Goal: Task Accomplishment & Management: Use online tool/utility

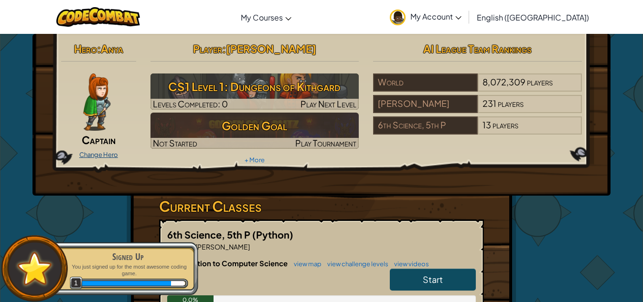
click at [96, 154] on link "Change Hero" at bounding box center [98, 155] width 39 height 8
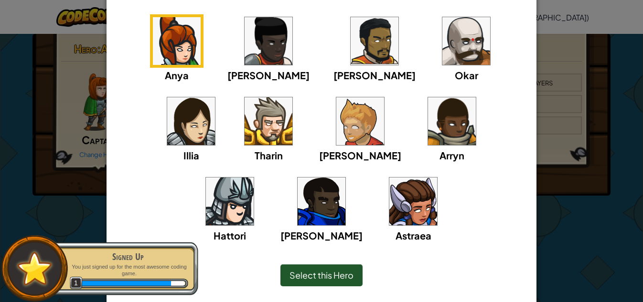
scroll to position [77, 0]
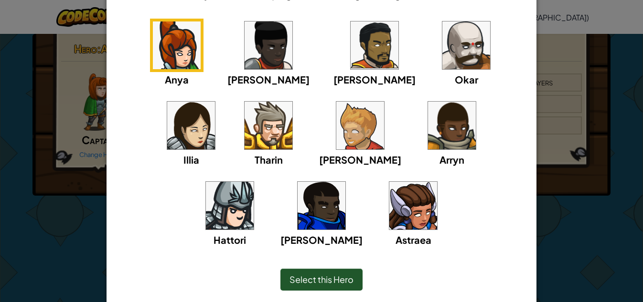
click at [254, 182] on img at bounding box center [230, 206] width 48 height 48
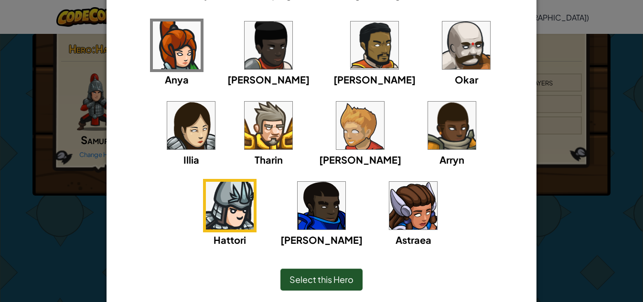
click at [428, 127] on img at bounding box center [452, 126] width 48 height 48
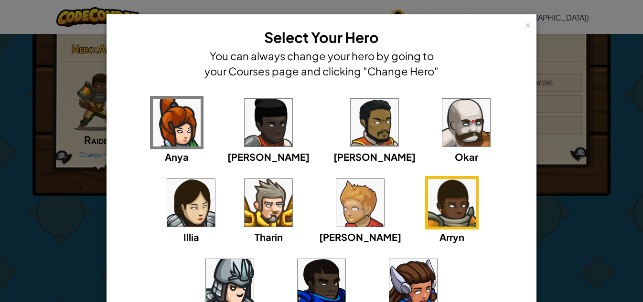
scroll to position [109, 0]
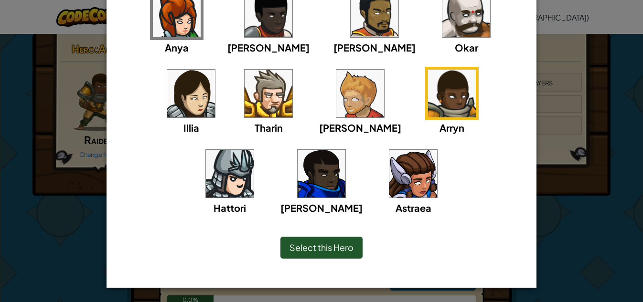
click at [428, 98] on img at bounding box center [452, 94] width 48 height 48
click at [324, 246] on span "Select this Hero" at bounding box center [321, 247] width 64 height 11
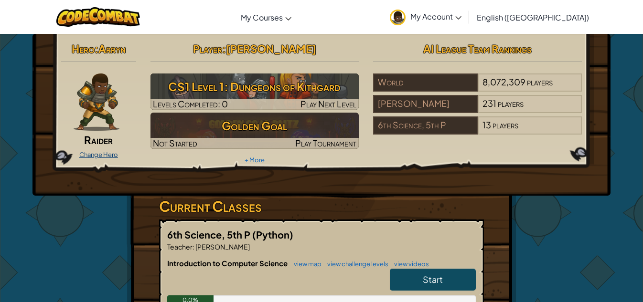
click at [109, 154] on link "Change Hero" at bounding box center [98, 155] width 39 height 8
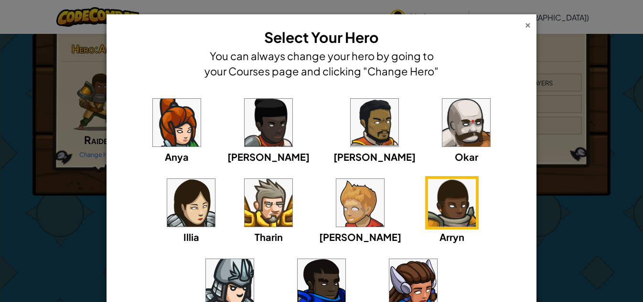
click at [526, 26] on div "×" at bounding box center [527, 24] width 7 height 10
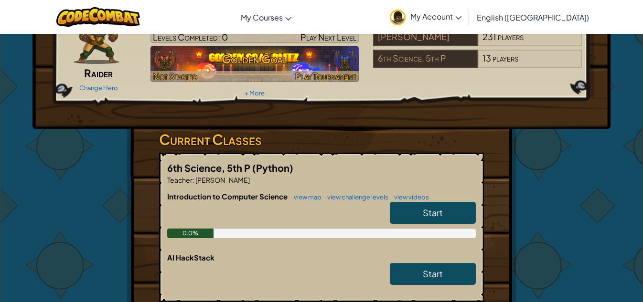
scroll to position [0, 0]
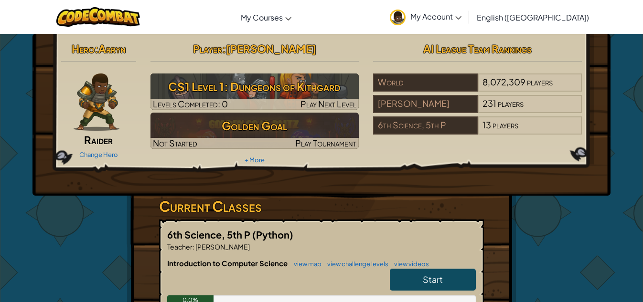
click at [114, 51] on span "Arryn" at bounding box center [111, 48] width 27 height 13
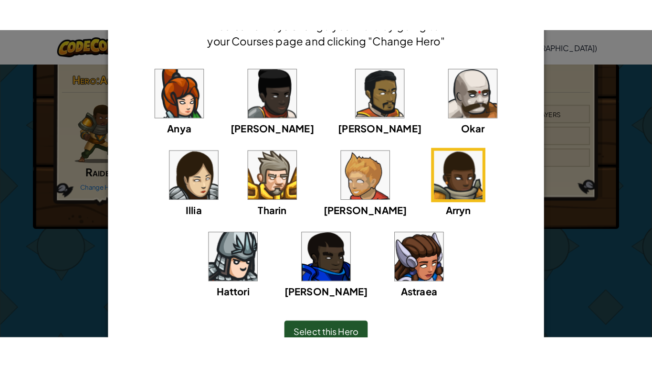
scroll to position [62, 0]
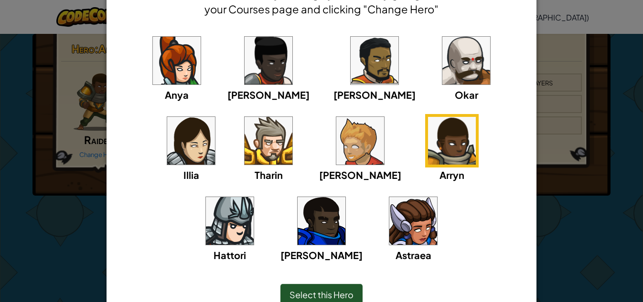
click at [321, 292] on span "Select this Hero" at bounding box center [321, 294] width 64 height 11
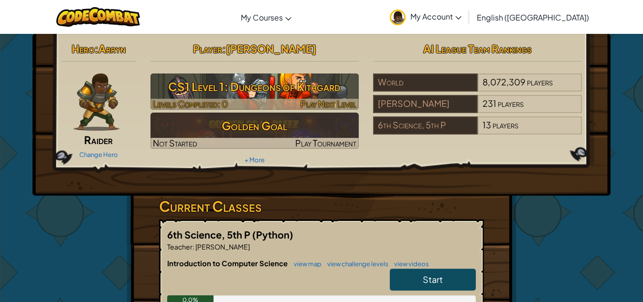
click at [278, 90] on h3 "CS1 Level 1: Dungeons of Kithgard" at bounding box center [254, 86] width 209 height 21
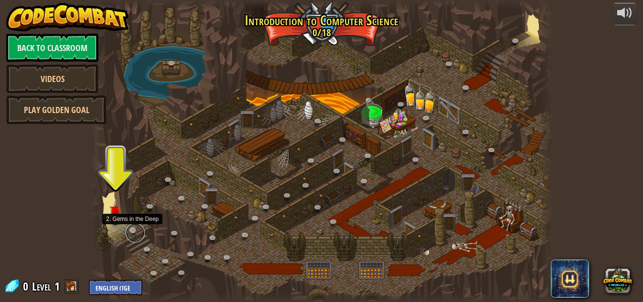
click at [136, 229] on link at bounding box center [135, 232] width 19 height 19
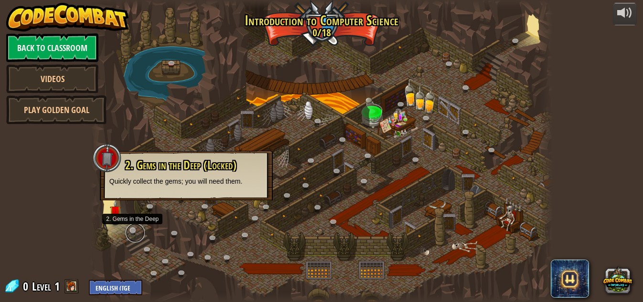
click at [130, 238] on link at bounding box center [135, 232] width 19 height 19
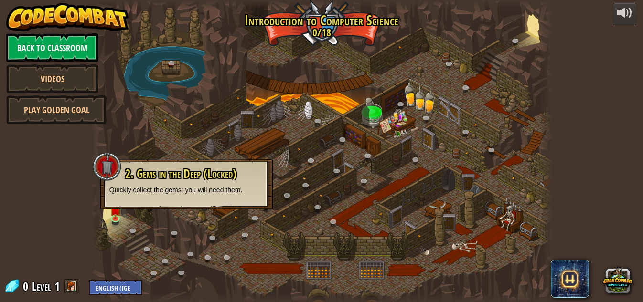
click at [175, 246] on div at bounding box center [321, 151] width 462 height 302
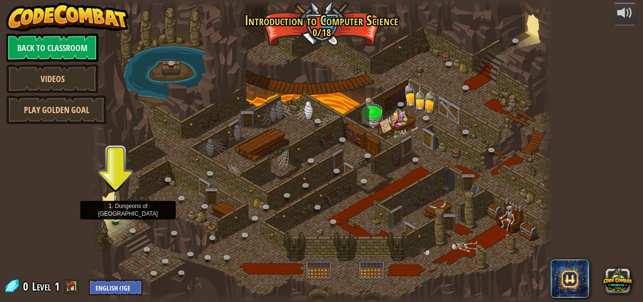
click at [116, 216] on img at bounding box center [115, 205] width 11 height 25
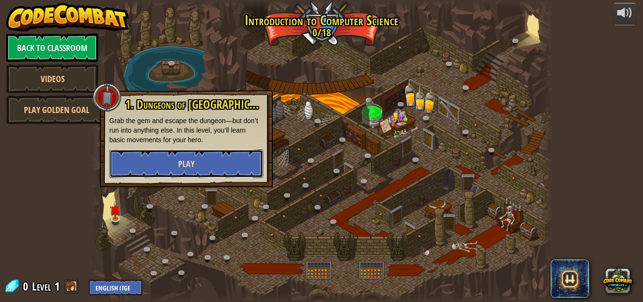
click at [185, 168] on span "Play" at bounding box center [186, 164] width 16 height 12
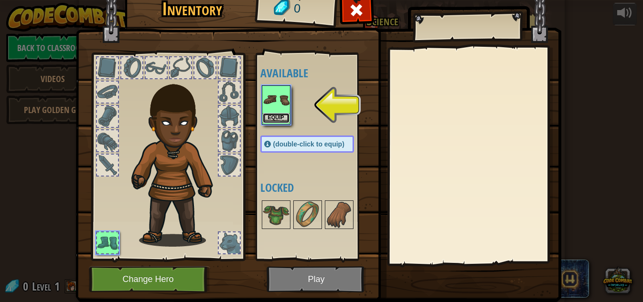
click at [271, 117] on button "Equip" at bounding box center [276, 118] width 27 height 10
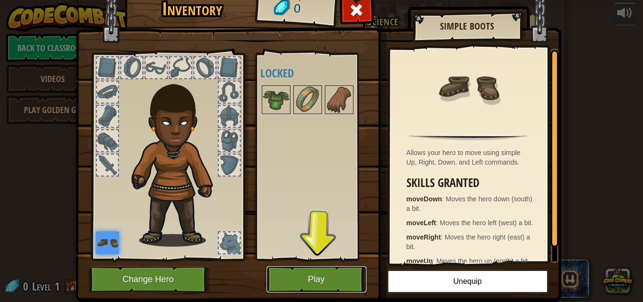
click at [306, 282] on button "Play" at bounding box center [316, 279] width 100 height 26
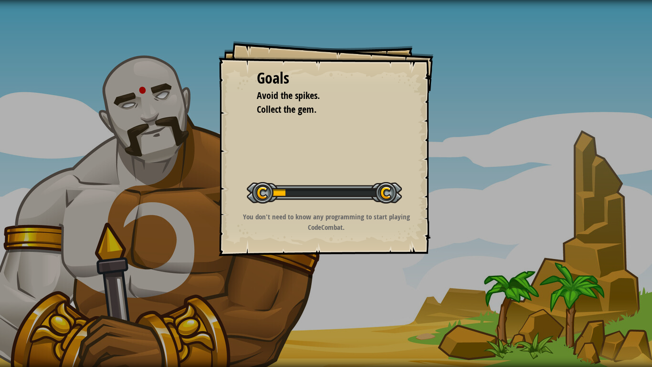
click at [394, 178] on div "Start Level" at bounding box center [324, 191] width 155 height 38
click at [390, 178] on div "Start Level" at bounding box center [324, 191] width 155 height 38
click at [331, 183] on div at bounding box center [324, 192] width 155 height 21
click at [340, 209] on div "Start Level" at bounding box center [324, 191] width 155 height 38
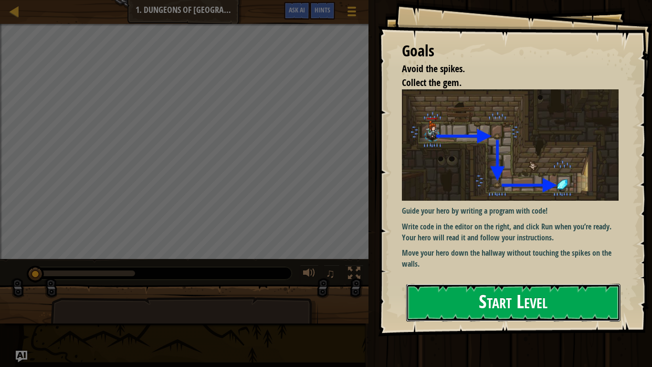
click at [452, 290] on button "Start Level" at bounding box center [513, 303] width 214 height 38
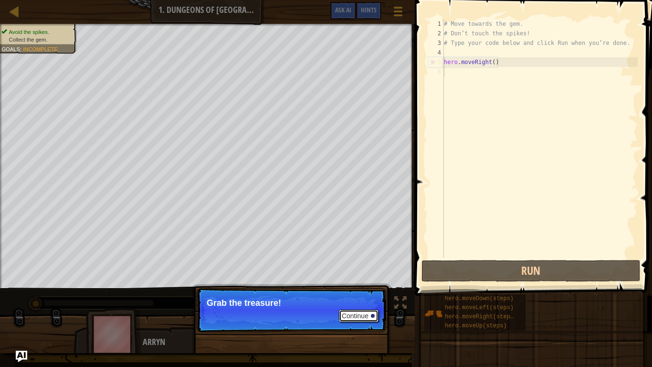
click at [370, 302] on button "Continue" at bounding box center [359, 315] width 40 height 12
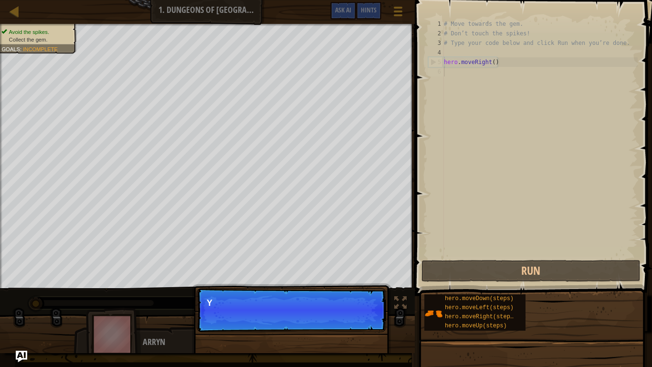
scroll to position [4, 0]
click at [370, 302] on p "Continue You can use these methods." at bounding box center [292, 310] width 190 height 44
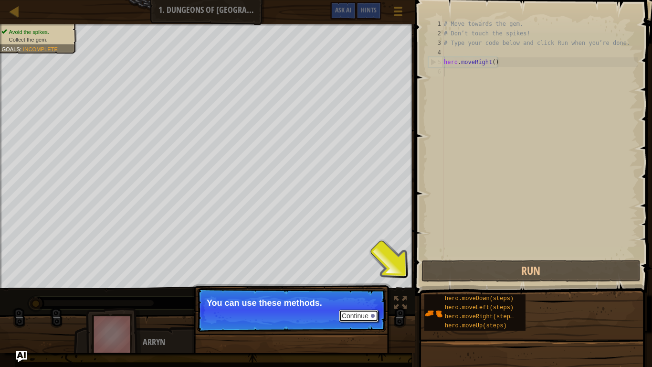
click at [365, 302] on button "Continue" at bounding box center [359, 315] width 40 height 12
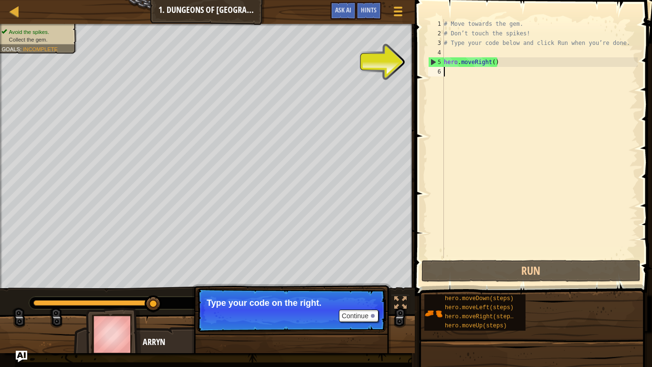
click at [438, 75] on div "6" at bounding box center [436, 72] width 16 height 10
click at [436, 71] on div "6" at bounding box center [436, 72] width 16 height 10
click at [433, 68] on div "6" at bounding box center [436, 72] width 16 height 10
click at [439, 63] on div "5" at bounding box center [436, 62] width 15 height 10
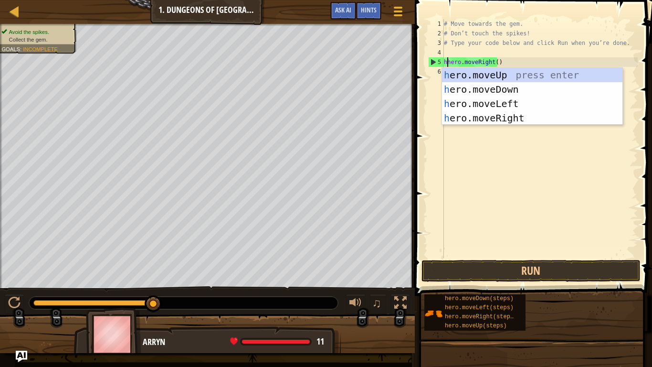
scroll to position [4, 0]
type textarea "hero.moveRight()"
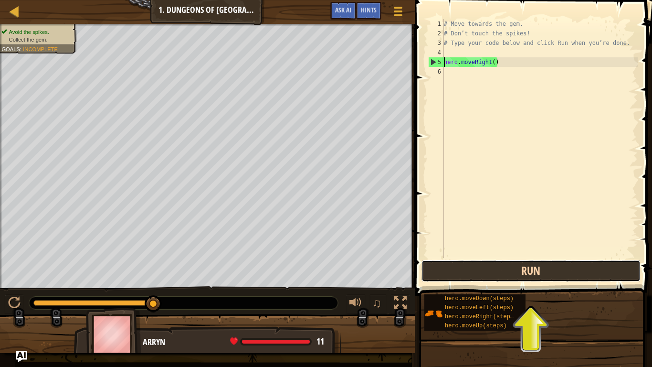
click at [491, 267] on button "Run" at bounding box center [531, 271] width 219 height 22
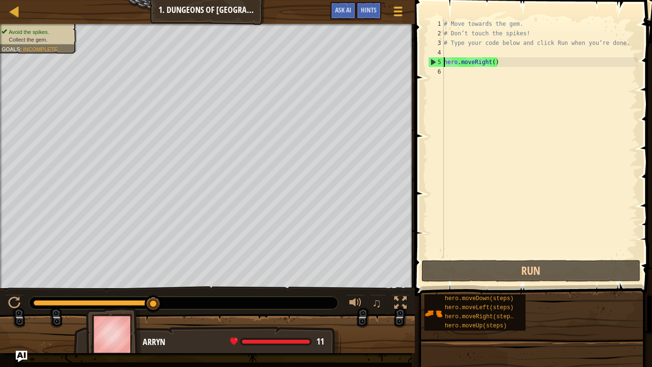
click at [461, 80] on div "# Move towards the gem. # Don’t touch the spikes! # Type your code below and cl…" at bounding box center [540, 148] width 196 height 258
type textarea "H"
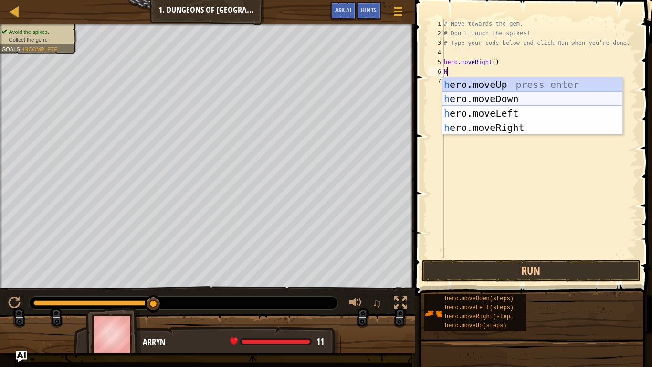
click at [525, 102] on div "h ero.moveUp press enter h ero.moveDown press enter h ero.moveLeft press enter …" at bounding box center [532, 120] width 180 height 86
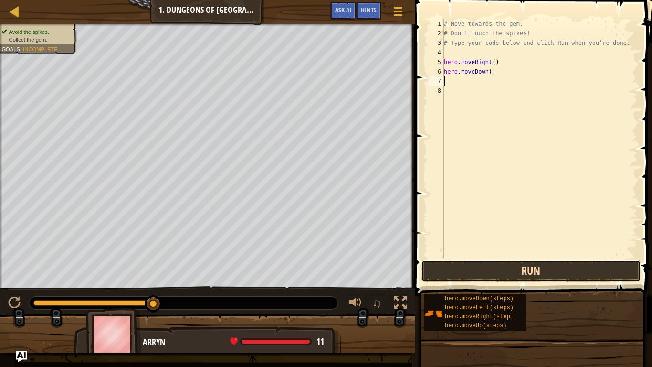
click at [509, 273] on button "Run" at bounding box center [531, 271] width 219 height 22
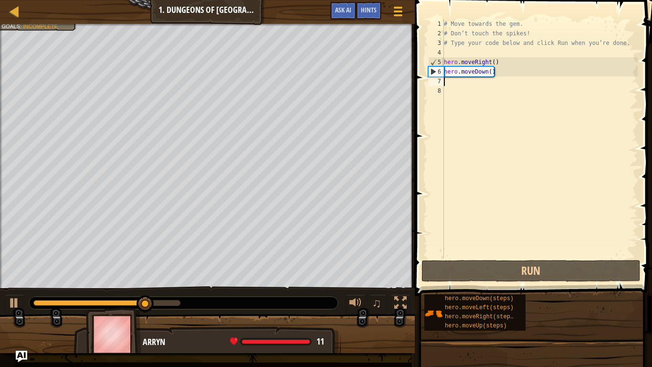
click at [441, 82] on div "7" at bounding box center [436, 81] width 16 height 10
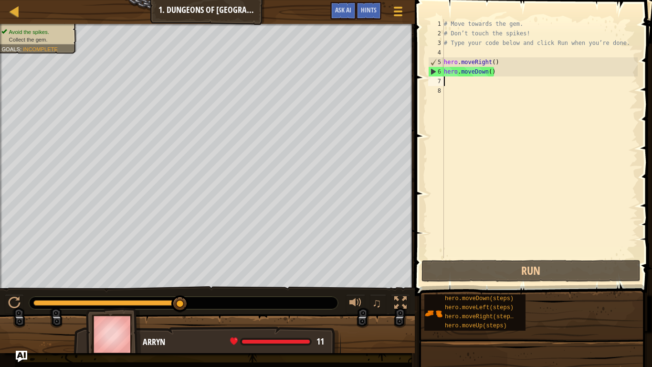
type textarea "h"
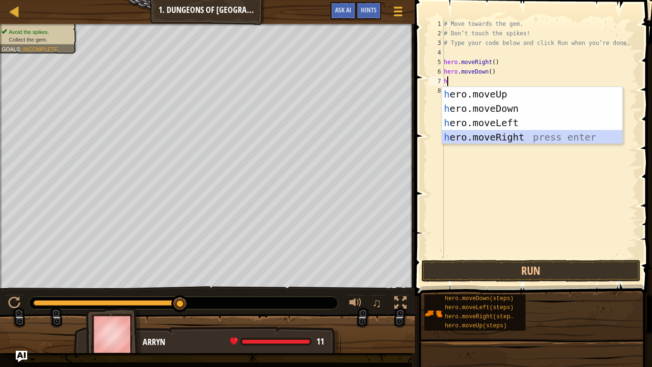
click at [507, 137] on div "h ero.moveUp press enter h ero.moveDown press enter h ero.moveLeft press enter …" at bounding box center [532, 130] width 180 height 86
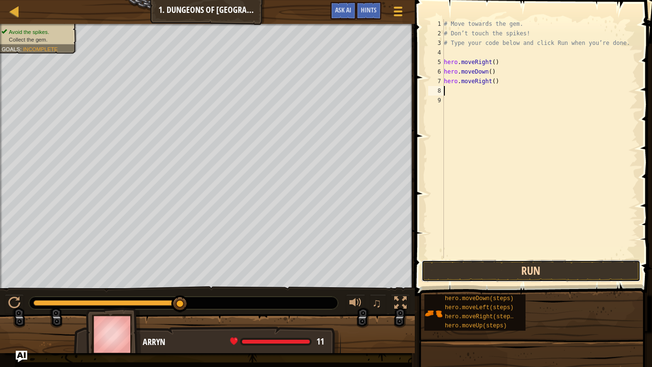
click at [470, 265] on button "Run" at bounding box center [531, 271] width 219 height 22
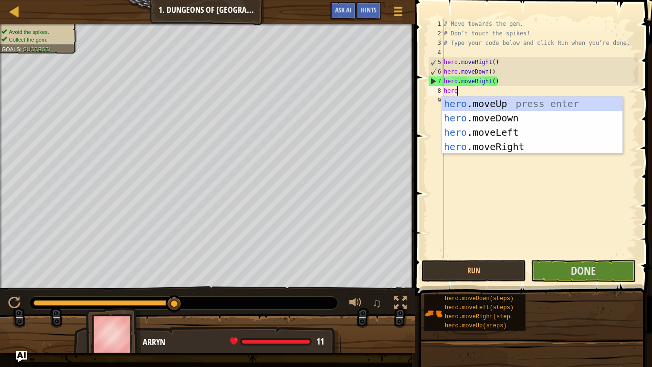
scroll to position [4, 1]
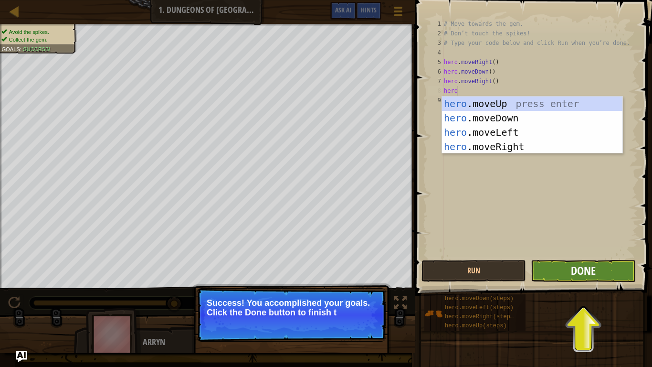
type textarea "hero"
click at [582, 270] on span "Done" at bounding box center [583, 270] width 25 height 15
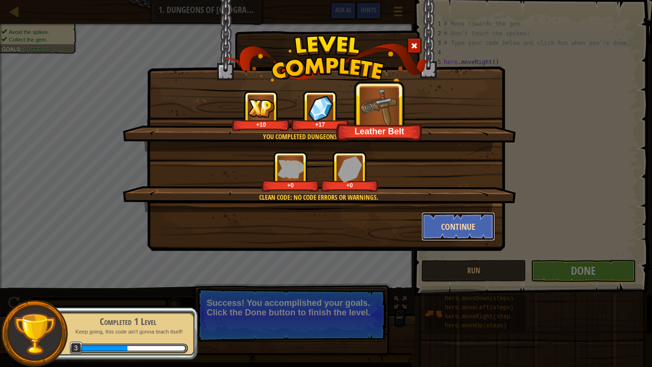
click at [453, 227] on button "Continue" at bounding box center [459, 226] width 74 height 29
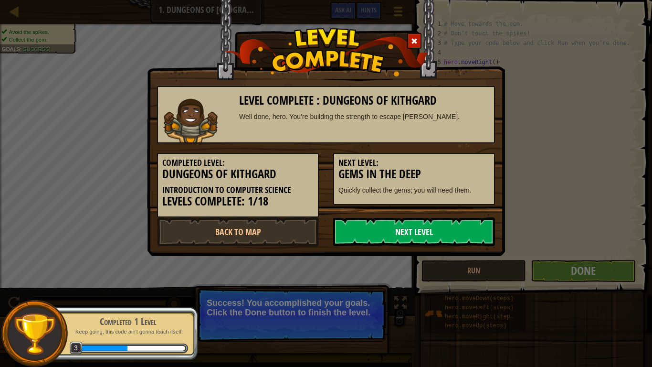
click at [406, 235] on link "Next Level" at bounding box center [414, 231] width 162 height 29
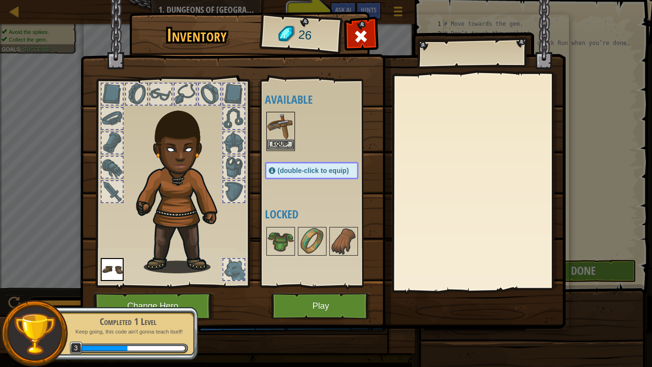
click at [286, 131] on img at bounding box center [280, 126] width 27 height 27
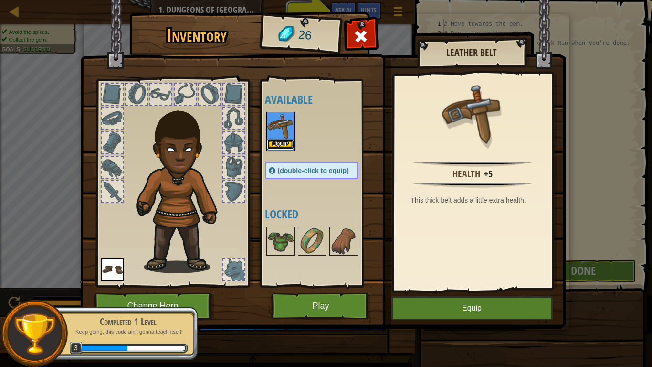
click at [285, 142] on button "Equip" at bounding box center [280, 144] width 27 height 10
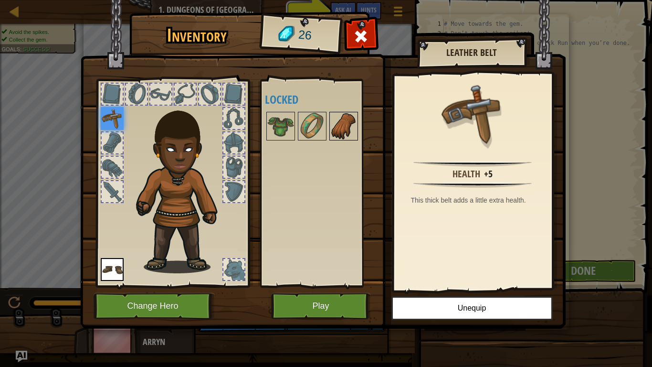
click at [342, 130] on img at bounding box center [343, 126] width 27 height 27
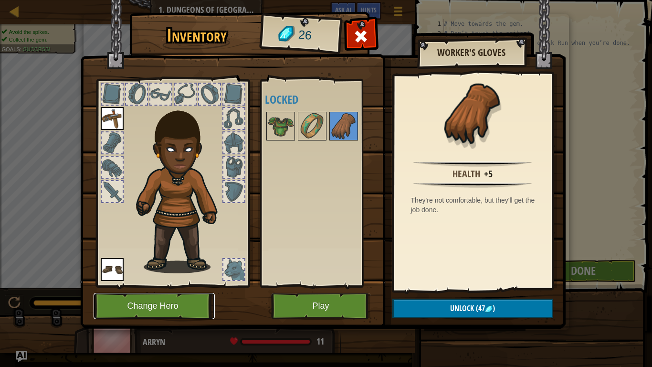
click at [176, 302] on button "Change Hero" at bounding box center [154, 306] width 121 height 26
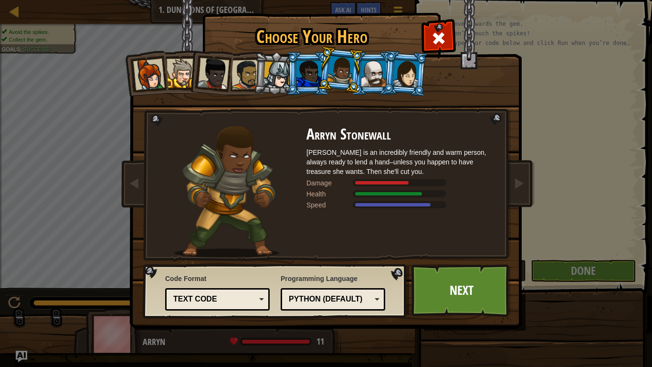
click at [306, 79] on div at bounding box center [308, 74] width 25 height 26
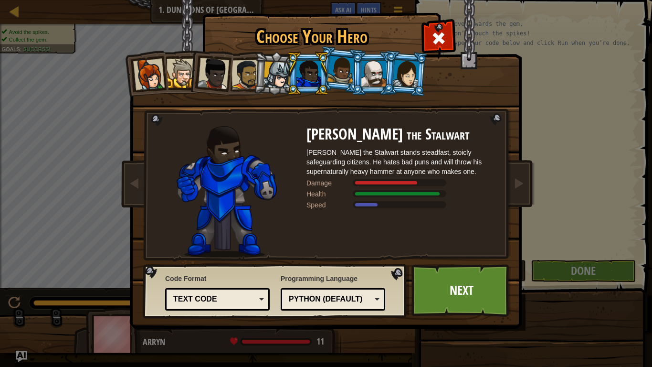
click at [404, 84] on div at bounding box center [406, 73] width 27 height 27
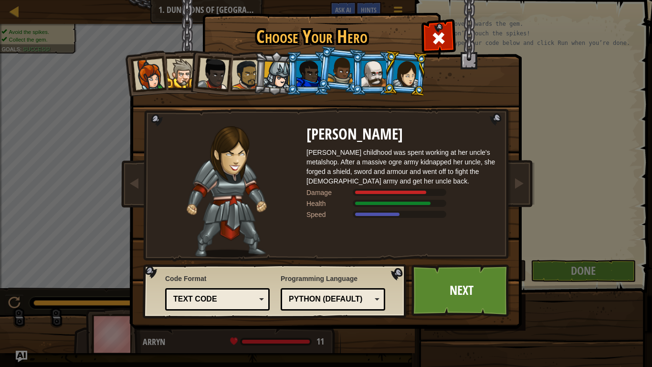
click at [381, 74] on div at bounding box center [373, 74] width 25 height 26
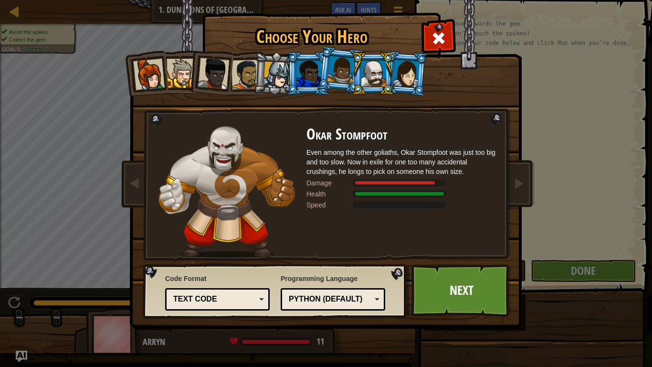
click at [338, 78] on div at bounding box center [341, 70] width 27 height 28
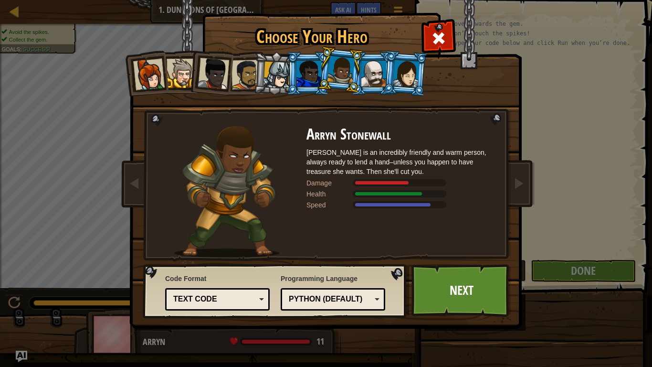
click at [309, 74] on div at bounding box center [308, 74] width 25 height 26
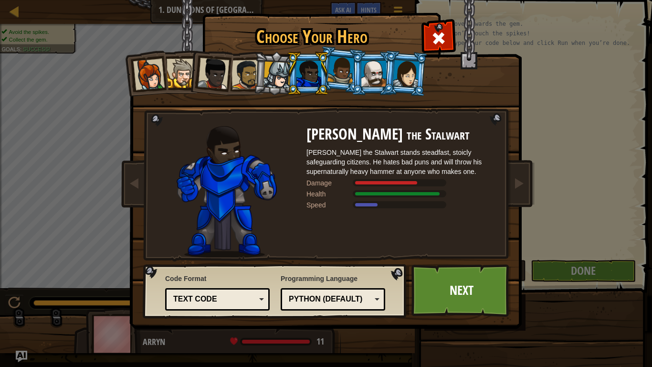
click at [270, 76] on div at bounding box center [277, 75] width 27 height 27
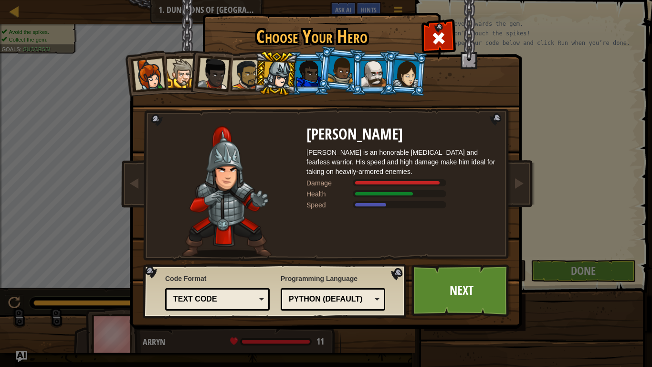
click at [239, 77] on div at bounding box center [247, 75] width 30 height 30
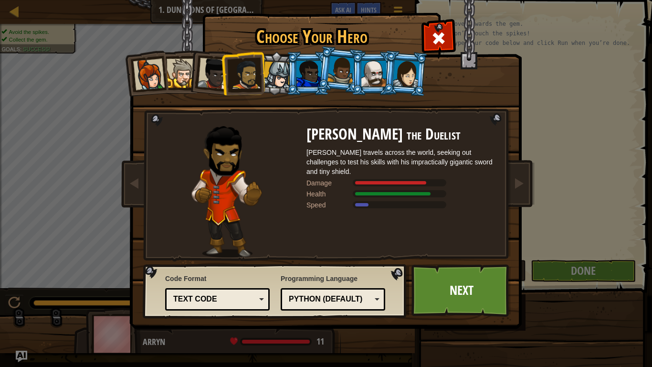
click at [209, 79] on div at bounding box center [214, 74] width 32 height 32
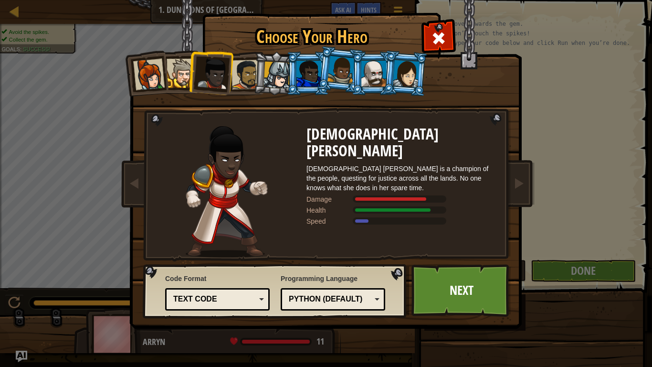
click at [187, 74] on div at bounding box center [181, 73] width 29 height 29
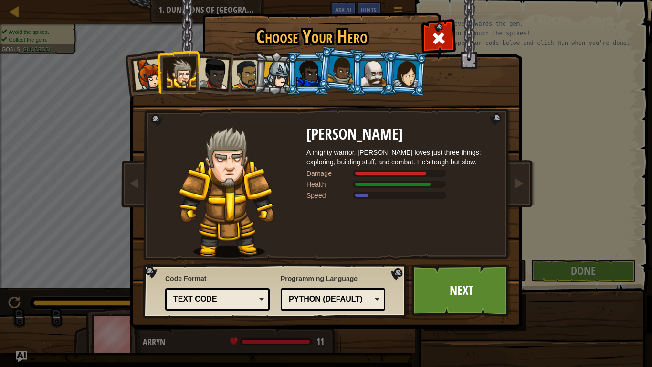
click at [145, 74] on div at bounding box center [149, 75] width 32 height 32
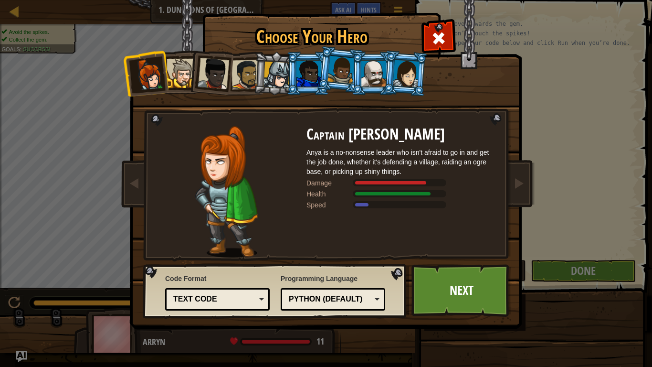
click at [347, 77] on div at bounding box center [341, 70] width 27 height 28
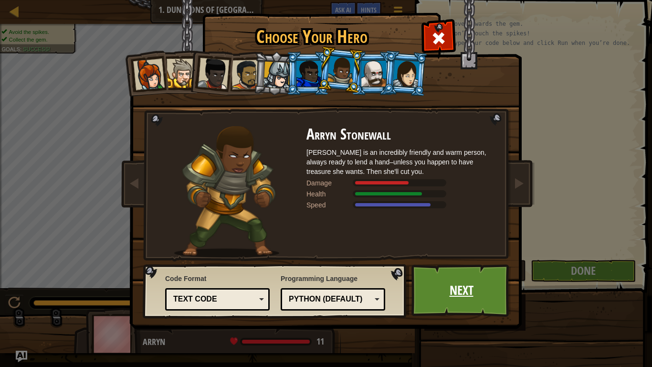
click at [453, 294] on link "Next" at bounding box center [462, 290] width 100 height 53
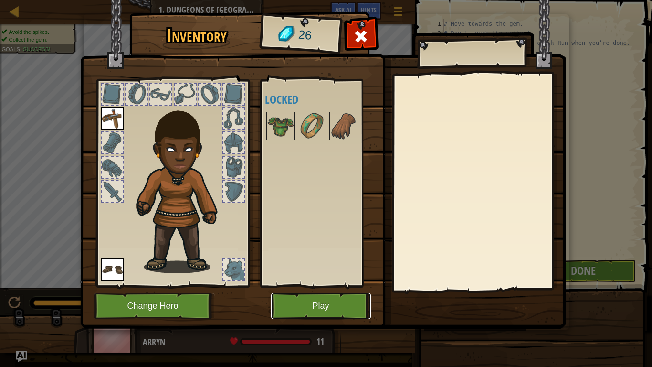
click at [336, 302] on button "Play" at bounding box center [321, 306] width 100 height 26
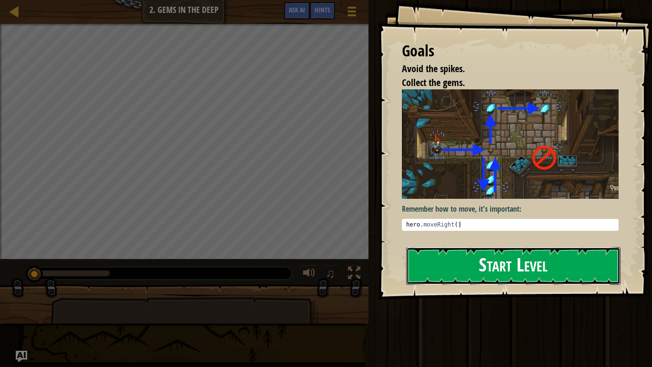
click at [484, 265] on button "Start Level" at bounding box center [513, 266] width 214 height 38
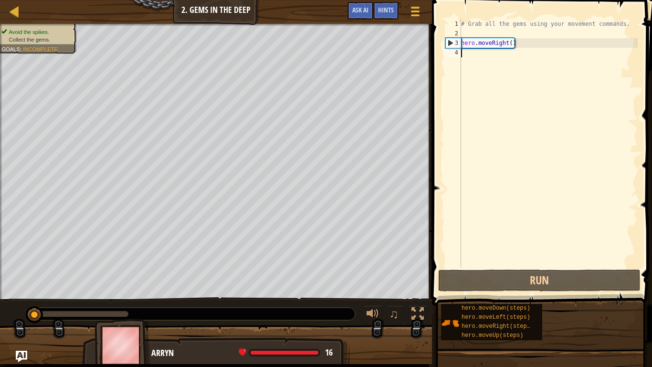
type textarea "h"
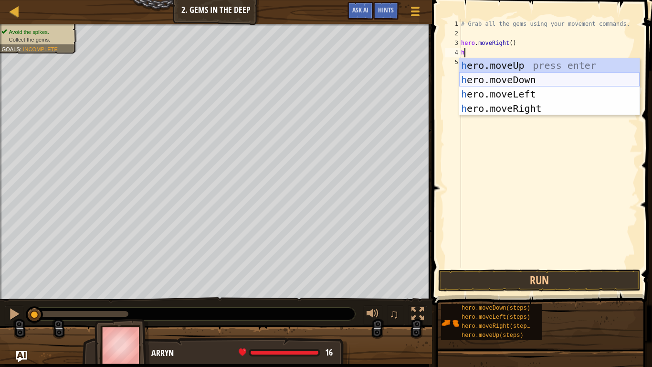
click at [512, 76] on div "h ero.moveUp press enter h ero.moveDown press enter h ero.moveLeft press enter …" at bounding box center [549, 101] width 180 height 86
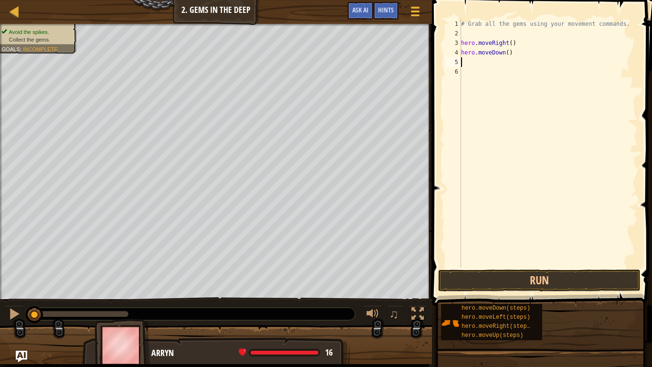
click at [475, 65] on div "# Grab all the gems using your movement commands. hero . moveRight ( ) hero . m…" at bounding box center [548, 152] width 179 height 267
type textarea "h"
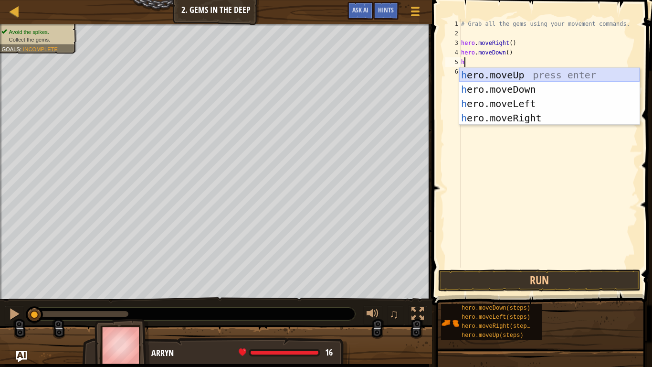
click at [501, 74] on div "h ero.moveUp press enter h ero.moveDown press enter h ero.moveLeft press enter …" at bounding box center [549, 111] width 180 height 86
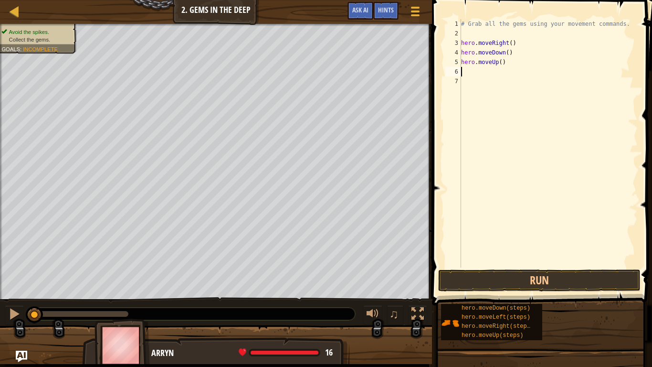
type textarea "h"
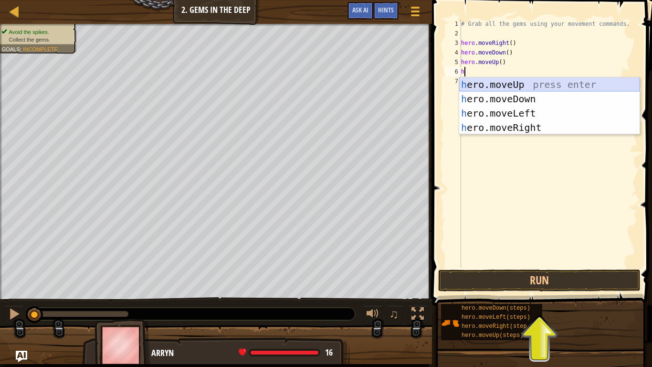
click at [495, 89] on div "h ero.moveUp press enter h ero.moveDown press enter h ero.moveLeft press enter …" at bounding box center [549, 120] width 180 height 86
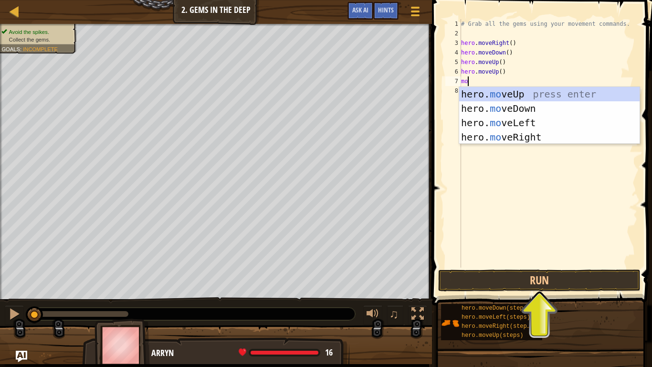
type textarea "move"
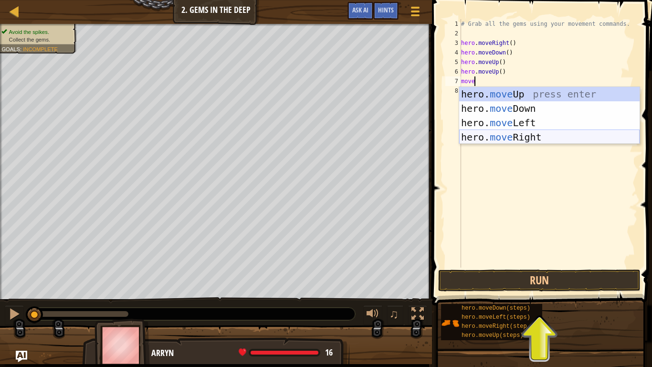
click at [533, 136] on div "hero. move Up press enter hero. move Down press enter hero. move Left press ent…" at bounding box center [549, 130] width 180 height 86
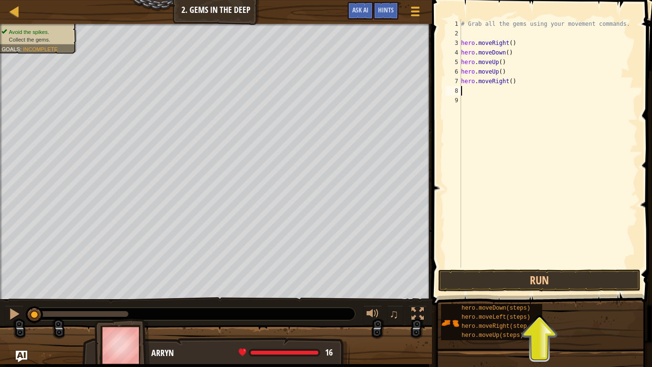
scroll to position [4, 0]
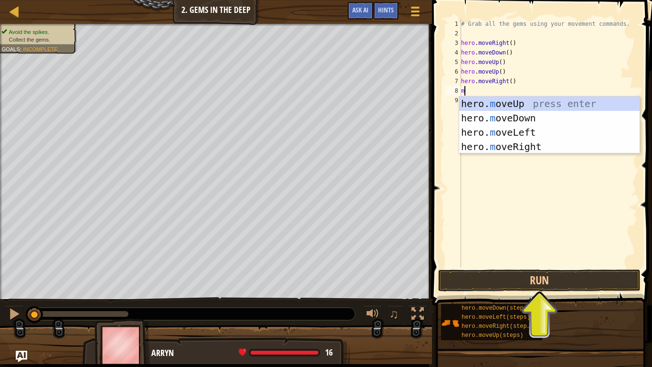
type textarea "mo"
click at [521, 117] on div "hero. mo veUp press enter hero. mo veDown press enter hero. mo veLeft press ent…" at bounding box center [549, 139] width 180 height 86
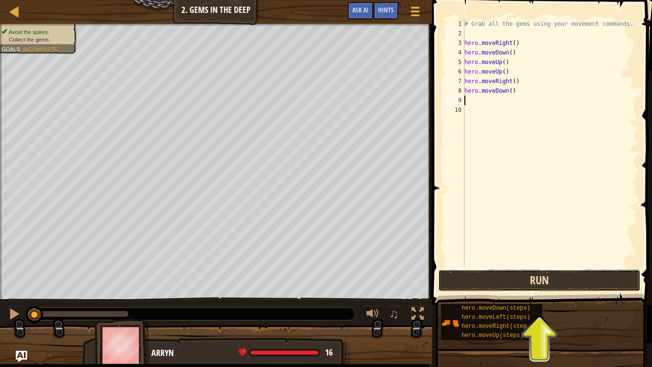
click at [519, 290] on button "Run" at bounding box center [539, 280] width 202 height 22
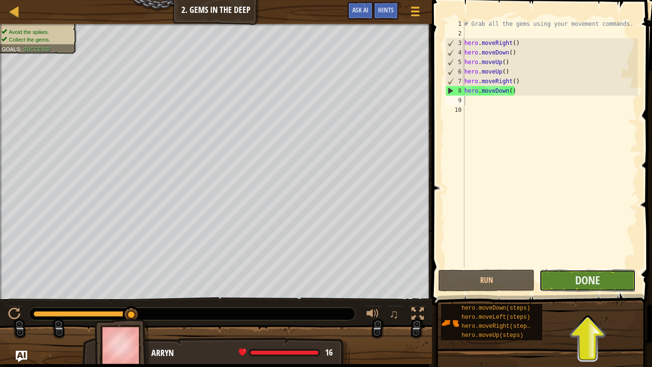
click at [608, 277] on button "Done" at bounding box center [587, 280] width 96 height 22
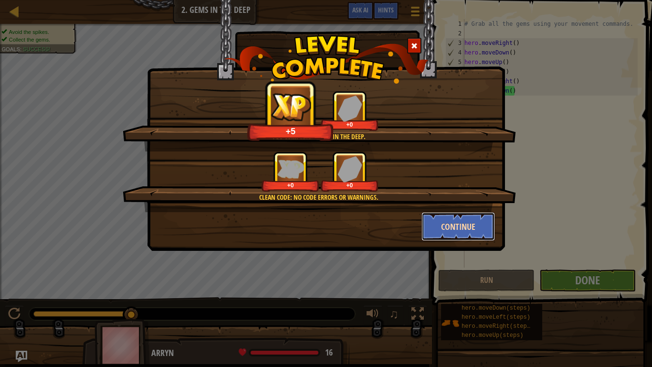
click at [459, 219] on button "Continue" at bounding box center [459, 226] width 74 height 29
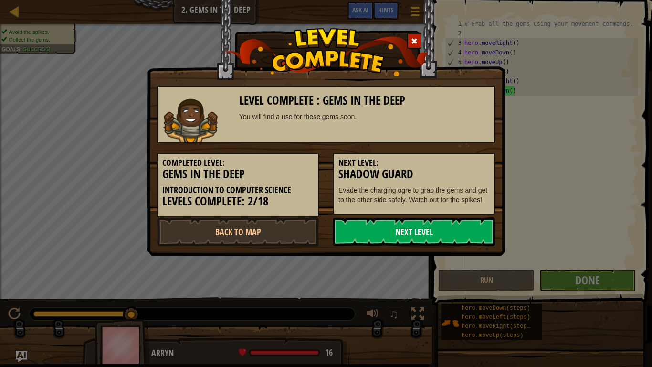
click at [393, 243] on link "Next Level" at bounding box center [414, 231] width 162 height 29
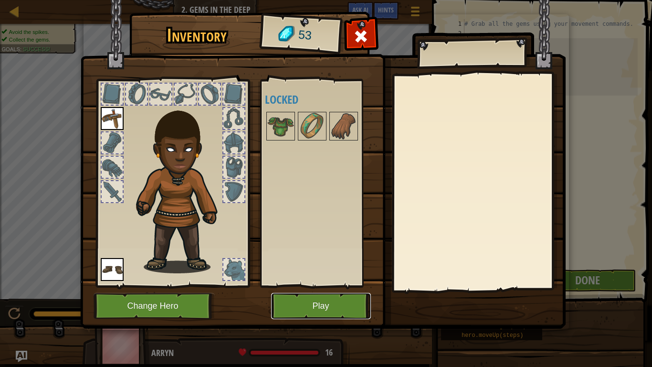
click at [319, 302] on button "Play" at bounding box center [321, 306] width 100 height 26
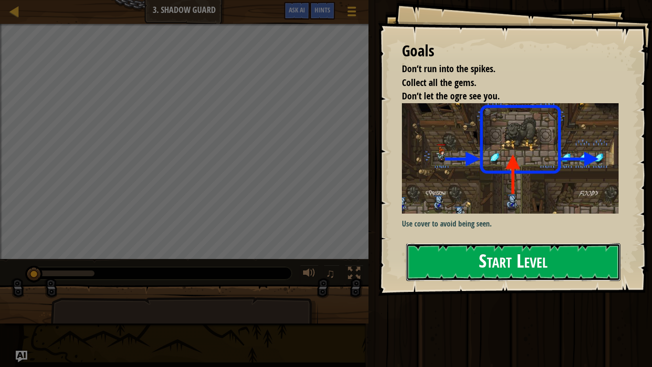
click at [500, 256] on button "Start Level" at bounding box center [513, 262] width 214 height 38
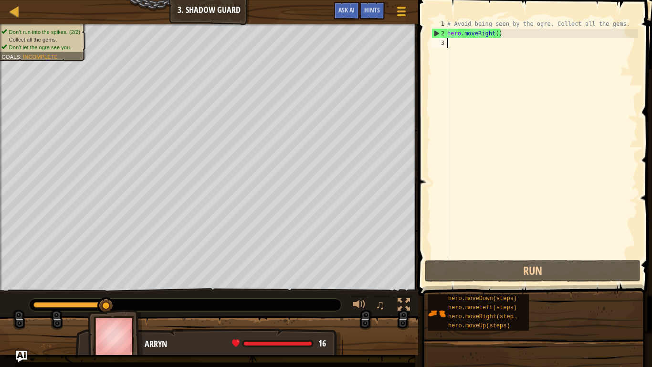
type textarea "m"
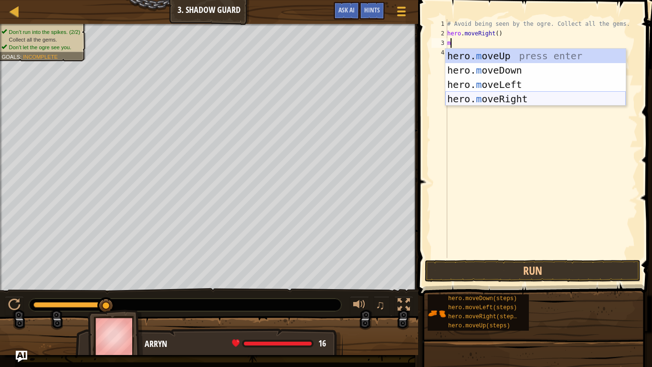
click at [523, 95] on div "hero. m oveUp press enter hero. m oveDown press enter hero. m oveLeft press ent…" at bounding box center [535, 92] width 180 height 86
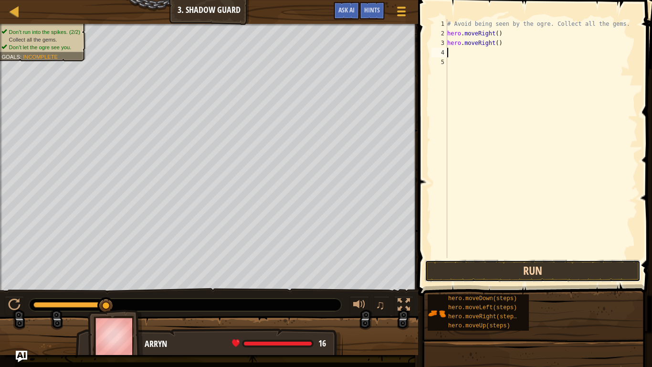
click at [515, 271] on button "Run" at bounding box center [533, 271] width 216 height 22
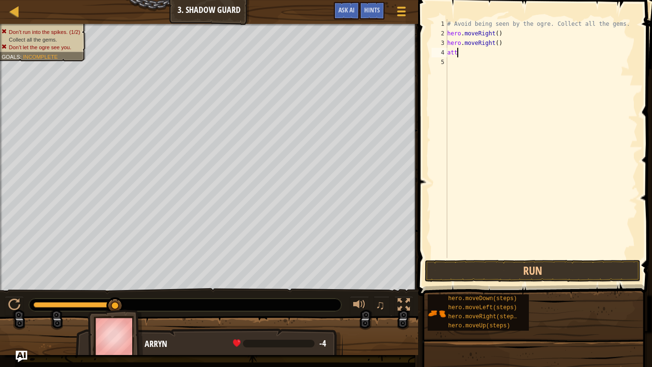
scroll to position [4, 0]
type textarea "a"
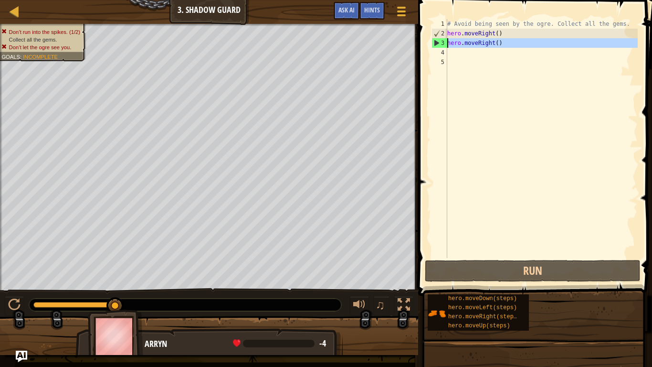
click at [438, 46] on div "3" at bounding box center [439, 43] width 15 height 10
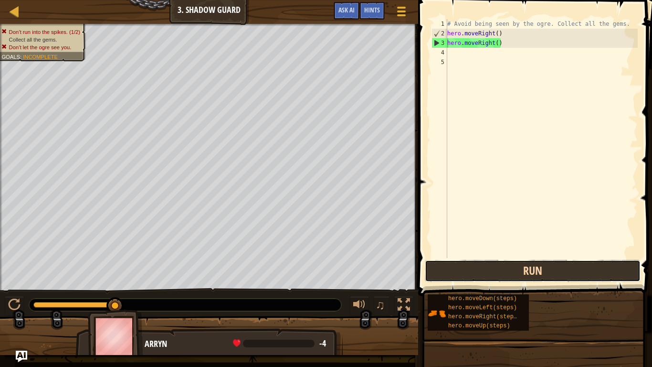
click at [493, 275] on button "Run" at bounding box center [533, 271] width 216 height 22
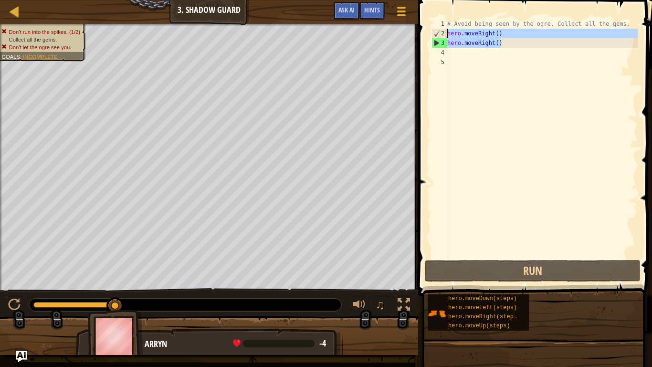
drag, startPoint x: 503, startPoint y: 43, endPoint x: 428, endPoint y: 33, distance: 76.2
click at [428, 33] on div "hero.moveRight() 1 2 3 4 5 # Avoid being seen by the ogre. Collect all the gems…" at bounding box center [533, 167] width 237 height 324
type textarea "hero.moveRight() hero.moveRight()"
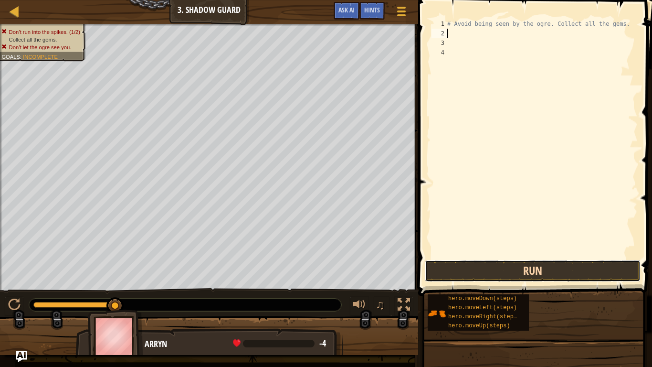
click at [504, 278] on button "Run" at bounding box center [533, 271] width 216 height 22
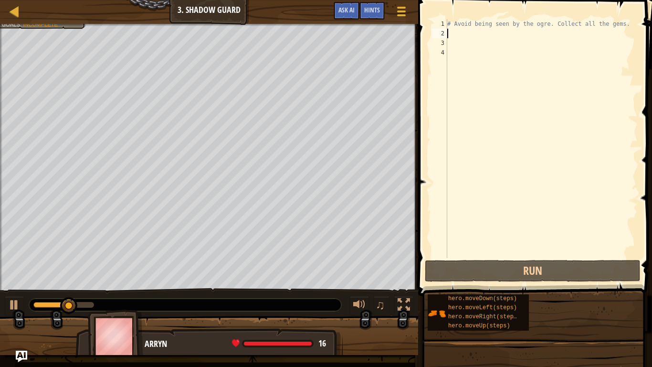
type textarea "m"
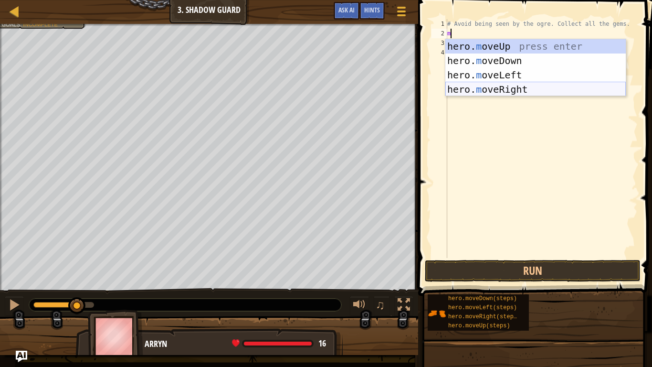
click at [516, 88] on div "hero. m oveUp press enter hero. m oveDown press enter hero. m oveLeft press ent…" at bounding box center [535, 82] width 180 height 86
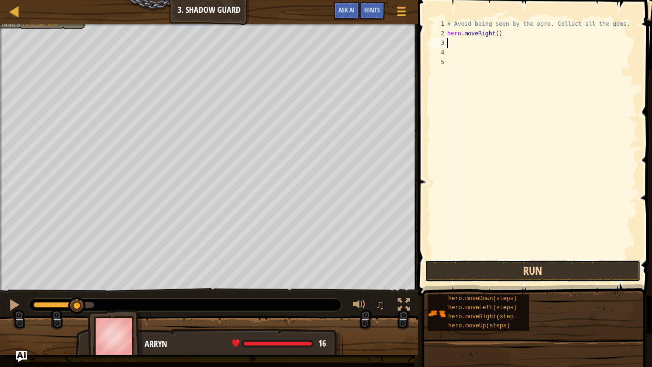
click at [543, 268] on button "Run" at bounding box center [533, 271] width 216 height 22
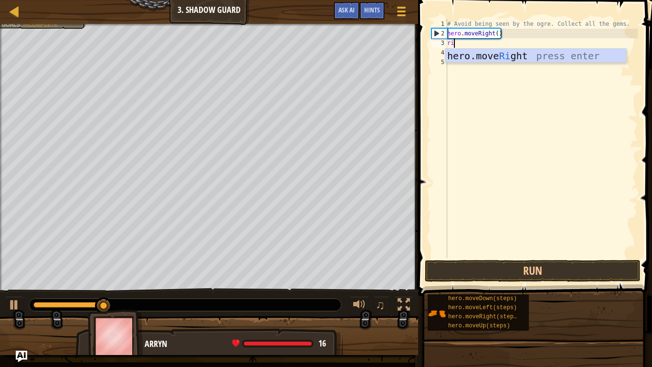
type textarea "riht"
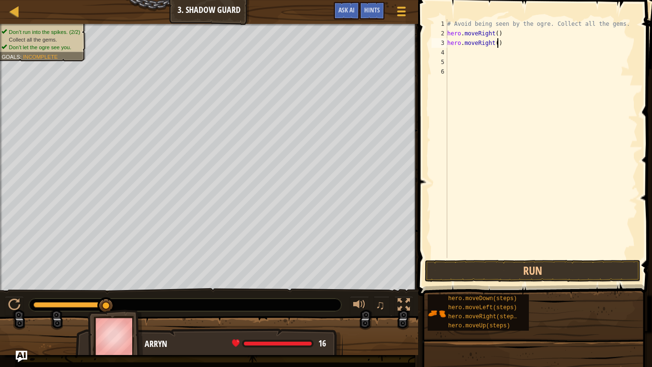
click at [497, 43] on div "# Avoid being seen by the ogre. Collect all the gems. hero . moveRight ( ) hero…" at bounding box center [541, 148] width 192 height 258
click at [546, 271] on button "Run" at bounding box center [533, 271] width 216 height 22
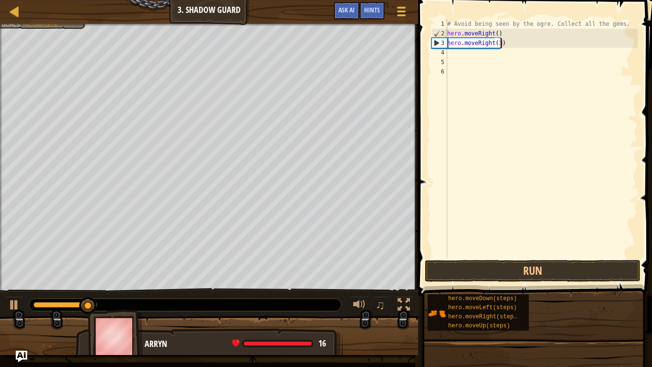
type textarea "hero.moveRight(3)"
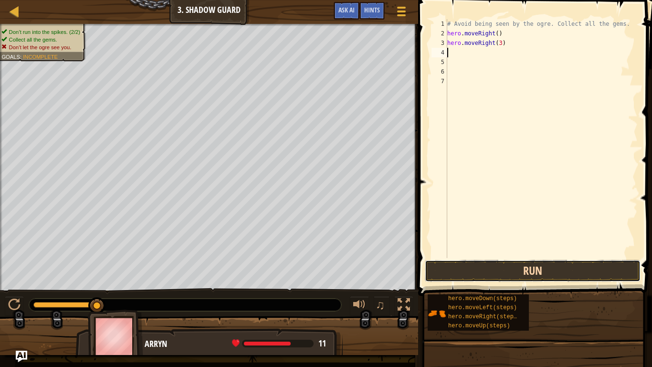
click at [503, 263] on button "Run" at bounding box center [533, 271] width 216 height 22
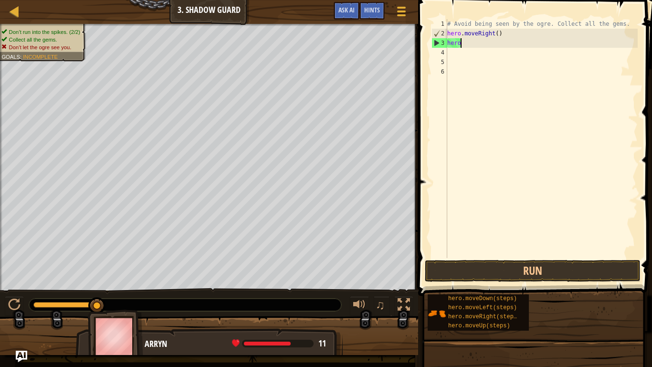
type textarea "h"
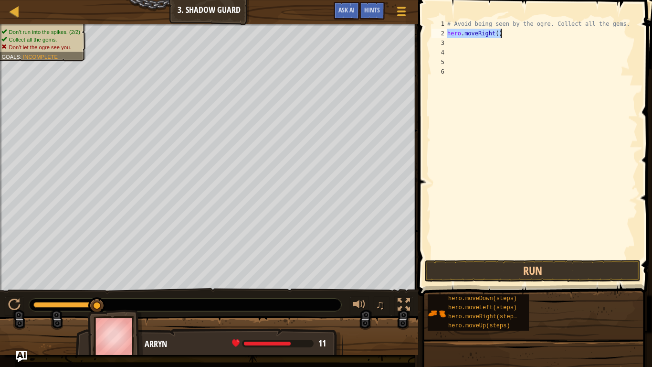
drag, startPoint x: 447, startPoint y: 35, endPoint x: 519, endPoint y: 36, distance: 71.6
click at [519, 36] on div "# Avoid being seen by the ogre. Collect all the gems. hero . moveRight ( )" at bounding box center [541, 148] width 192 height 258
type textarea "hero.moveRight()"
click at [532, 266] on button "Run" at bounding box center [533, 271] width 216 height 22
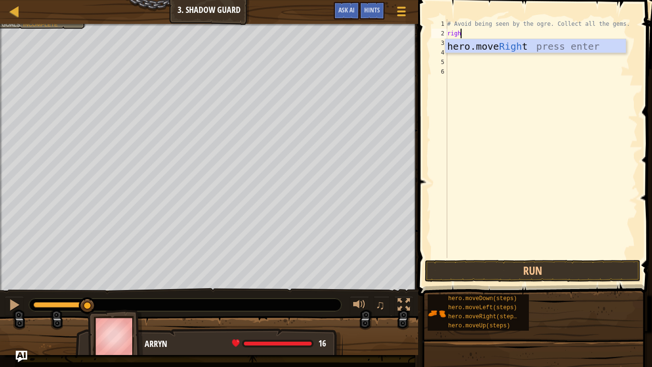
type textarea "right"
click at [498, 45] on div "hero.move Right press enter" at bounding box center [535, 60] width 180 height 43
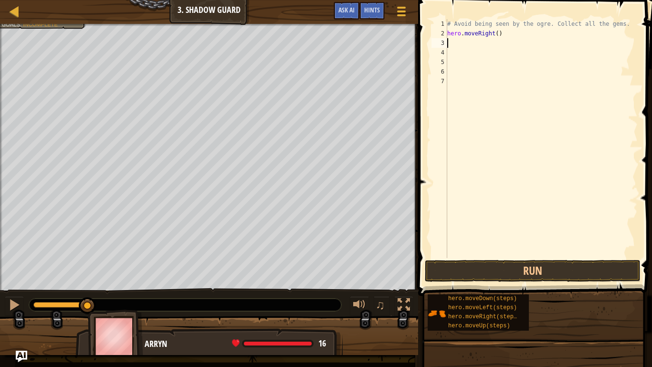
scroll to position [4, 0]
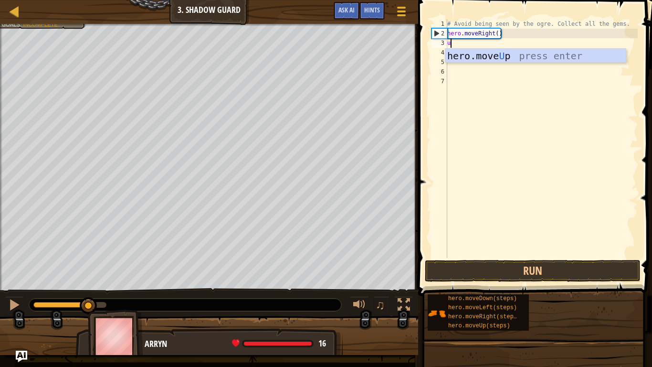
type textarea "up"
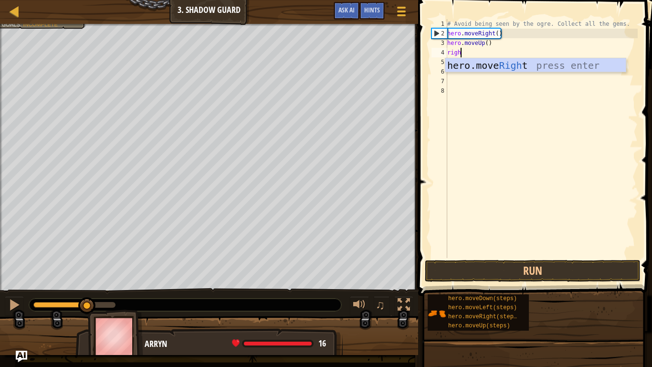
type textarea "right"
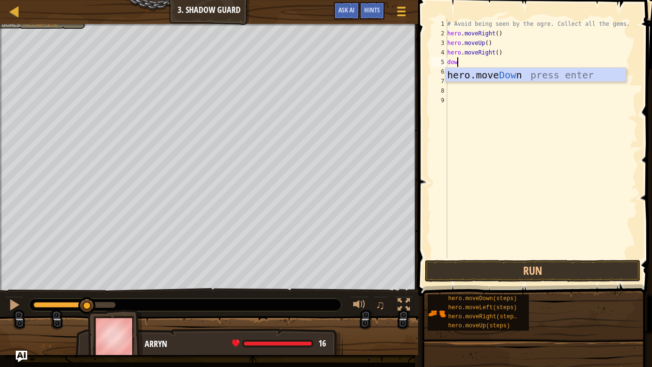
type textarea "down"
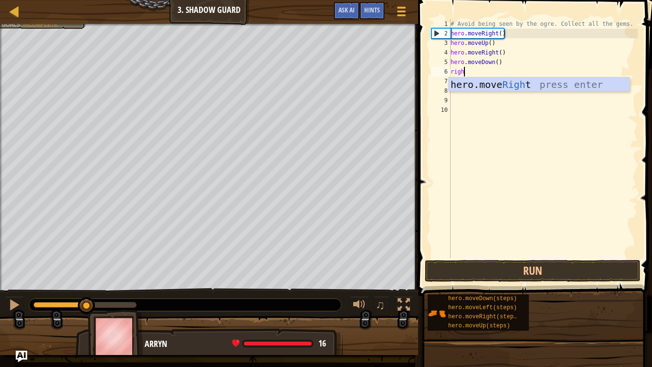
type textarea "right"
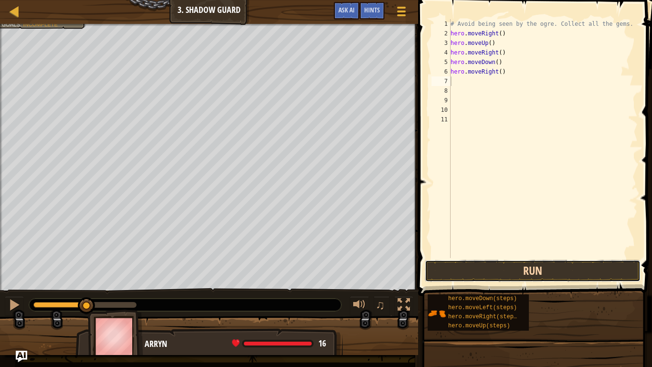
click at [555, 266] on button "Run" at bounding box center [533, 271] width 216 height 22
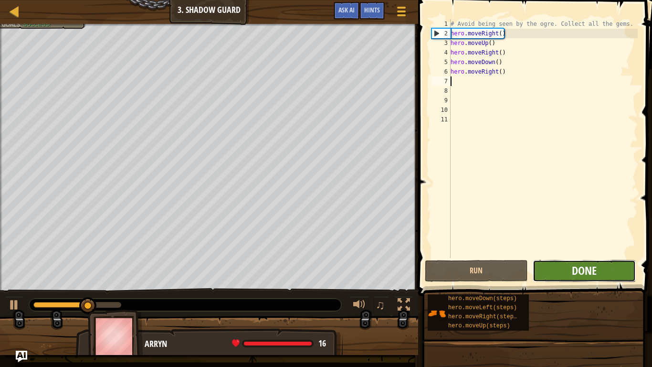
click at [575, 273] on span "Done" at bounding box center [584, 270] width 25 height 15
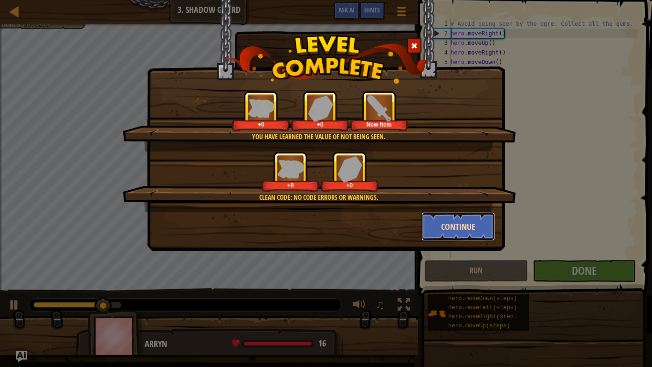
click at [454, 232] on button "Continue" at bounding box center [459, 226] width 74 height 29
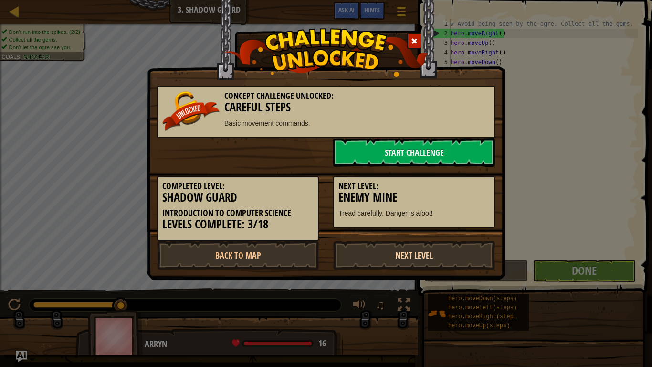
click at [402, 252] on link "Next Level" at bounding box center [414, 255] width 162 height 29
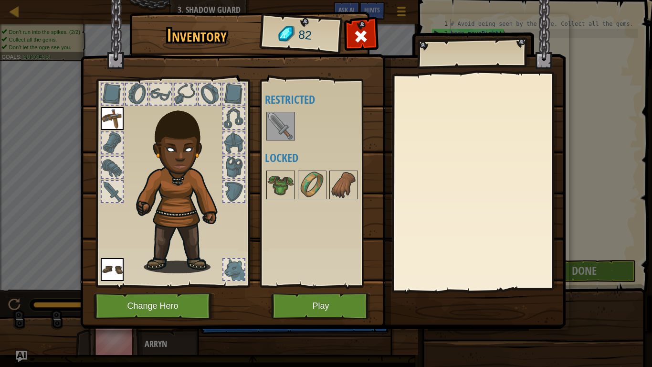
click at [282, 136] on img at bounding box center [280, 126] width 27 height 27
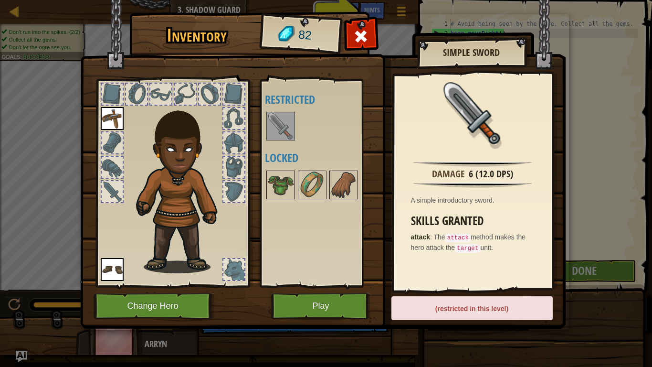
click at [231, 107] on div at bounding box center [233, 118] width 23 height 23
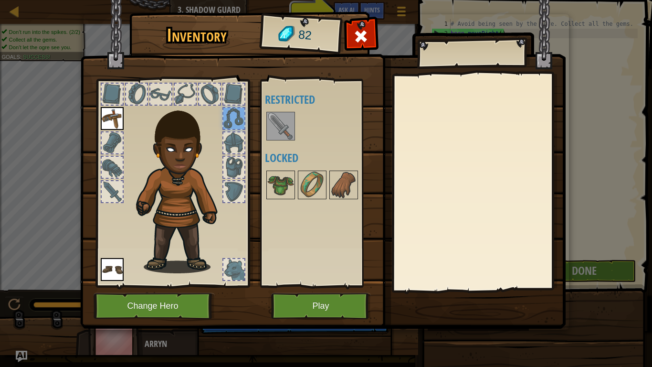
click at [110, 187] on div at bounding box center [112, 191] width 21 height 21
click at [282, 128] on img at bounding box center [280, 126] width 27 height 27
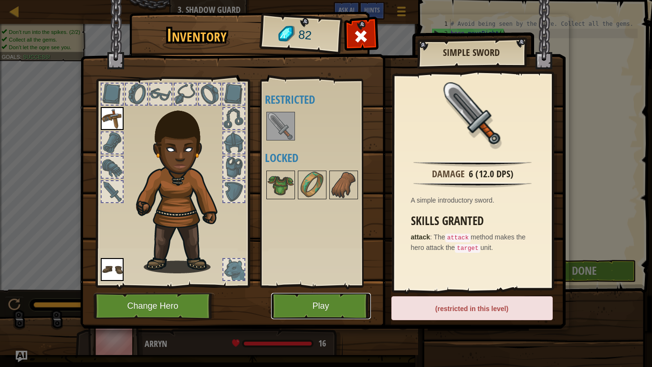
click at [331, 302] on button "Play" at bounding box center [321, 306] width 100 height 26
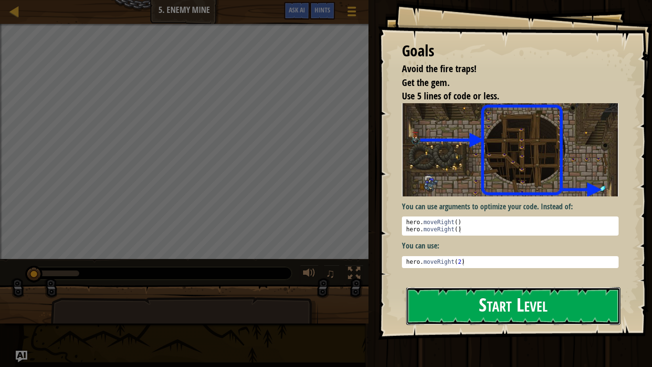
click at [448, 302] on button "Start Level" at bounding box center [513, 306] width 214 height 38
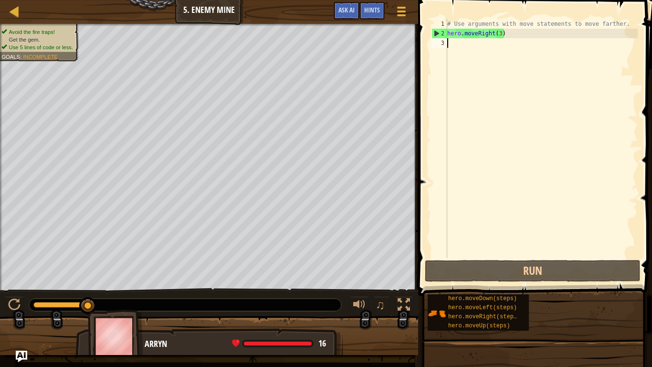
drag, startPoint x: 87, startPoint y: 307, endPoint x: 146, endPoint y: 314, distance: 59.2
drag, startPoint x: 90, startPoint y: 307, endPoint x: 181, endPoint y: 302, distance: 91.8
click at [181, 302] on div at bounding box center [185, 304] width 312 height 12
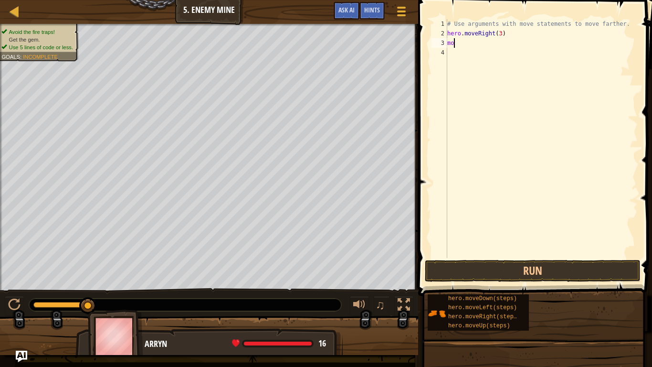
scroll to position [4, 0]
type textarea "m"
type textarea "i"
type textarea "up"
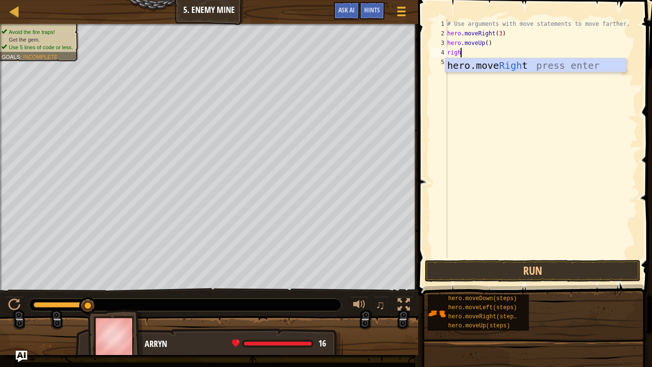
type textarea "right"
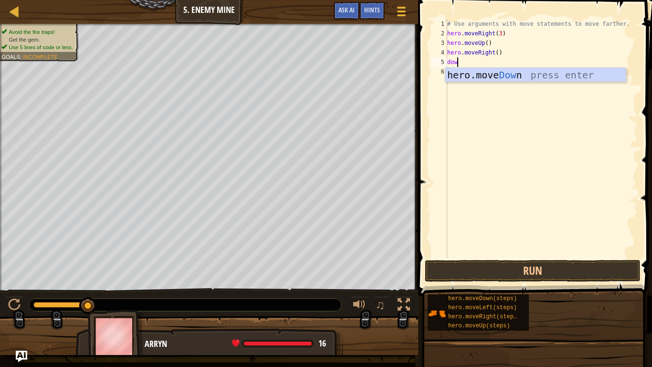
type textarea "down"
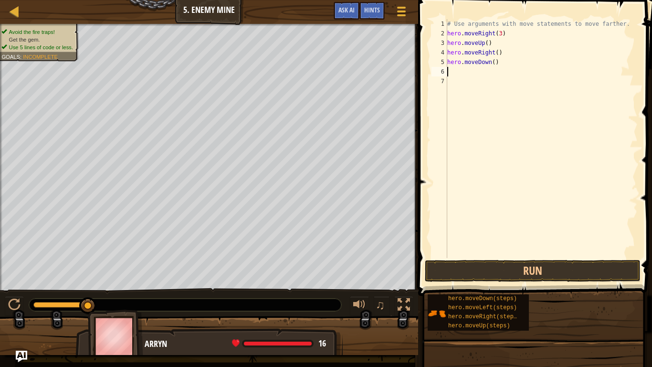
click at [495, 63] on div "# Use arguments with move statements to move farther. hero . moveRight ( 3 ) he…" at bounding box center [541, 148] width 192 height 258
type textarea "hero.moveDown(3)"
click at [505, 62] on div "# Use arguments with move statements to move farther. hero . moveRight ( 3 ) he…" at bounding box center [541, 148] width 192 height 258
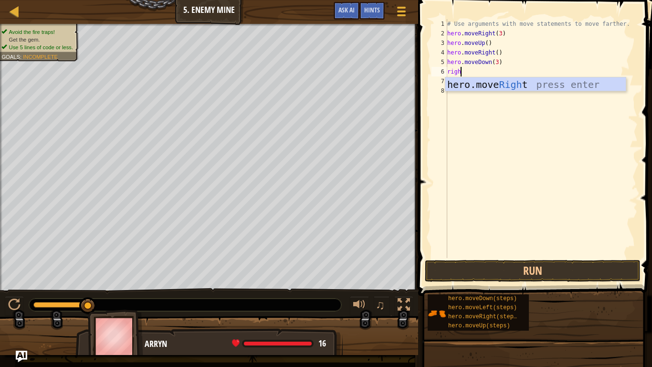
type textarea "right"
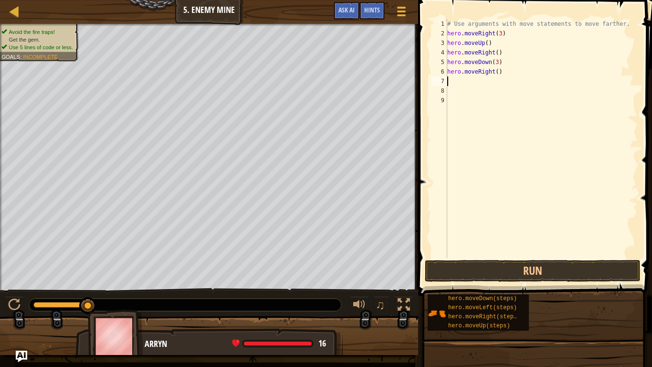
click at [500, 73] on div "# Use arguments with move statements to move farther. hero . moveRight ( 3 ) he…" at bounding box center [541, 148] width 192 height 258
click at [497, 72] on div "# Use arguments with move statements to move farther. hero . moveRight ( 3 ) he…" at bounding box center [541, 148] width 192 height 258
click at [517, 266] on button "Run" at bounding box center [533, 271] width 216 height 22
type textarea "hero.moveRight(2)"
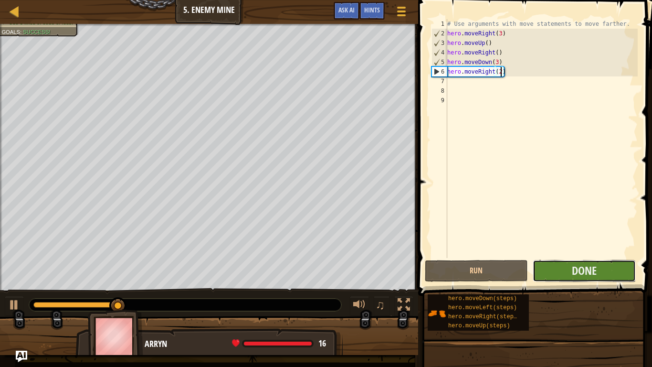
click at [569, 273] on button "Done" at bounding box center [584, 271] width 103 height 22
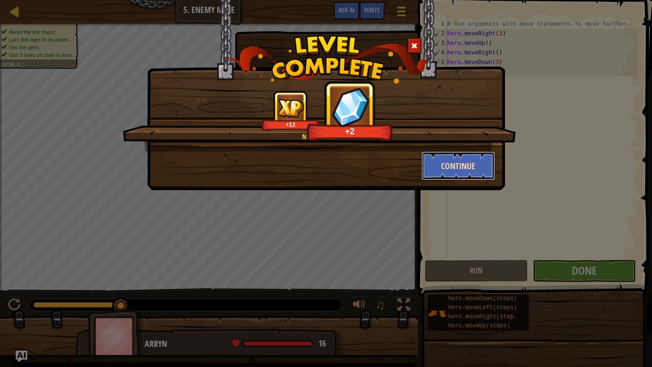
click at [444, 168] on button "Continue" at bounding box center [459, 165] width 74 height 29
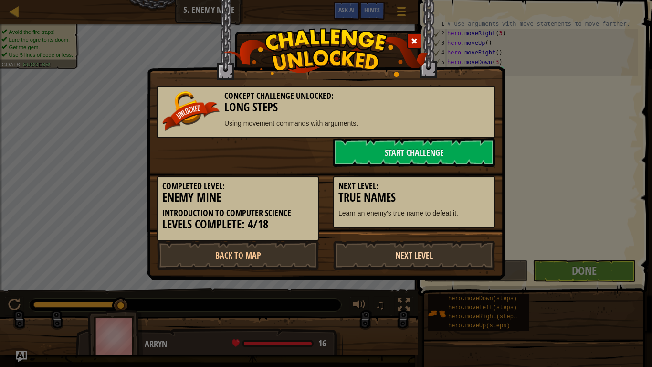
click at [427, 254] on link "Next Level" at bounding box center [414, 255] width 162 height 29
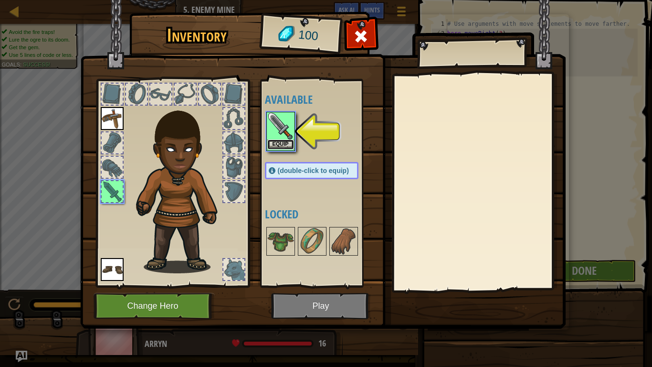
click at [282, 143] on button "Equip" at bounding box center [280, 144] width 27 height 10
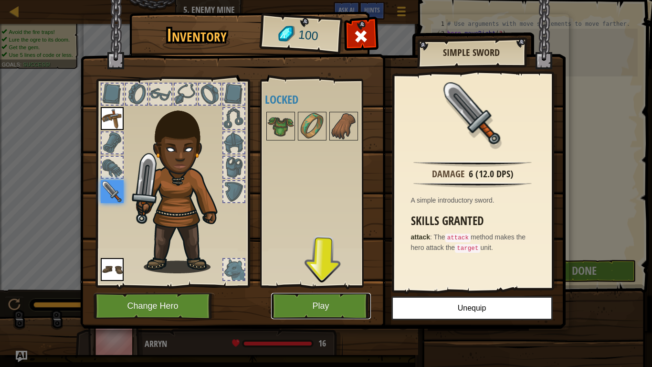
click at [330, 302] on button "Play" at bounding box center [321, 306] width 100 height 26
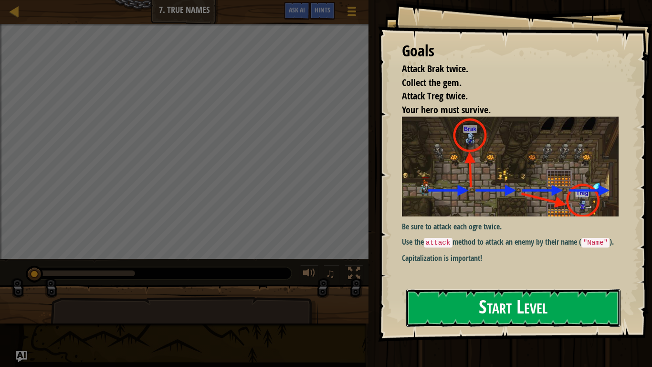
click at [505, 297] on button "Start Level" at bounding box center [513, 308] width 214 height 38
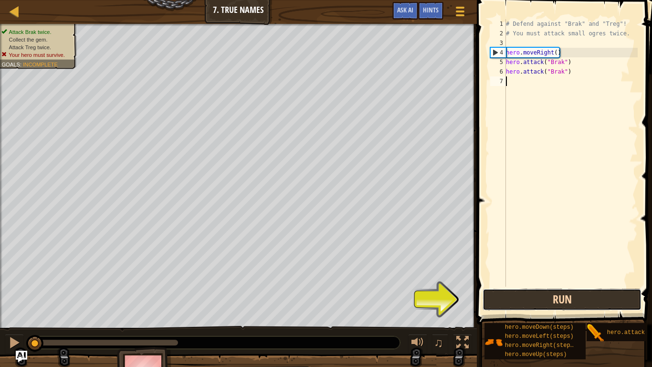
click at [561, 302] on button "Run" at bounding box center [562, 299] width 159 height 22
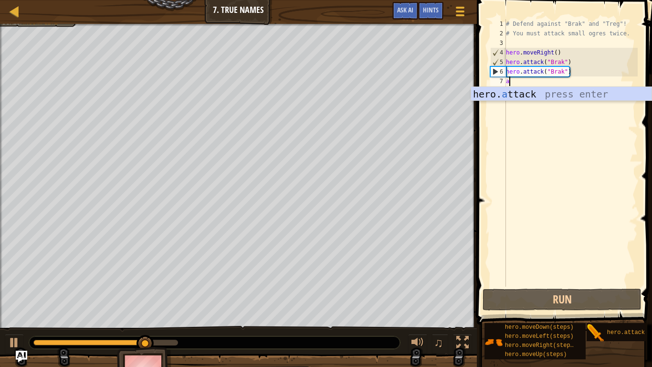
scroll to position [4, 0]
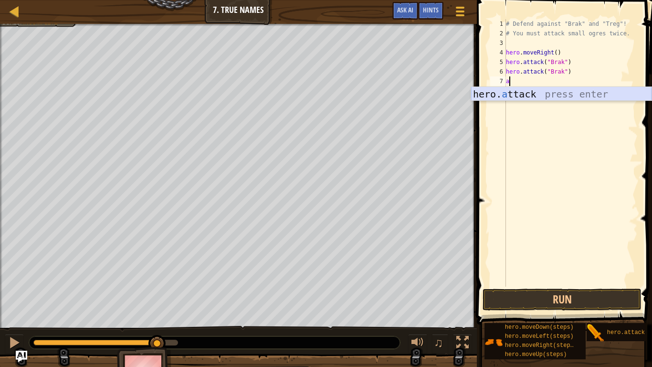
click at [543, 97] on div "hero. a ttack press enter" at bounding box center [561, 108] width 180 height 43
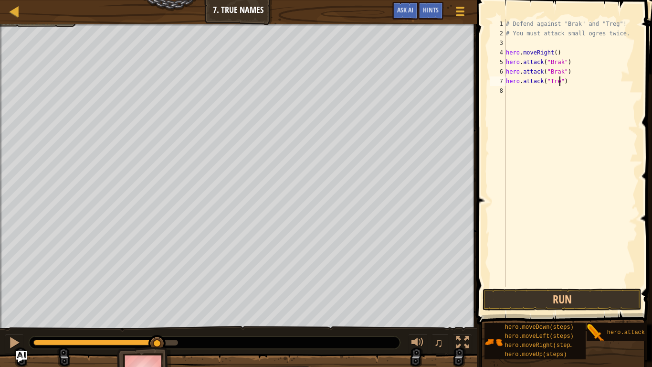
scroll to position [4, 8]
type textarea "hero.attack("Treg")"
drag, startPoint x: 585, startPoint y: 85, endPoint x: 504, endPoint y: 83, distance: 81.2
click at [504, 83] on div "hero.attack("Treg") 1 2 3 4 5 6 7 8 # Defend against "Brak" and "Treg"! # You m…" at bounding box center [562, 152] width 149 height 267
click at [514, 95] on div "# Defend against "Brak" and "Treg"! # You must attack small ogres twice. hero .…" at bounding box center [571, 162] width 134 height 286
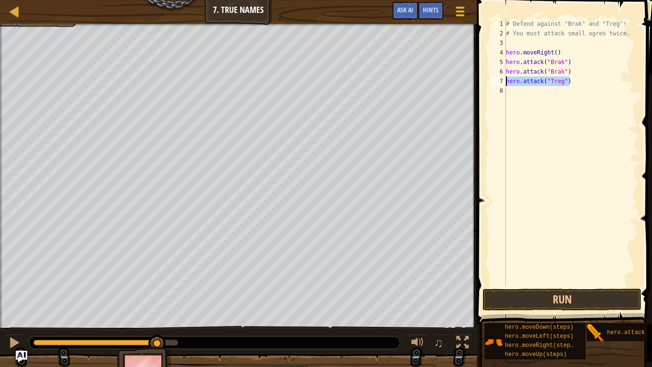
scroll to position [4, 0]
paste textarea "hero.attack("Treg")"
type textarea "hero.attack("Treg")"
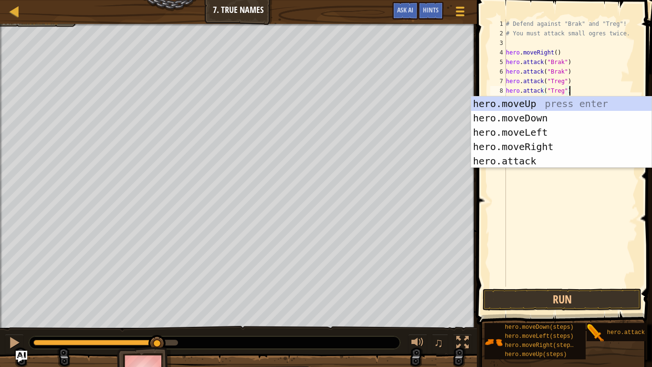
click at [580, 94] on div "# Defend against "Brak" and "Treg"! # You must attack small ogres twice. hero .…" at bounding box center [571, 162] width 134 height 286
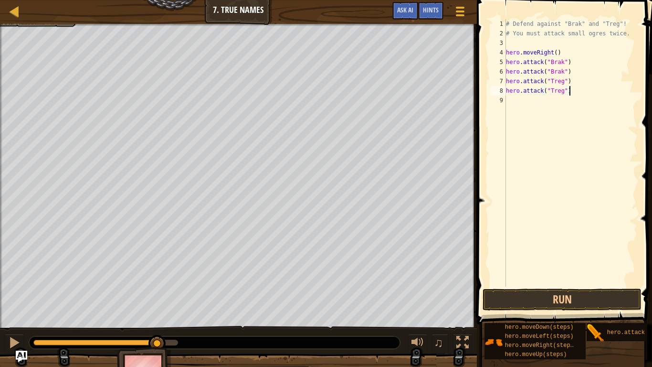
click at [539, 102] on div "# Defend against "Brak" and "Treg"! # You must attack small ogres twice. hero .…" at bounding box center [571, 162] width 134 height 286
type textarea "m"
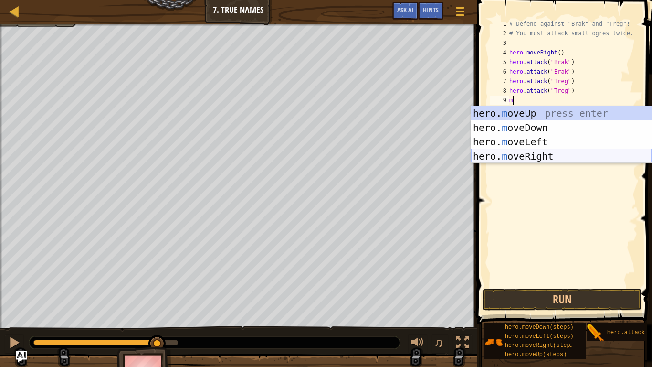
click at [526, 160] on div "hero. m oveUp press enter hero. m oveDown press enter hero. m oveLeft press ent…" at bounding box center [561, 149] width 180 height 86
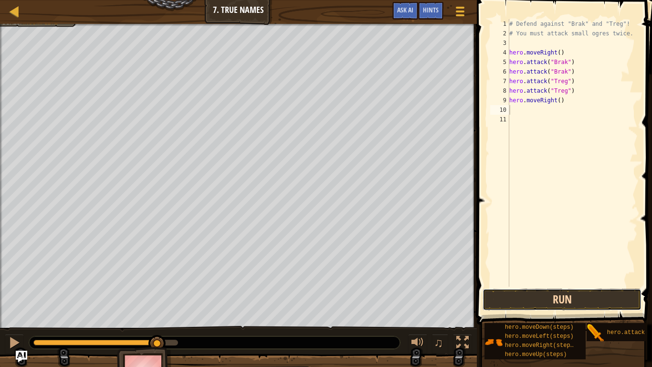
click at [577, 293] on button "Run" at bounding box center [562, 299] width 159 height 22
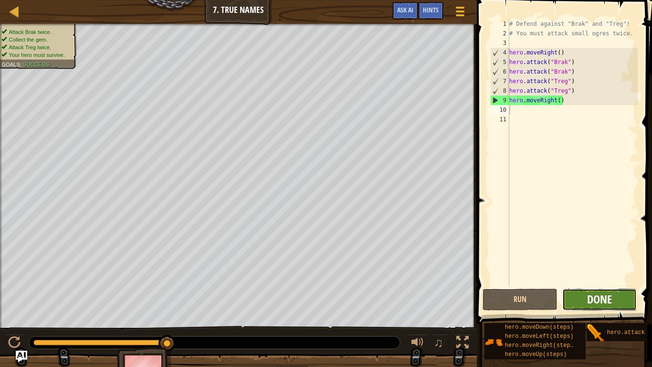
click at [603, 296] on span "Done" at bounding box center [599, 298] width 25 height 15
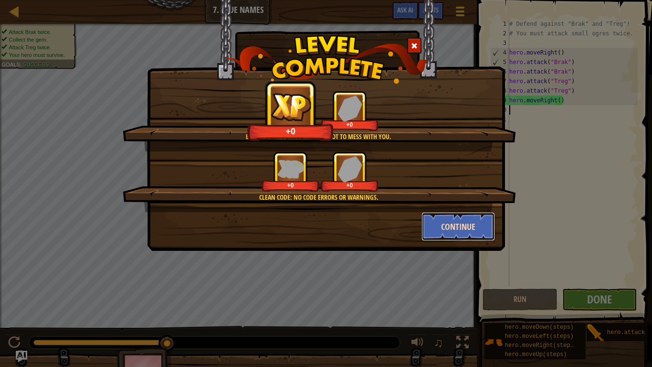
click at [469, 236] on button "Continue" at bounding box center [459, 226] width 74 height 29
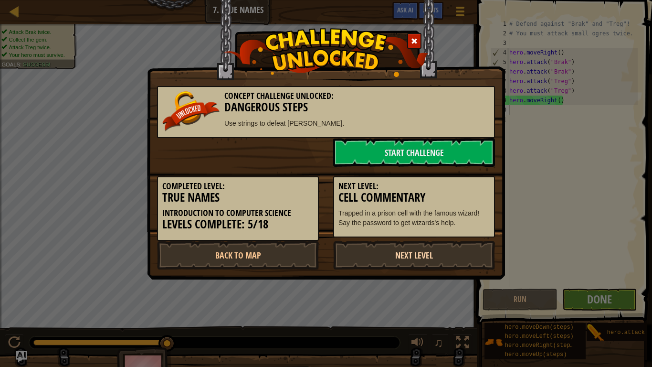
click at [416, 257] on link "Next Level" at bounding box center [414, 255] width 162 height 29
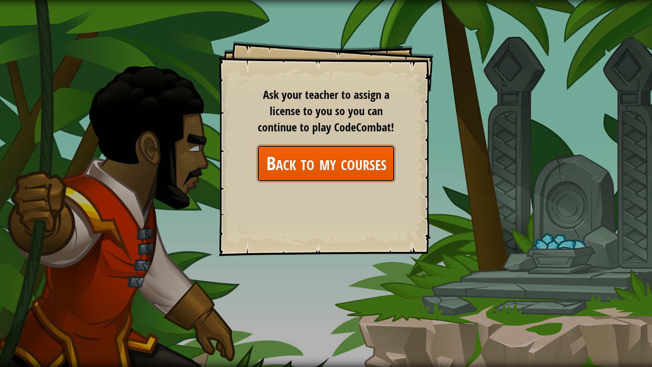
click at [315, 156] on link "Back to my courses" at bounding box center [326, 163] width 138 height 37
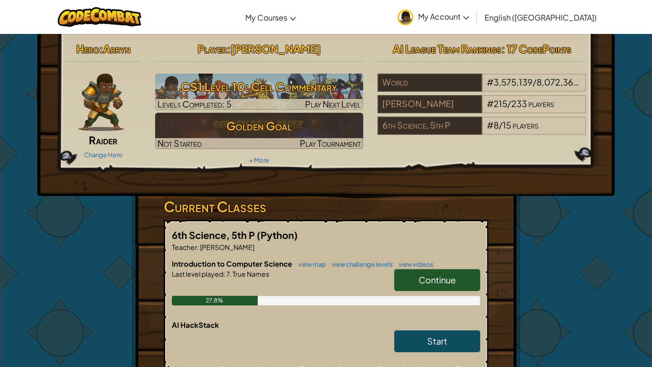
click at [427, 285] on span "Continue" at bounding box center [437, 279] width 37 height 11
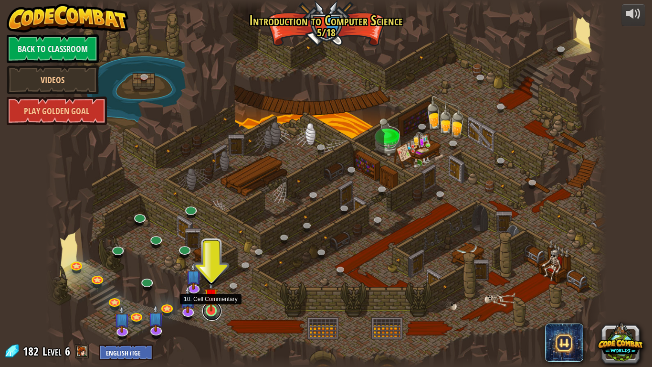
click at [212, 302] on link at bounding box center [211, 310] width 19 height 19
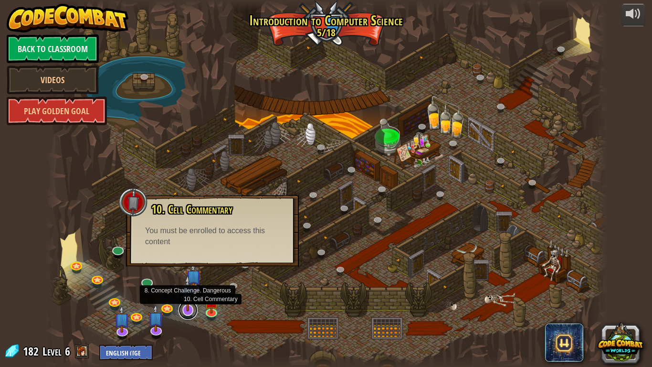
click at [187, 302] on link at bounding box center [188, 309] width 19 height 19
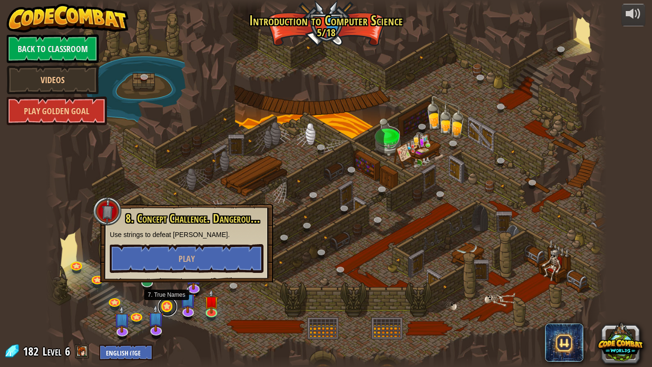
click at [166, 302] on link at bounding box center [167, 306] width 19 height 19
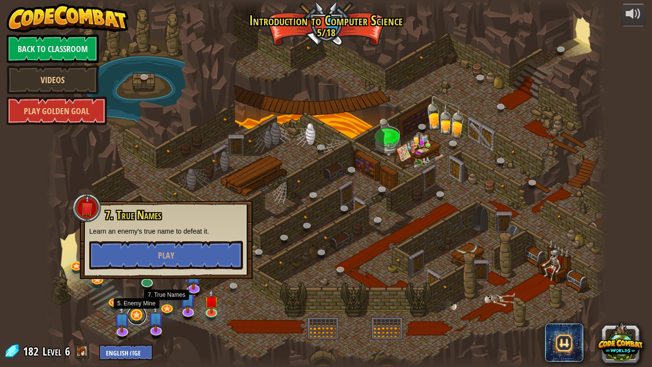
click at [136, 302] on link at bounding box center [136, 315] width 19 height 19
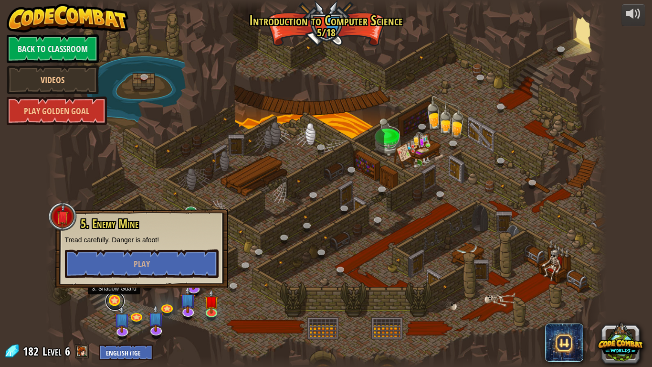
click at [110, 301] on link at bounding box center [115, 300] width 19 height 19
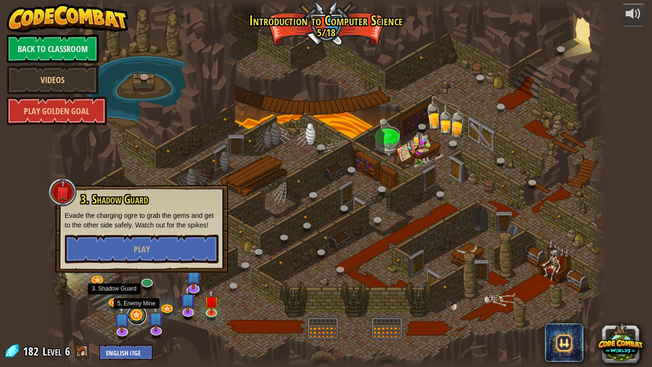
click at [134, 302] on link at bounding box center [136, 315] width 19 height 19
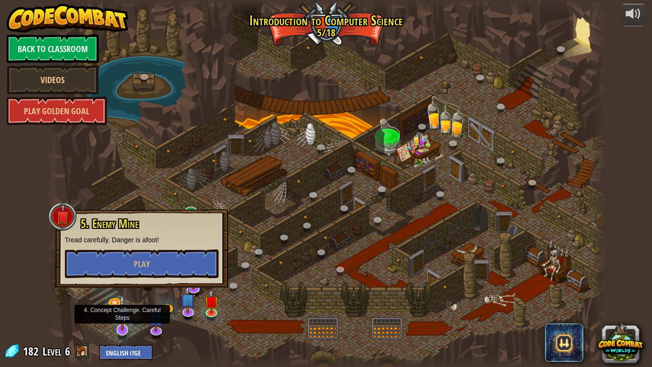
click at [120, 302] on img at bounding box center [123, 312] width 16 height 36
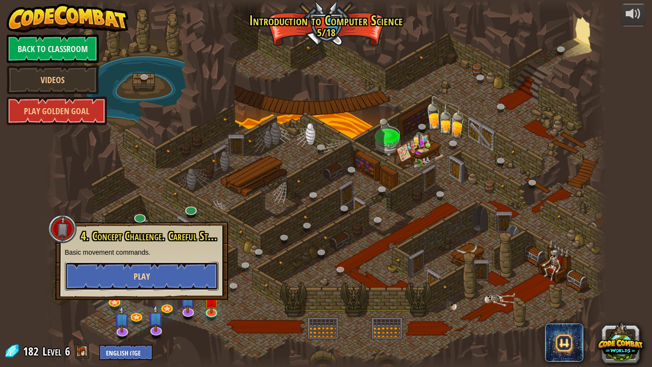
click at [146, 286] on button "Play" at bounding box center [142, 276] width 154 height 29
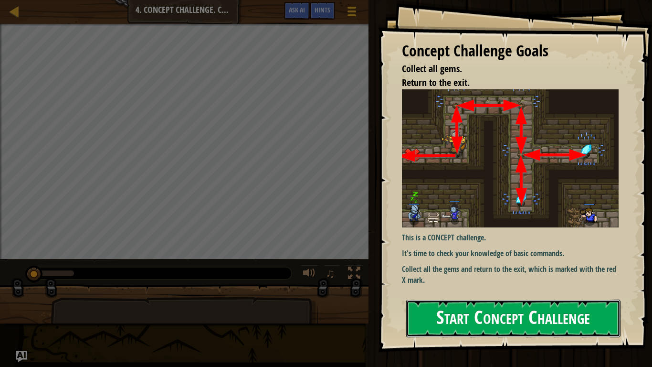
click at [533, 302] on button "Start Concept Challenge" at bounding box center [513, 318] width 214 height 38
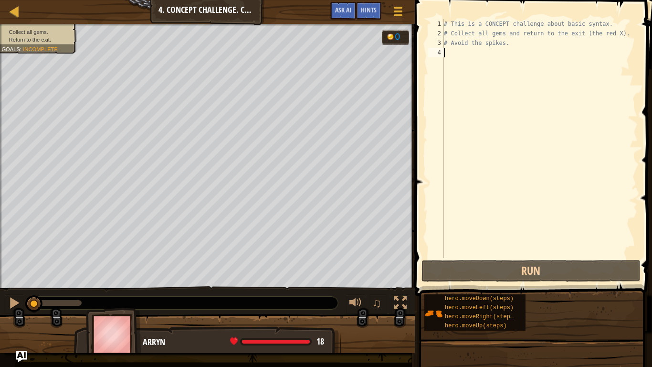
click at [474, 56] on div "# This is a CONCEPT challenge about basic syntax. # Collect all gems and return…" at bounding box center [540, 148] width 196 height 258
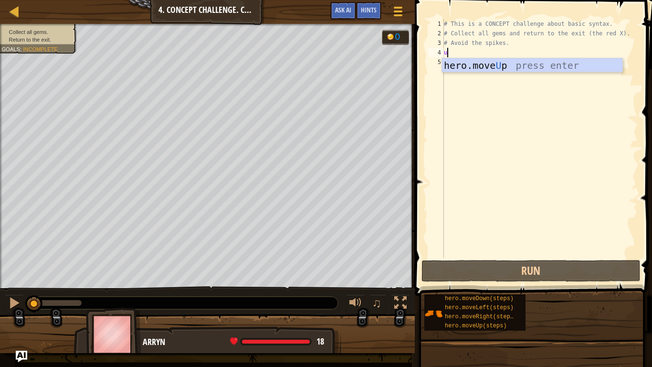
scroll to position [4, 0]
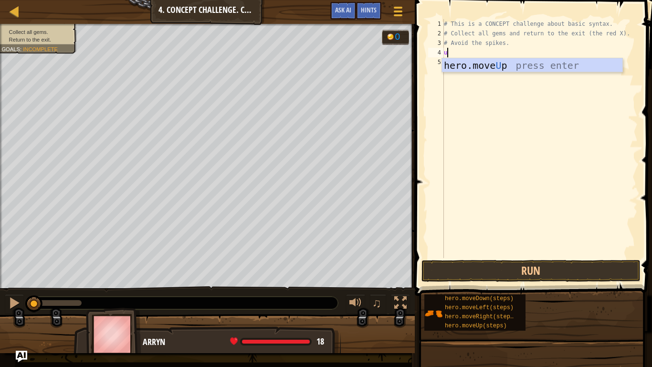
type textarea "up"
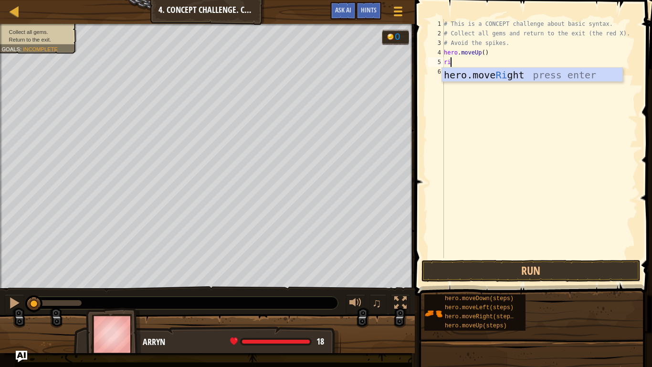
scroll to position [4, 1]
type textarea "rig\"
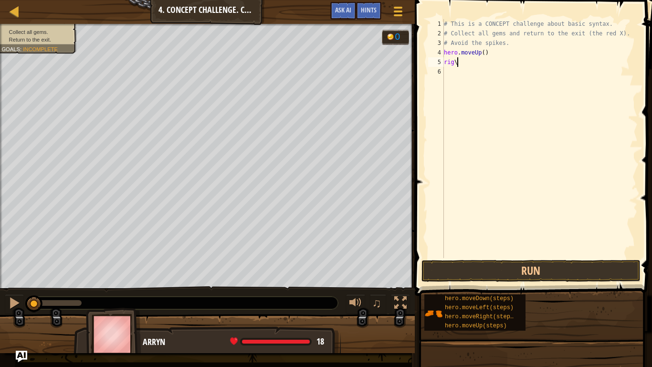
scroll to position [4, 0]
type textarea "rig"
type textarea "d"
type textarea "r"
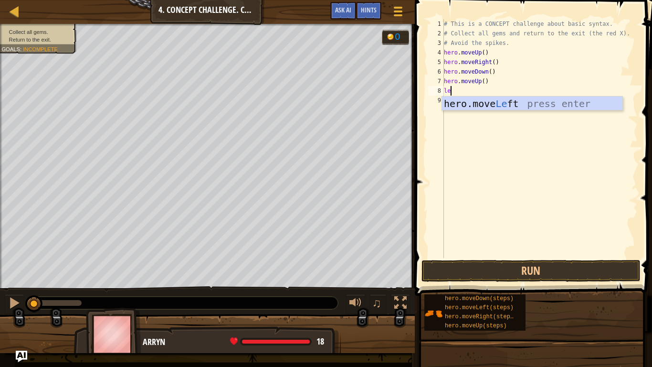
type textarea "lef"
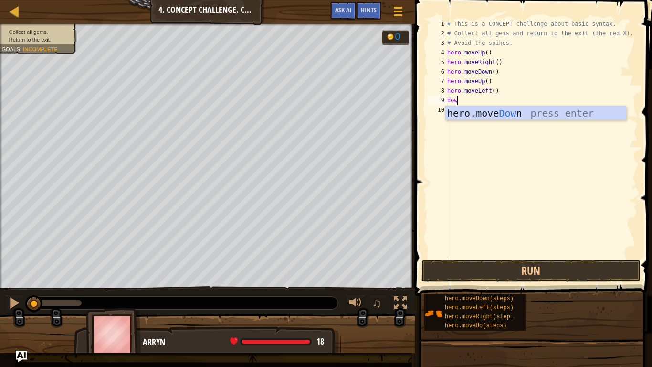
type textarea "down"
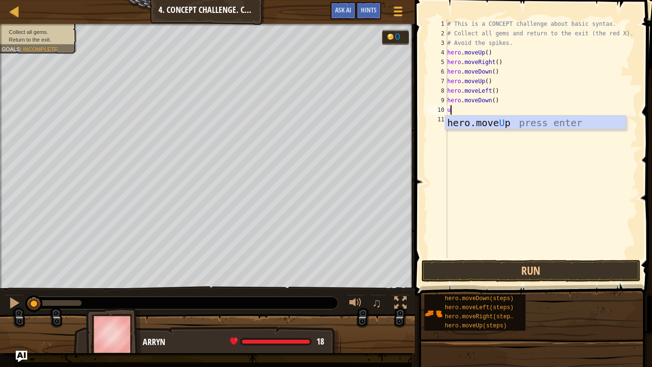
type textarea "up"
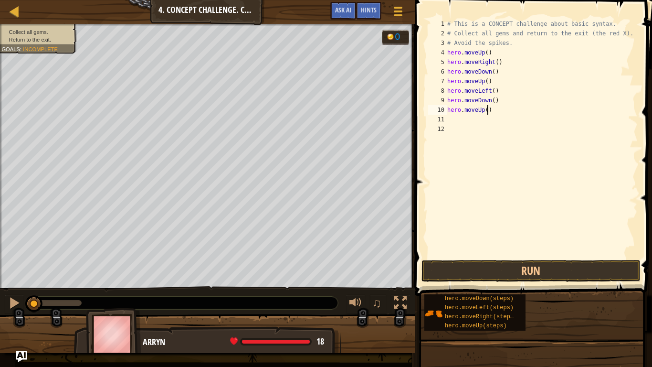
click at [489, 109] on div "# This is a CONCEPT challenge about basic syntax. # Collect all gems and return…" at bounding box center [541, 148] width 192 height 258
type textarea "hero.moveUp(2)"
click at [458, 119] on div "# This is a CONCEPT challenge about basic syntax. # Collect all gems and return…" at bounding box center [541, 148] width 192 height 258
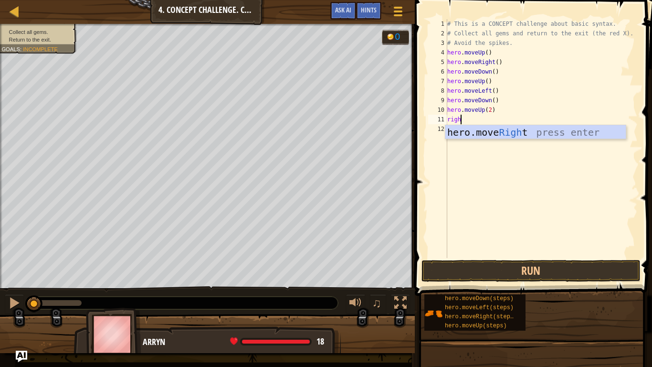
type textarea "right"
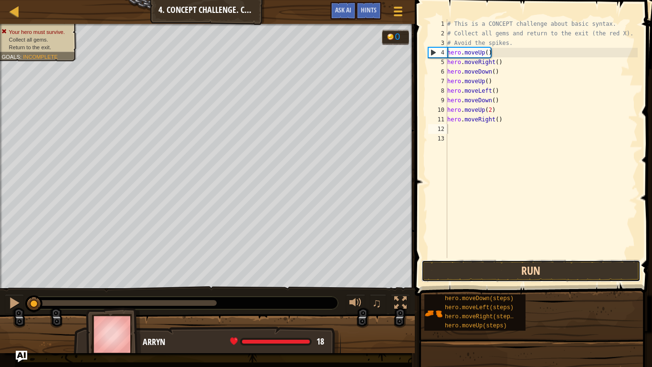
click at [462, 265] on button "Run" at bounding box center [531, 271] width 219 height 22
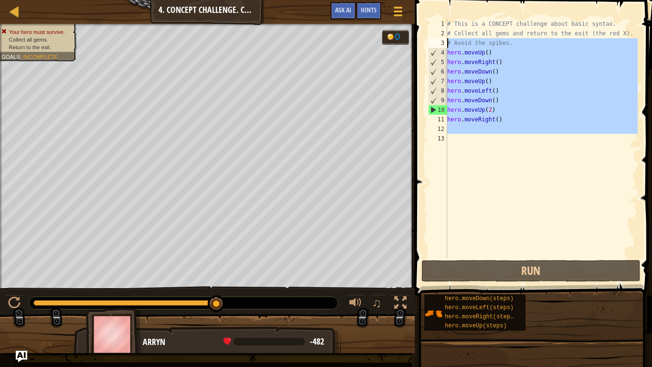
drag, startPoint x: 475, startPoint y: 146, endPoint x: 422, endPoint y: 33, distance: 124.5
click at [422, 33] on div "1 2 3 4 5 6 7 8 9 10 11 12 13 # This is a CONCEPT challenge about basic syntax.…" at bounding box center [532, 167] width 240 height 324
type textarea "# Collect all gems and return to the exit (the red X). # Avoid the spikes."
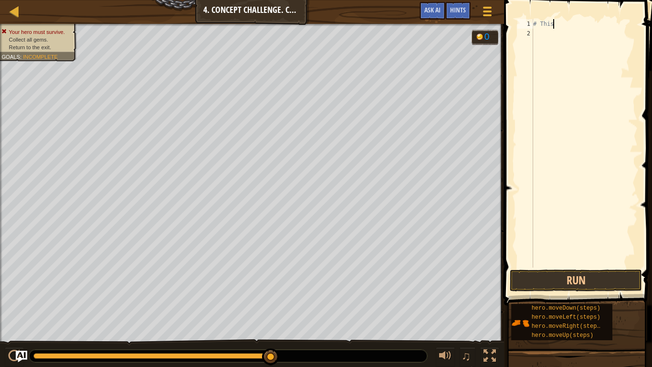
type textarea "#"
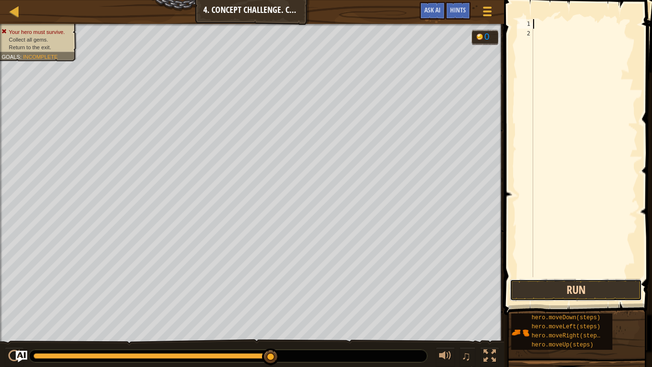
click at [593, 280] on button "Run" at bounding box center [576, 290] width 132 height 22
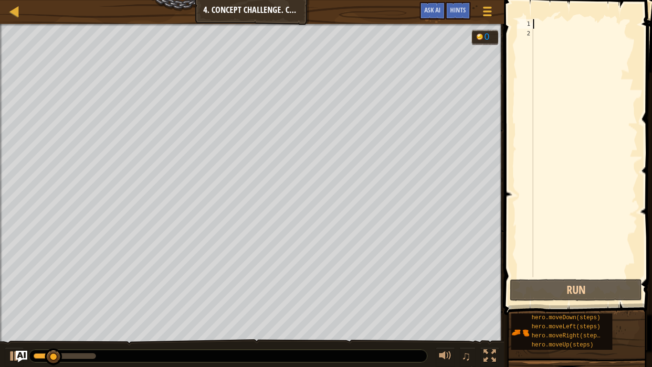
click at [542, 28] on div at bounding box center [584, 157] width 106 height 277
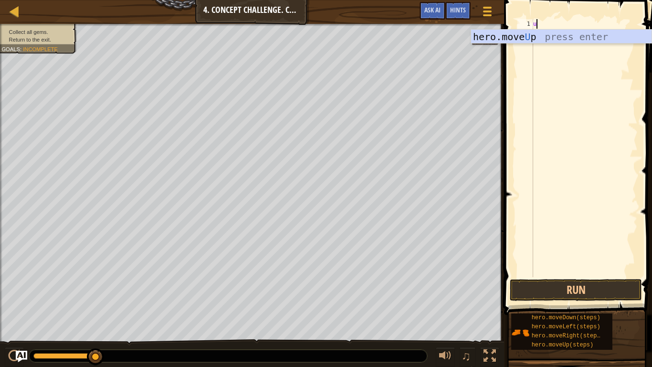
type textarea "up"
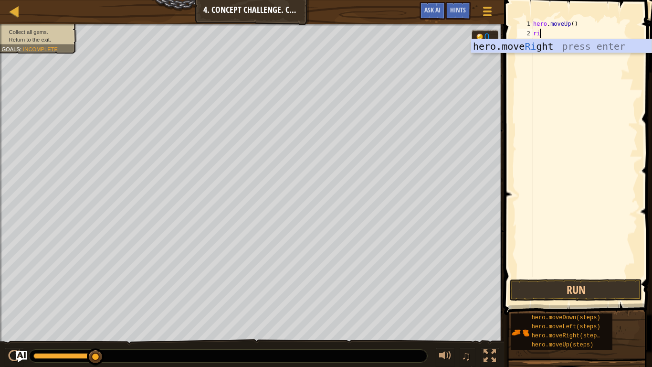
type textarea "rig"
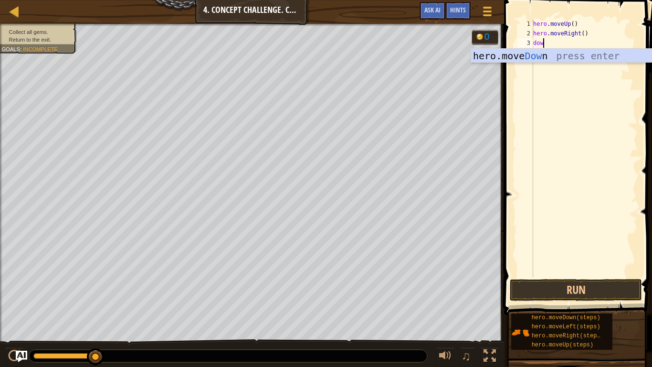
type textarea "down"
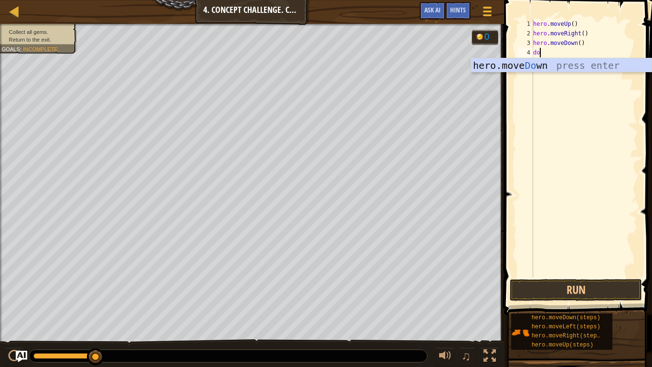
type textarea "down"
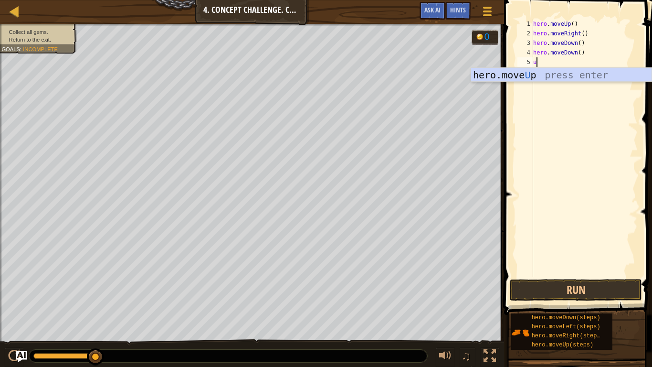
type textarea "up"
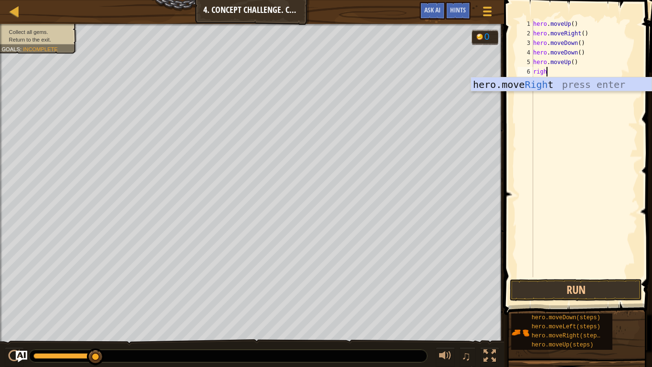
type textarea "right"
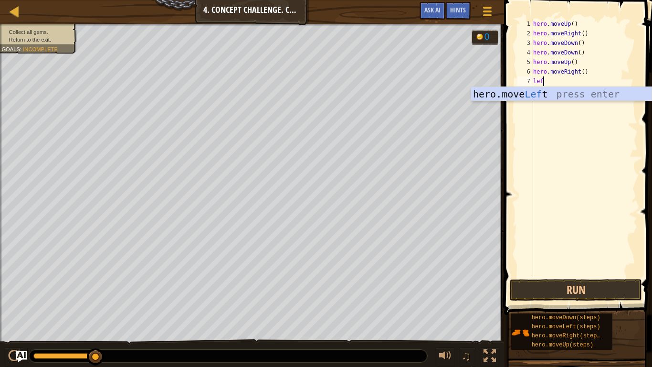
type textarea "left"
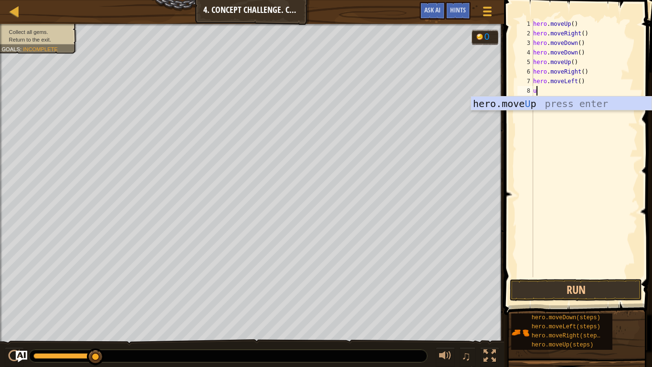
type textarea "up"
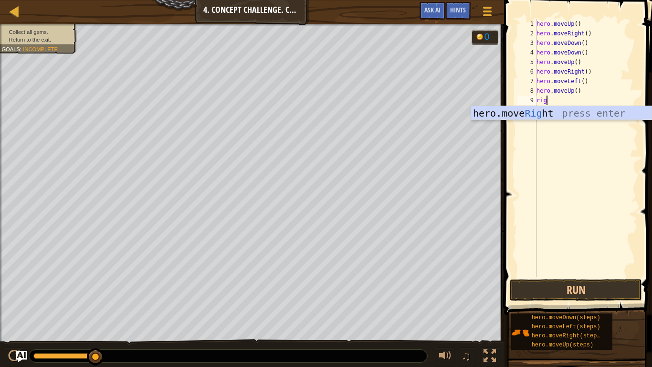
type textarea "right"
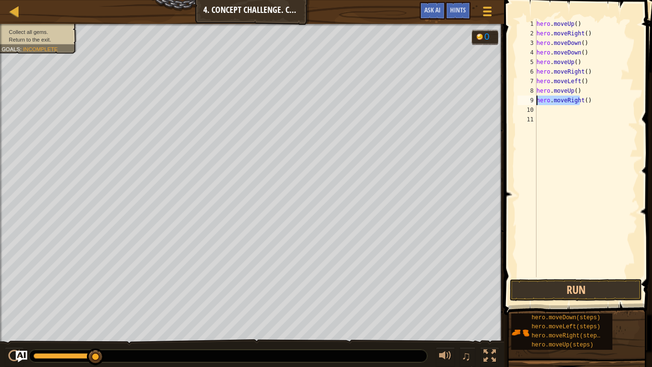
drag, startPoint x: 582, startPoint y: 100, endPoint x: 538, endPoint y: 103, distance: 43.5
click at [538, 103] on div "hero . moveUp ( ) hero . moveRight ( ) hero . moveDown ( ) hero . moveDown ( ) …" at bounding box center [586, 157] width 103 height 277
click at [541, 102] on div "hero . moveUp ( ) hero . moveRight ( ) hero . moveDown ( ) hero . moveDown ( ) …" at bounding box center [586, 157] width 103 height 277
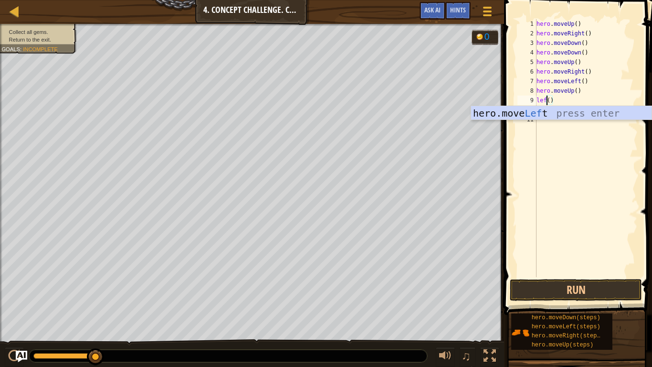
scroll to position [4, 2]
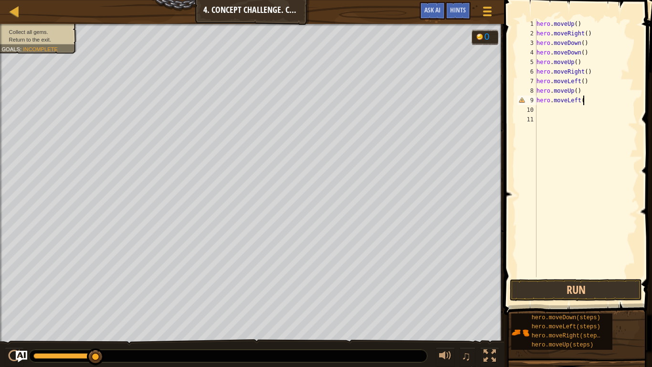
type textarea "hero.moveLeft()"
click at [564, 109] on div "hero . moveUp ( ) hero . moveRight ( ) hero . moveDown ( ) hero . moveDown ( ) …" at bounding box center [586, 157] width 103 height 277
click at [626, 288] on button "Run" at bounding box center [576, 290] width 132 height 22
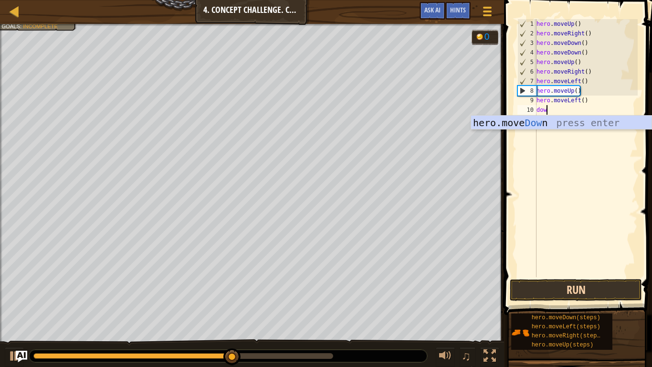
type textarea "down"
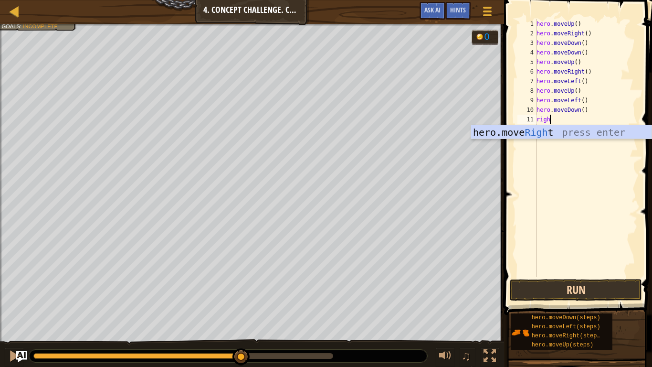
type textarea "right"
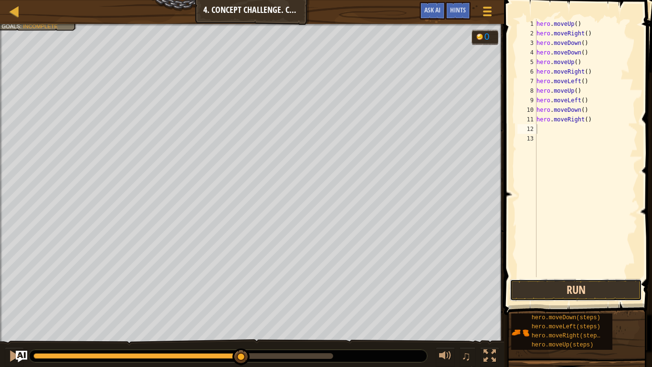
click at [575, 297] on button "Run" at bounding box center [576, 290] width 132 height 22
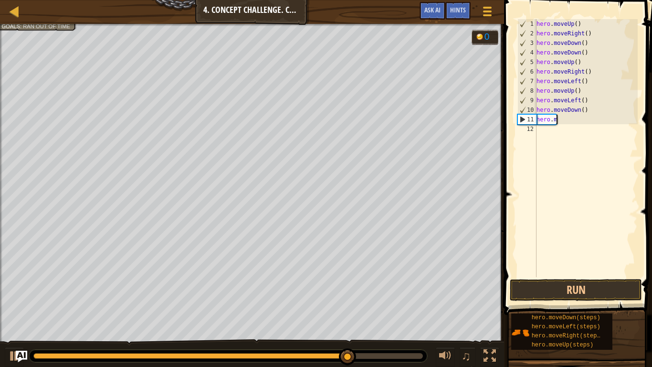
type textarea "h"
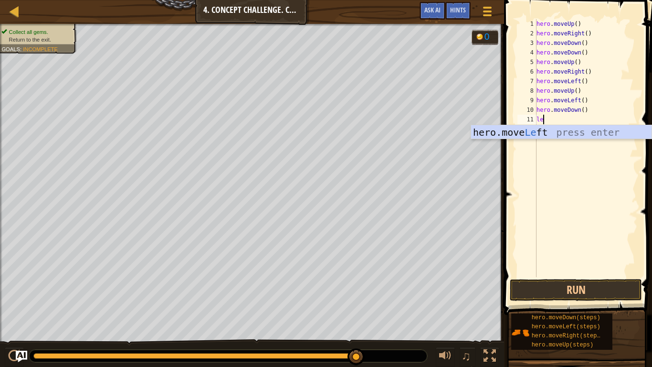
type textarea "left"
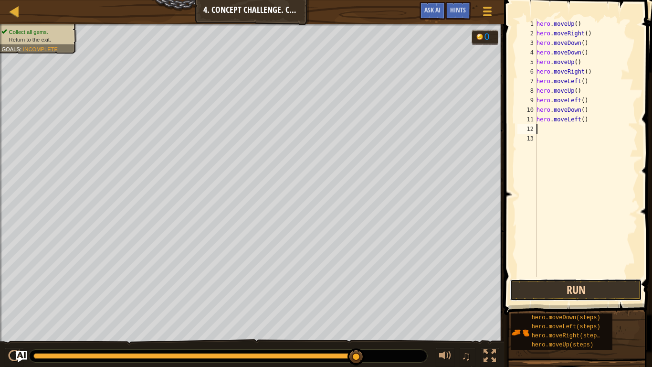
click at [599, 290] on button "Run" at bounding box center [576, 290] width 132 height 22
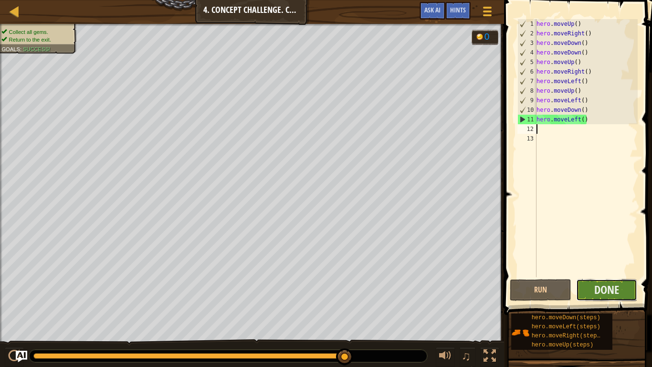
click at [586, 283] on button "Done" at bounding box center [607, 290] width 62 height 22
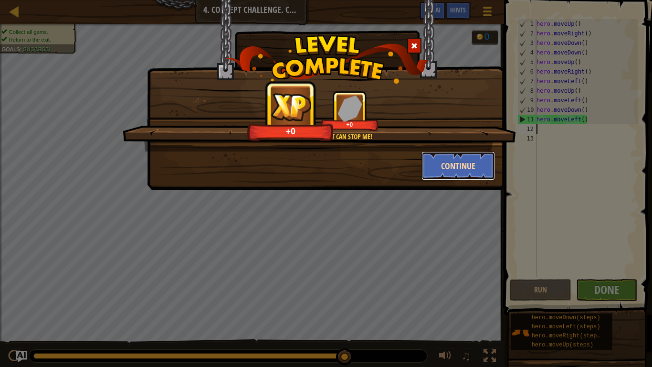
click at [460, 158] on button "Continue" at bounding box center [459, 165] width 74 height 29
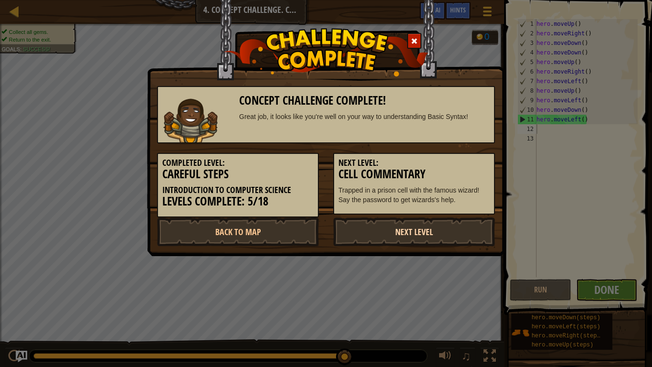
click at [395, 233] on link "Next Level" at bounding box center [414, 231] width 162 height 29
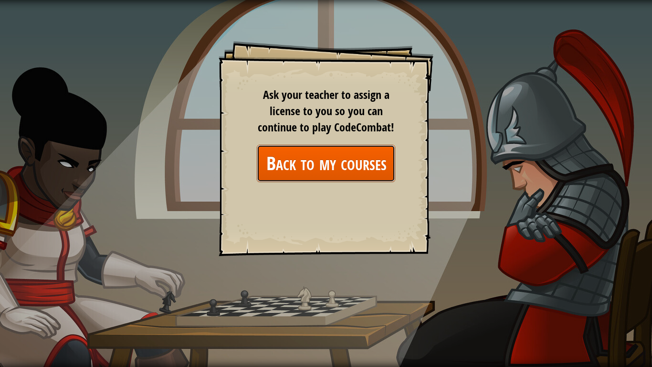
click at [299, 159] on link "Back to my courses" at bounding box center [326, 163] width 138 height 37
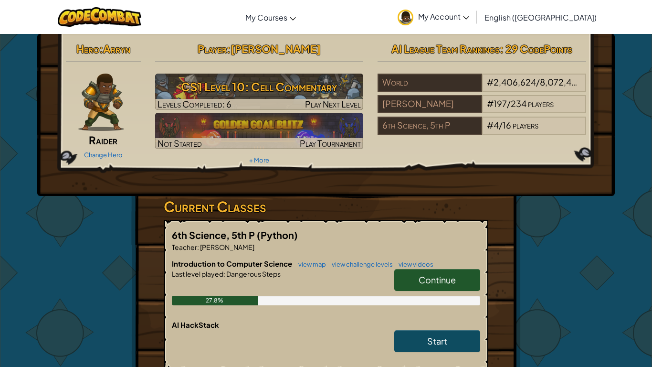
click at [455, 295] on div "Continue" at bounding box center [432, 282] width 95 height 27
click at [455, 287] on link "Continue" at bounding box center [437, 280] width 86 height 22
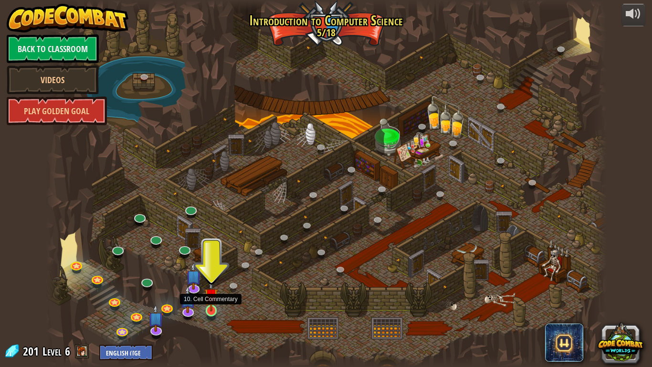
click at [209, 302] on img at bounding box center [211, 295] width 14 height 32
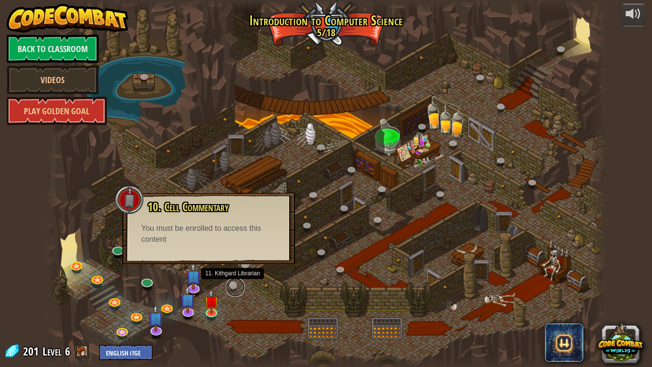
click at [230, 286] on link at bounding box center [235, 286] width 19 height 19
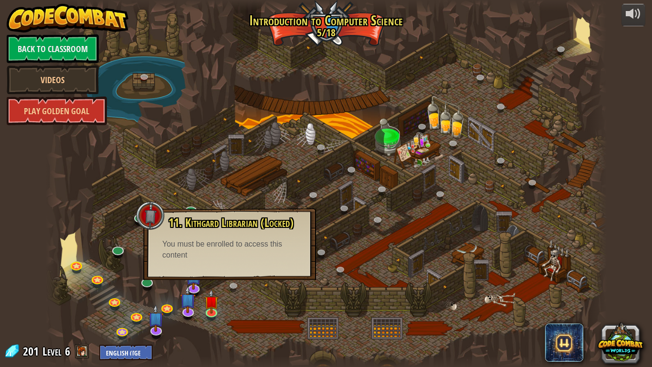
click at [247, 296] on div at bounding box center [326, 183] width 561 height 367
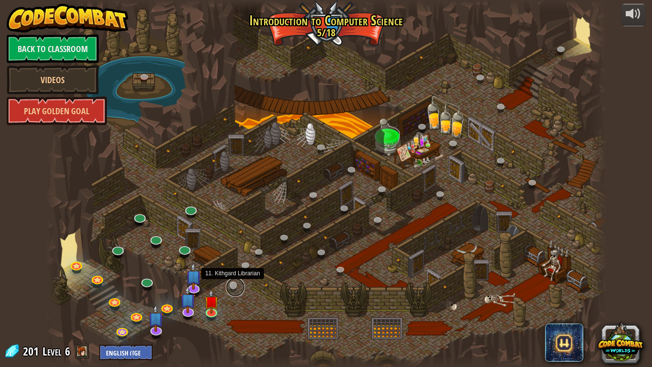
click at [230, 287] on link at bounding box center [235, 286] width 19 height 19
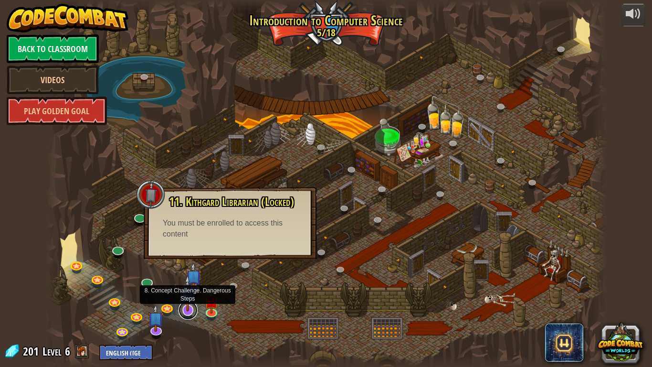
click at [185, 302] on link at bounding box center [188, 309] width 19 height 19
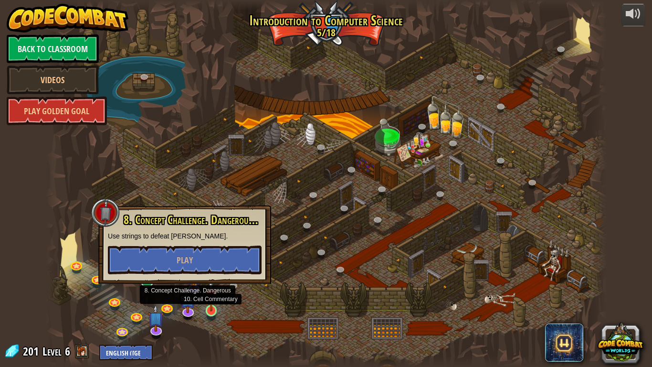
click at [208, 302] on img at bounding box center [211, 295] width 14 height 32
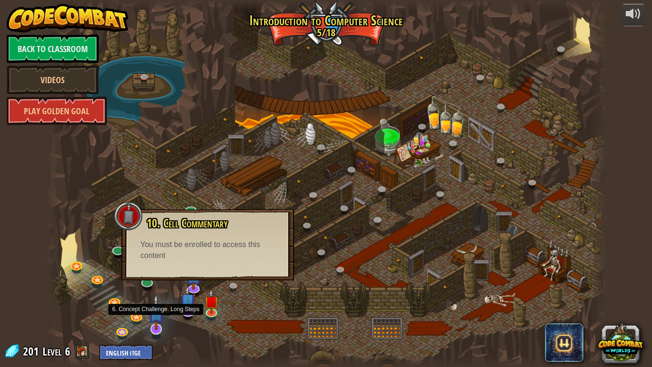
click at [153, 302] on img at bounding box center [156, 312] width 16 height 36
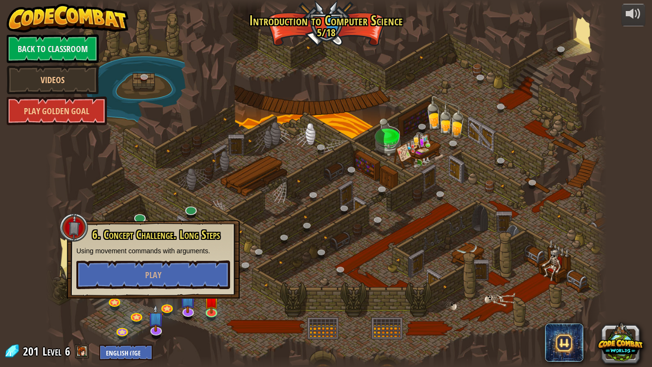
click at [292, 273] on div at bounding box center [326, 183] width 561 height 367
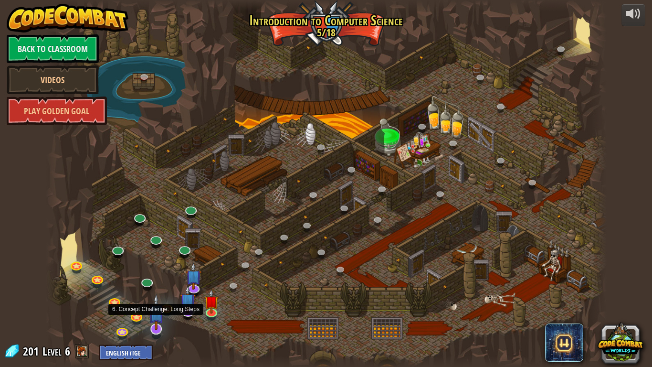
click at [158, 302] on img at bounding box center [156, 312] width 16 height 36
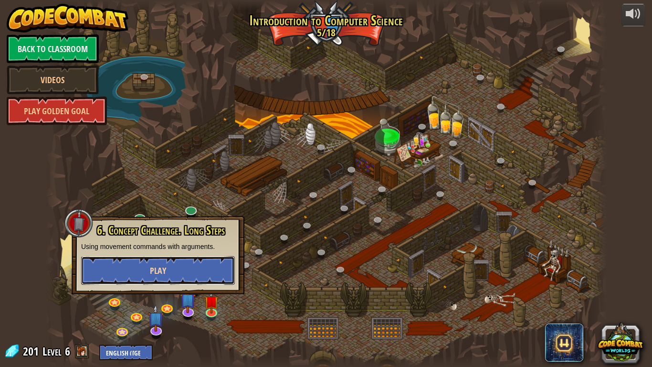
click at [151, 274] on span "Play" at bounding box center [158, 270] width 16 height 12
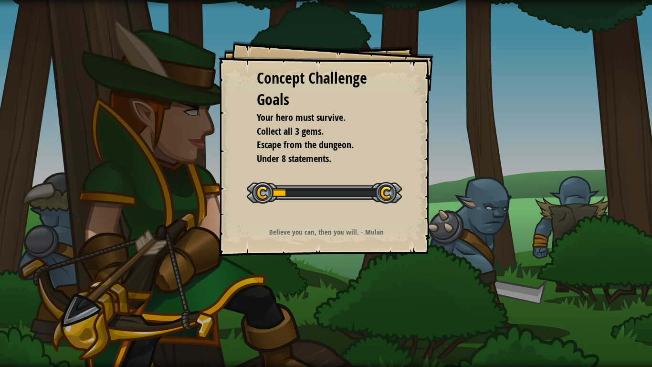
click at [22, 302] on div "Concept Challenge Goals Your hero must survive. Collect all 3 gems. Escape from…" at bounding box center [326, 183] width 652 height 367
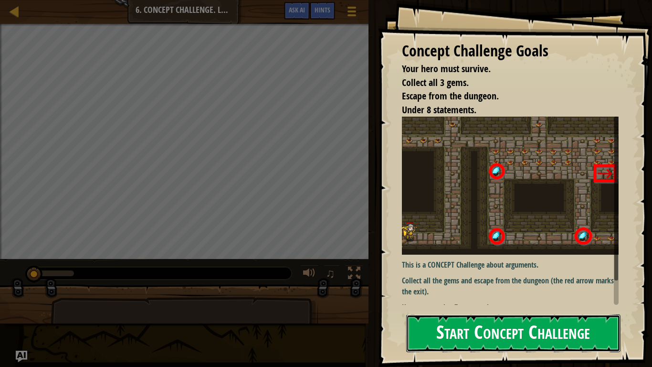
click at [476, 302] on button "Start Concept Challenge" at bounding box center [513, 333] width 214 height 38
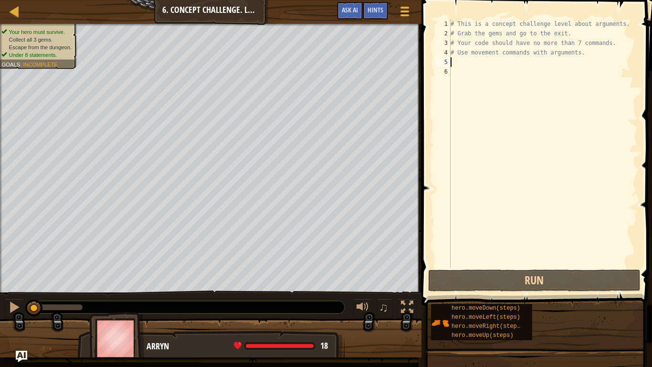
click at [463, 65] on div "# This is a concept challenge level about arguments. # Grab the gems and go to …" at bounding box center [543, 152] width 189 height 267
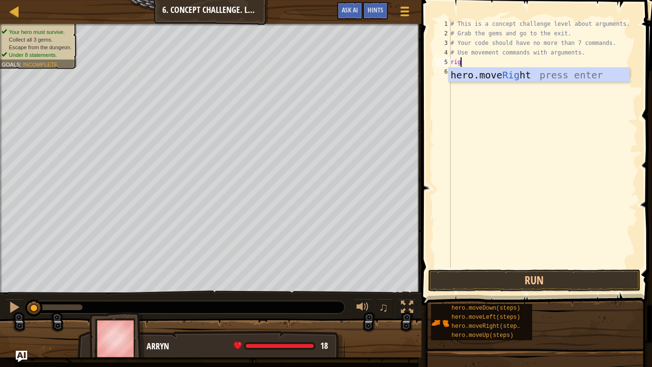
type textarea "right"
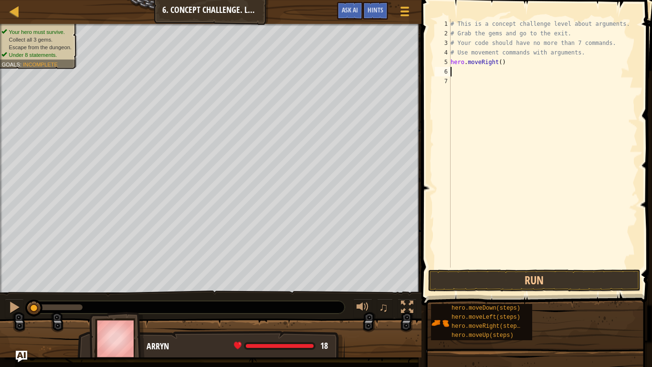
scroll to position [4, 0]
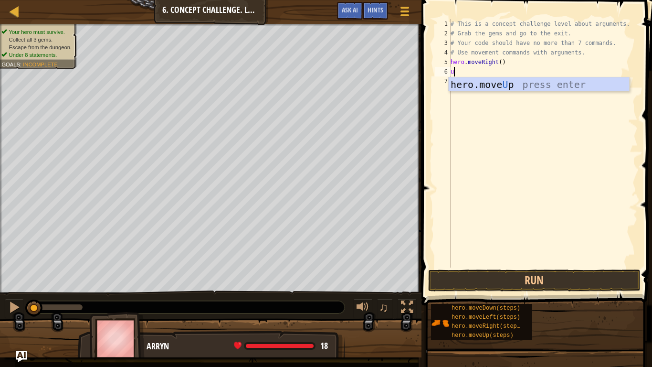
type textarea "up"
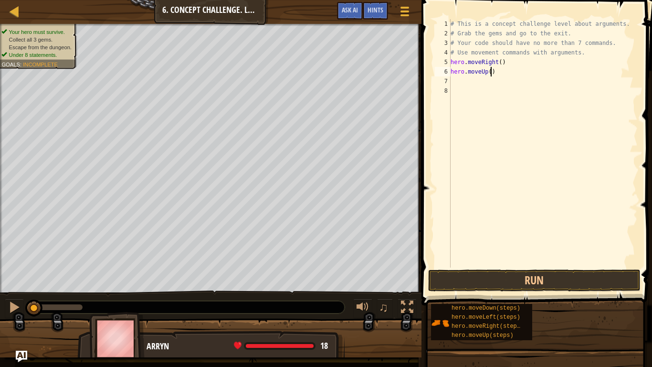
click at [490, 72] on div "# This is a concept challenge level about arguments. # Grab the gems and go to …" at bounding box center [543, 152] width 189 height 267
type textarea "hero.moveUp(3)"
click at [491, 80] on div "# This is a concept challenge level about arguments. # Grab the gems and go to …" at bounding box center [543, 152] width 189 height 267
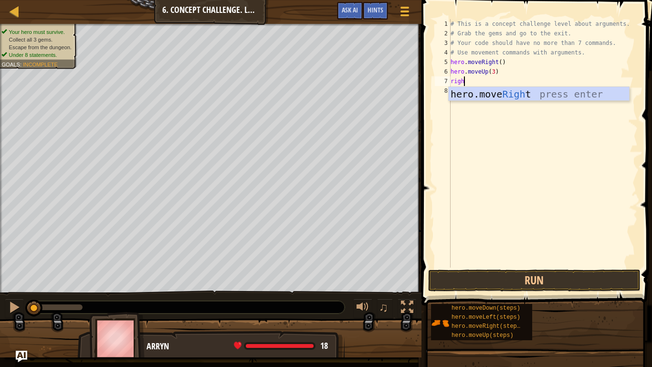
type textarea "right"
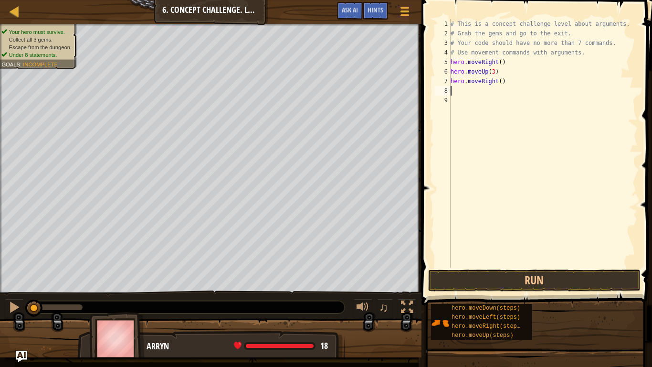
click at [502, 81] on div "# This is a concept challenge level about arguments. # Grab the gems and go to …" at bounding box center [543, 152] width 189 height 267
type textarea "hero.moveRight(2)"
click at [514, 83] on div "# This is a concept challenge level about arguments. # Grab the gems and go to …" at bounding box center [543, 152] width 189 height 267
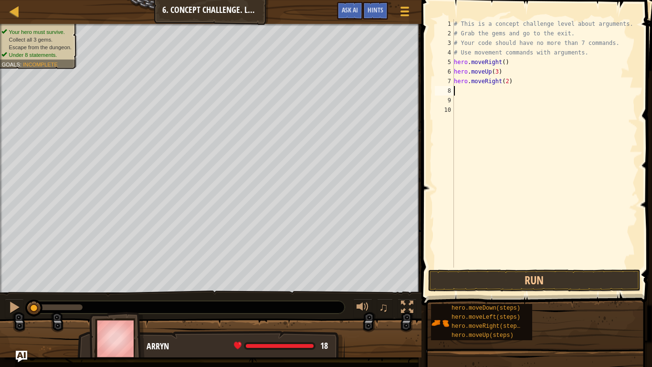
type textarea "hero.moveRight(2)"
click at [465, 96] on div "# This is a concept challenge level about arguments. # Grab the gems and go to …" at bounding box center [543, 152] width 189 height 267
click at [461, 90] on div "# This is a concept challenge level about arguments. # Grab the gems and go to …" at bounding box center [543, 152] width 189 height 267
type textarea "d"
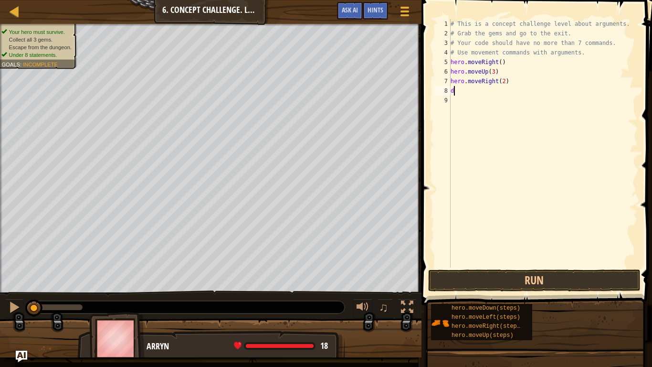
scroll to position [4, 0]
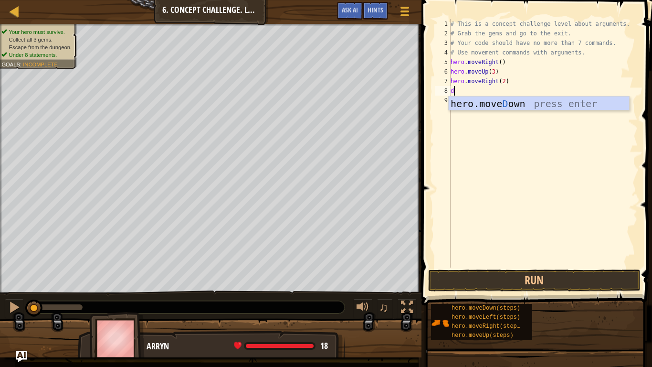
type textarea "dow"
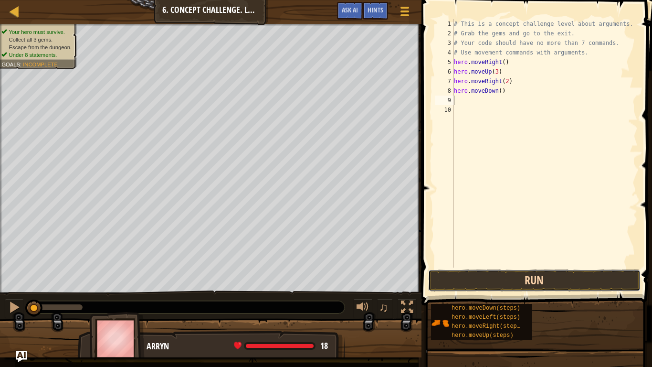
click at [512, 282] on button "Run" at bounding box center [534, 280] width 212 height 22
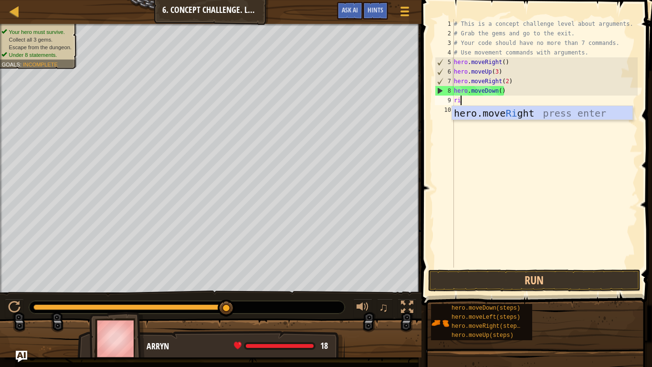
type textarea "right"
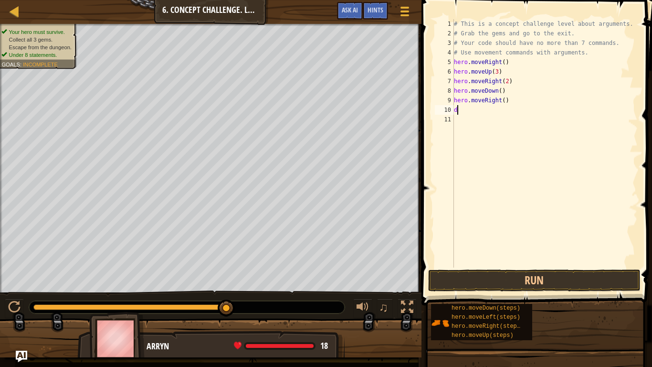
type textarea "dow"
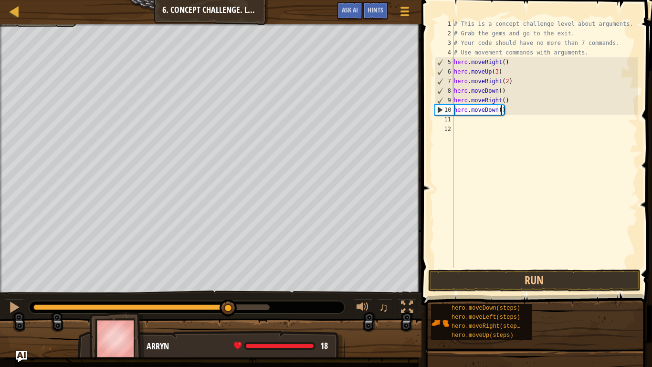
click at [502, 110] on div "# This is a concept challenge level about arguments. # Grab the gems and go to …" at bounding box center [545, 152] width 186 height 267
drag, startPoint x: 500, startPoint y: 100, endPoint x: 484, endPoint y: 101, distance: 16.3
click at [484, 101] on div "# This is a concept challenge level about arguments. # Grab the gems and go to …" at bounding box center [545, 152] width 186 height 267
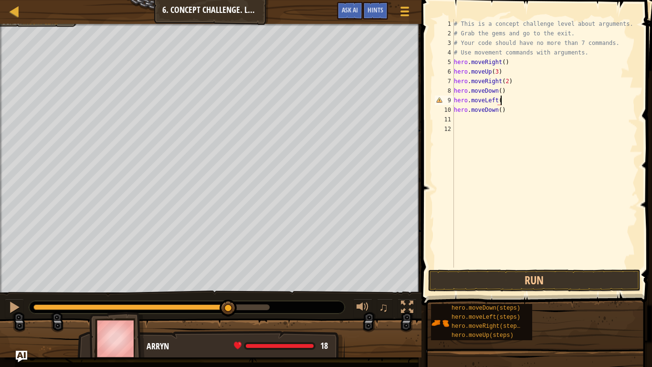
scroll to position [4, 7]
click at [508, 111] on div "# This is a concept challenge level about arguments. # Grab the gems and go to …" at bounding box center [545, 152] width 186 height 267
type textarea "hero.moveDown()"
click at [494, 122] on div "# This is a concept challenge level about arguments. # Grab the gems and go to …" at bounding box center [545, 152] width 186 height 267
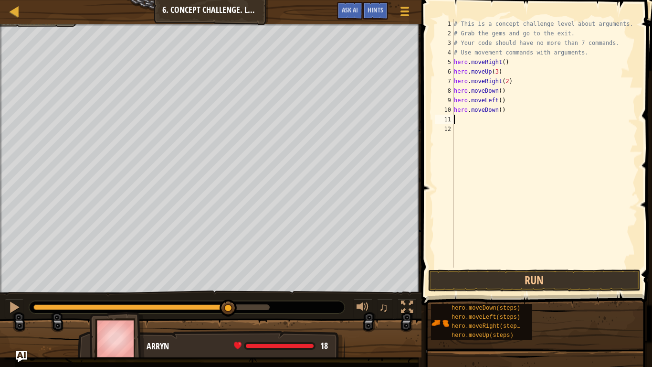
click at [501, 110] on div "# This is a concept challenge level about arguments. # Grab the gems and go to …" at bounding box center [545, 152] width 186 height 267
type textarea "hero.moveDown(2)"
click at [508, 121] on div "# This is a concept challenge level about arguments. # Grab the gems and go to …" at bounding box center [545, 152] width 186 height 267
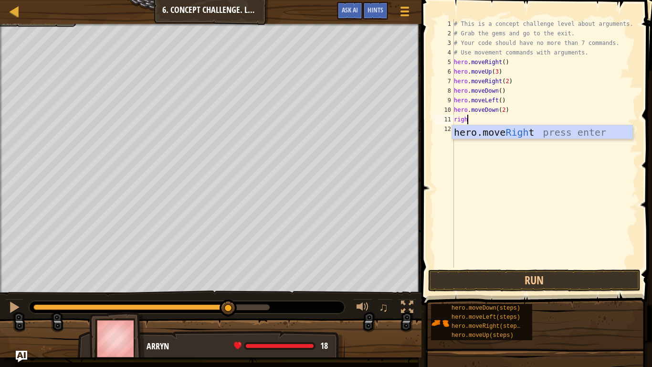
type textarea "right"
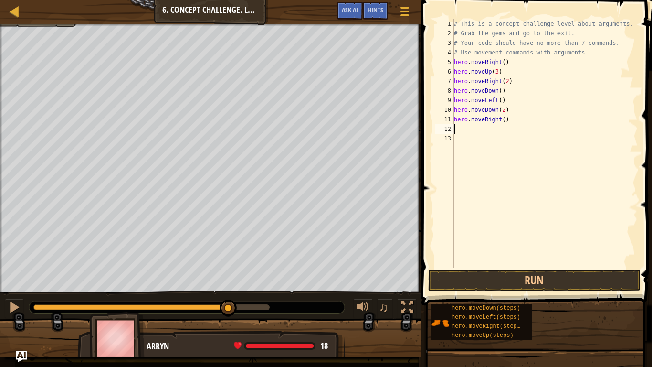
click at [504, 119] on div "# This is a concept challenge level about arguments. # Grab the gems and go to …" at bounding box center [545, 152] width 186 height 267
type textarea "hero.moveRight(2)"
click at [484, 129] on div "# This is a concept challenge level about arguments. # Grab the gems and go to …" at bounding box center [545, 152] width 186 height 267
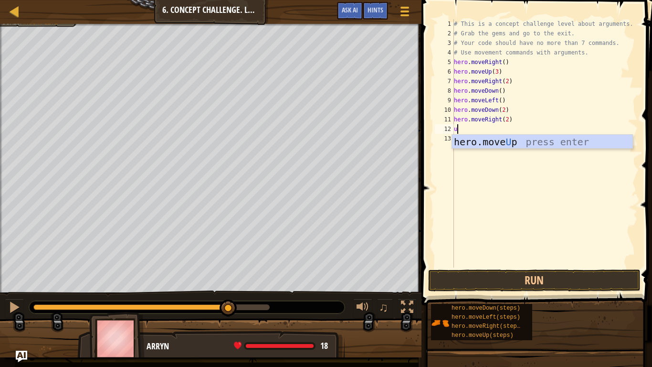
type textarea "up"
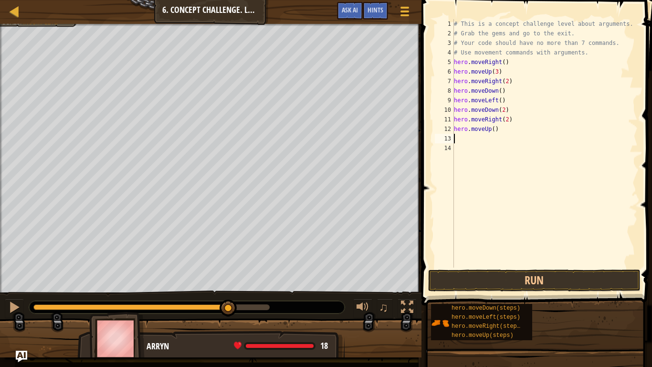
click at [494, 130] on div "# This is a concept challenge level about arguments. # Grab the gems and go to …" at bounding box center [545, 152] width 186 height 267
type textarea "hero.moveUp(2)"
click at [488, 140] on div "# This is a concept challenge level about arguments. # Grab the gems and go to …" at bounding box center [545, 152] width 186 height 267
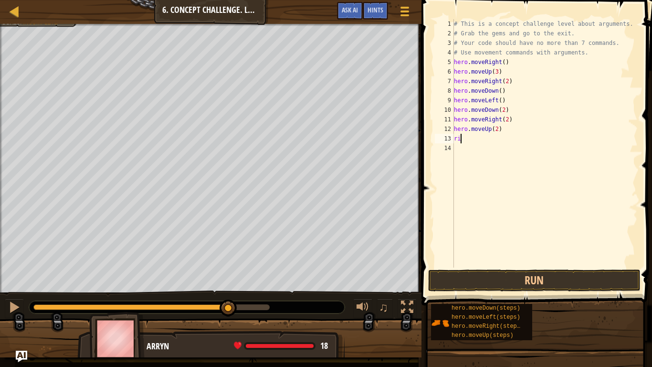
type textarea "r"
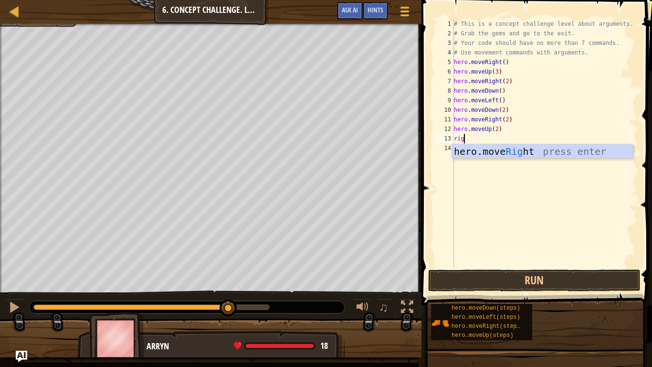
type textarea "right"
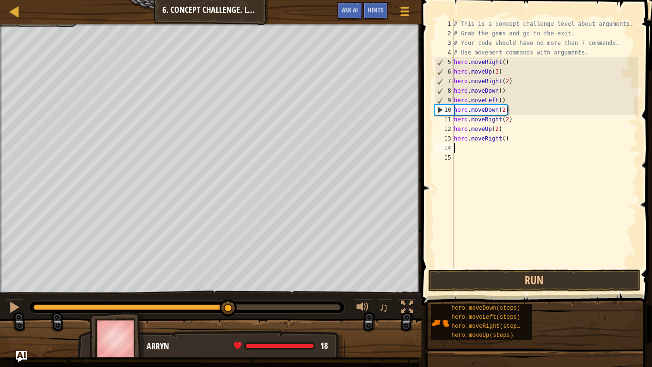
click at [502, 138] on div "# This is a concept challenge level about arguments. # Grab the gems and go to …" at bounding box center [545, 152] width 186 height 267
click at [504, 138] on div "# This is a concept challenge level about arguments. # Grab the gems and go to …" at bounding box center [545, 152] width 186 height 267
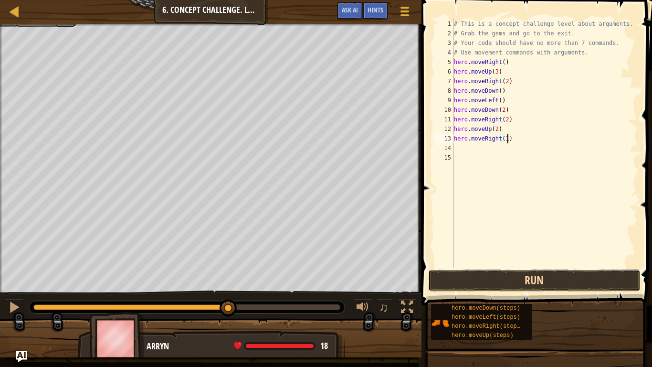
click at [550, 279] on button "Run" at bounding box center [534, 280] width 212 height 22
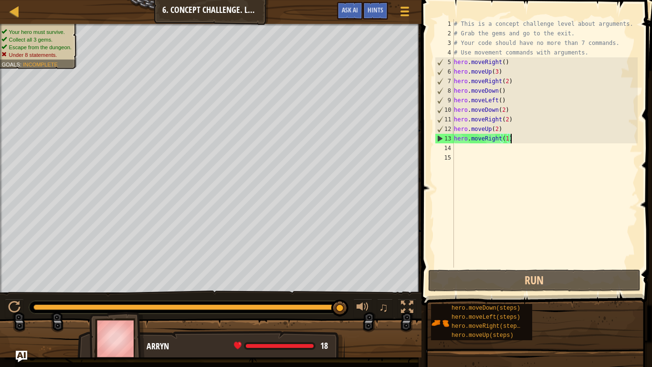
click at [512, 137] on div "# This is a concept challenge level about arguments. # Grab the gems and go to …" at bounding box center [545, 152] width 186 height 267
click at [508, 137] on div "# This is a concept challenge level about arguments. # Grab the gems and go to …" at bounding box center [545, 152] width 186 height 267
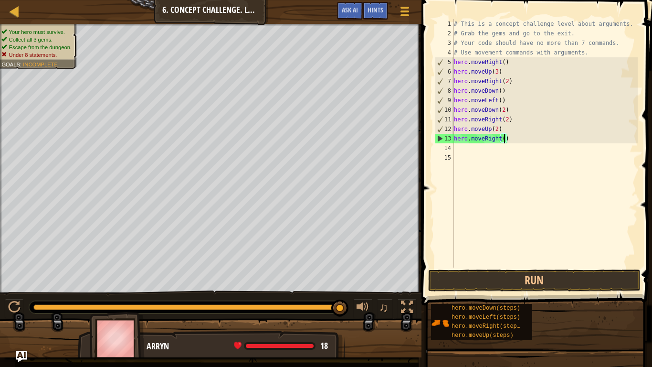
scroll to position [4, 7]
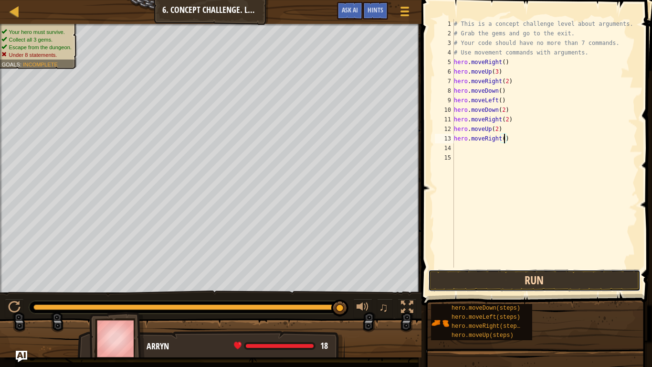
click at [501, 284] on button "Run" at bounding box center [534, 280] width 212 height 22
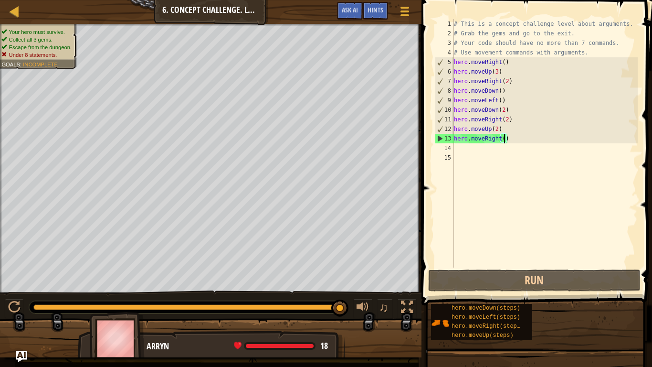
click at [527, 141] on div "# This is a concept challenge level about arguments. # Grab the gems and go to …" at bounding box center [545, 152] width 186 height 267
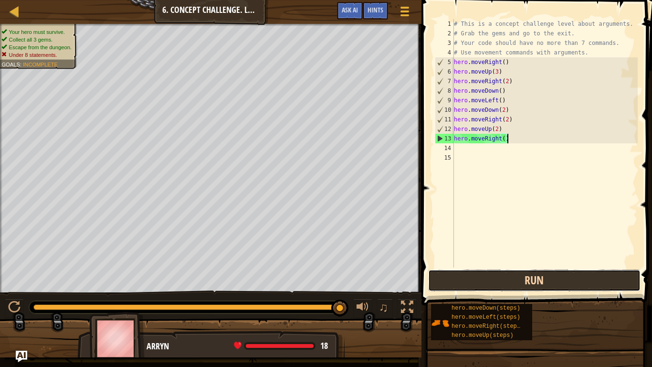
click at [515, 287] on button "Run" at bounding box center [534, 280] width 212 height 22
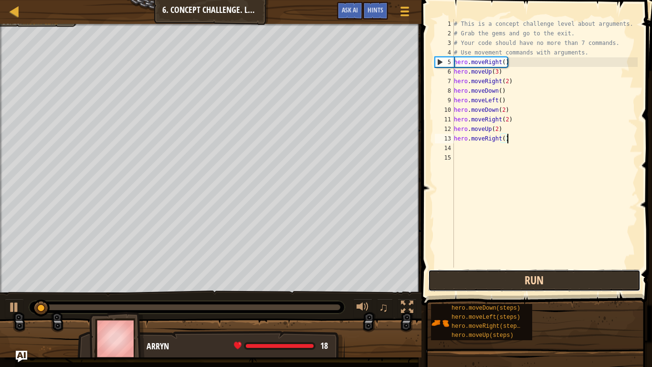
click at [514, 281] on button "Run" at bounding box center [534, 280] width 212 height 22
click at [514, 281] on button "Running" at bounding box center [534, 280] width 212 height 22
click at [514, 281] on button "Run" at bounding box center [534, 280] width 212 height 22
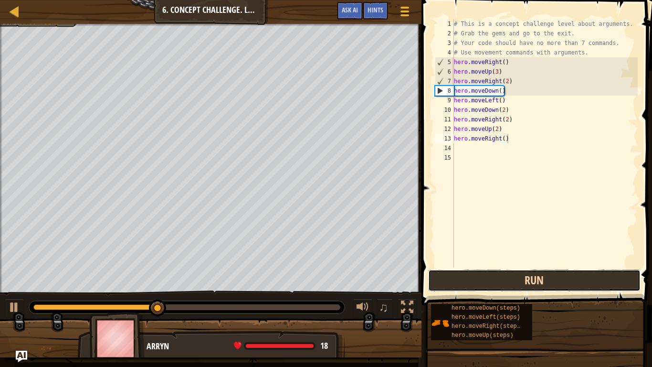
click at [514, 281] on button "Run" at bounding box center [534, 280] width 212 height 22
click at [502, 280] on button "Run" at bounding box center [534, 280] width 212 height 22
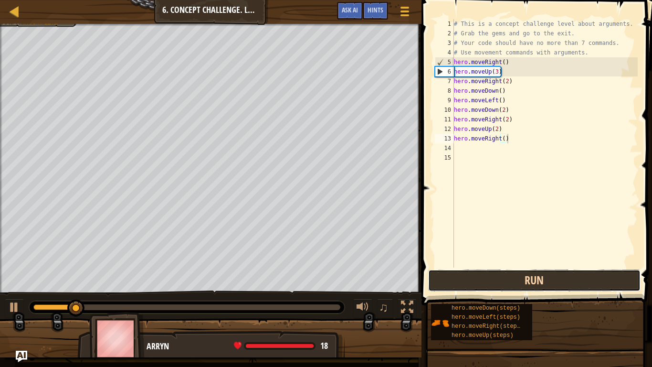
click at [502, 280] on button "Run" at bounding box center [534, 280] width 212 height 22
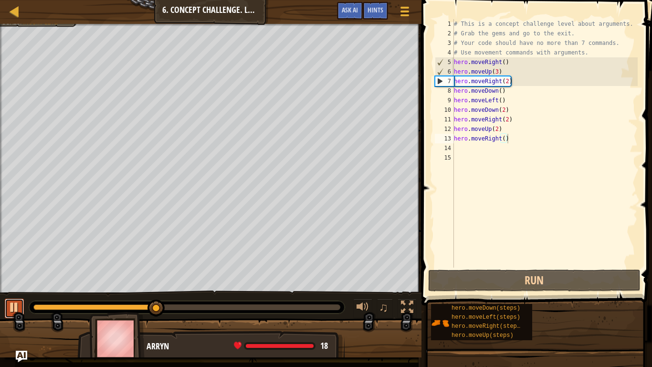
click at [16, 302] on div at bounding box center [14, 307] width 12 height 12
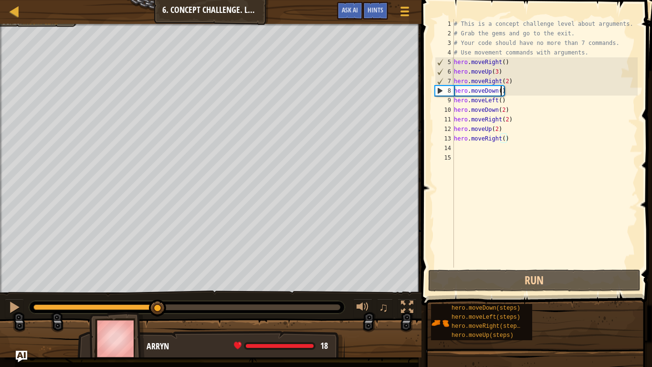
click at [502, 90] on div "# This is a concept challenge level about arguments. # Grab the gems and go to …" at bounding box center [545, 152] width 186 height 267
type textarea "hero.moveDown()"
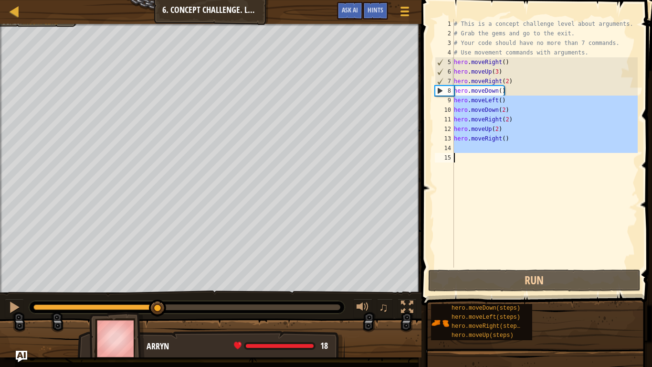
drag, startPoint x: 454, startPoint y: 100, endPoint x: 527, endPoint y: 157, distance: 92.6
click at [527, 157] on div "hero.moveDown() 1 2 3 4 5 6 7 8 9 10 11 12 13 14 15 # This is a concept challen…" at bounding box center [535, 143] width 205 height 248
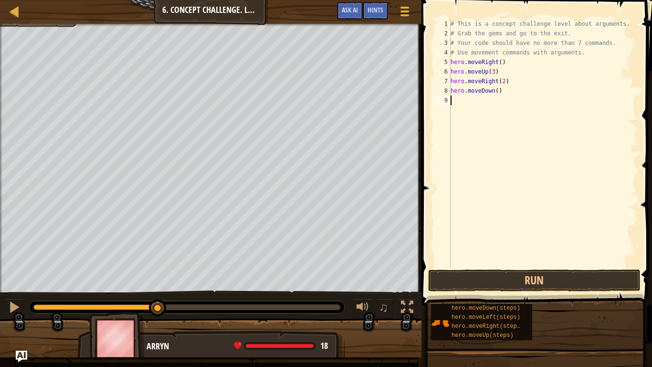
click at [497, 92] on div "# This is a concept challenge level about arguments. # Grab the gems and go to …" at bounding box center [543, 152] width 189 height 267
type textarea "hero.moveDown(3)"
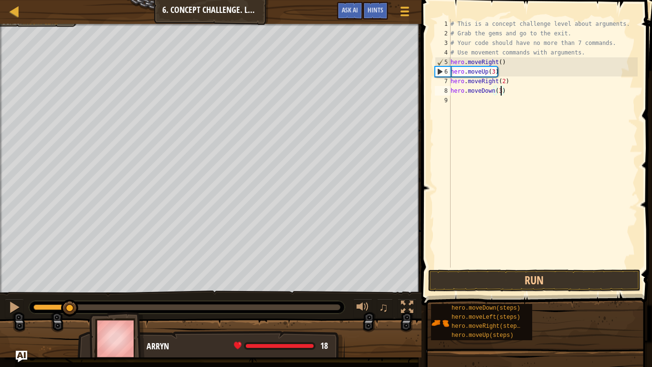
drag, startPoint x: 155, startPoint y: 311, endPoint x: 47, endPoint y: 309, distance: 107.9
click at [61, 302] on div at bounding box center [69, 307] width 17 height 17
click at [465, 101] on div "# This is a concept challenge level about arguments. # Grab the gems and go to …" at bounding box center [543, 152] width 189 height 267
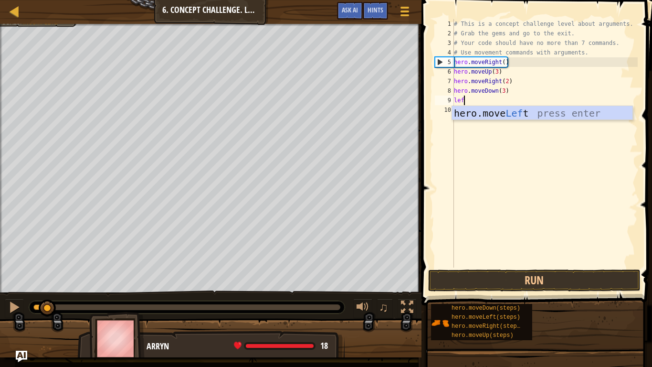
type textarea "left"
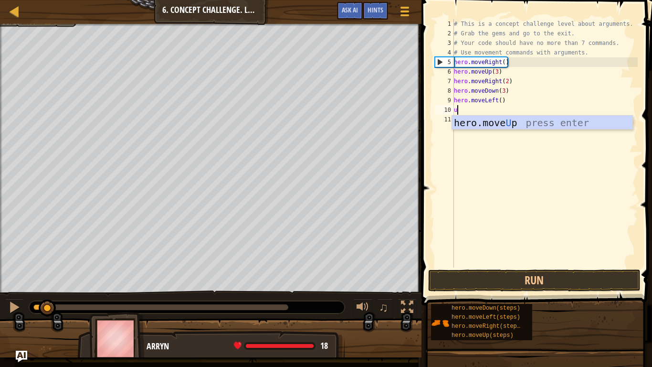
type textarea "up"
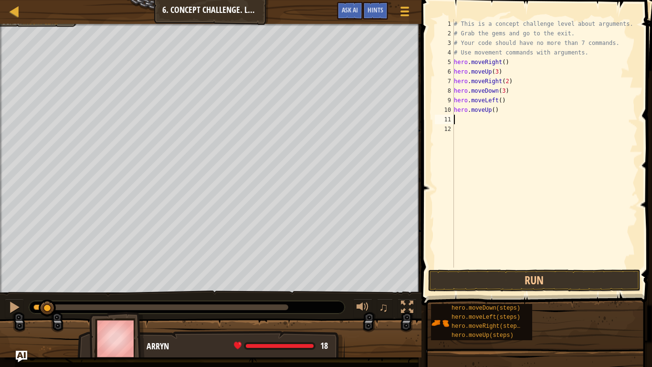
click at [494, 109] on div "# This is a concept challenge level about arguments. # Grab the gems and go to …" at bounding box center [545, 152] width 186 height 267
type textarea "hero.moveUp(2)"
click at [478, 119] on div "# This is a concept challenge level about arguments. # Grab the gems and go to …" at bounding box center [545, 152] width 186 height 267
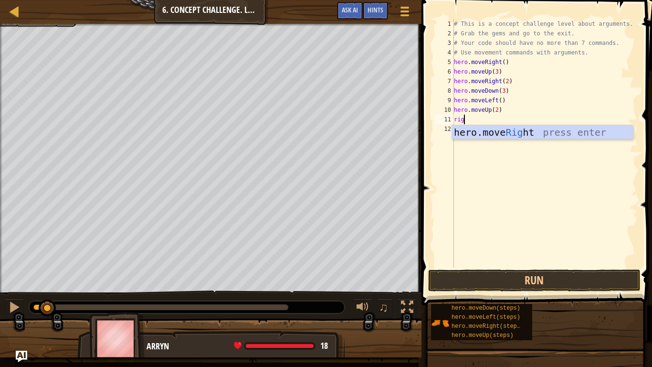
type textarea "right"
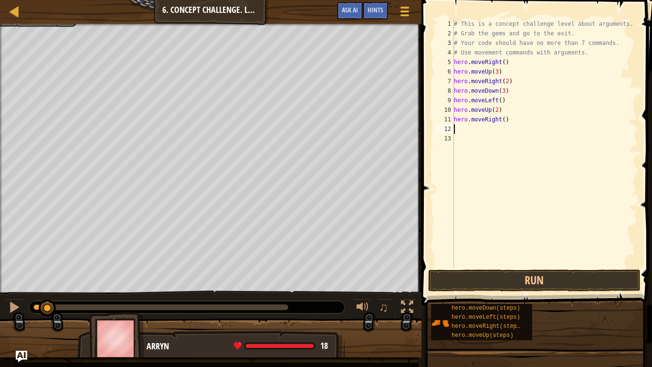
click at [504, 120] on div "# This is a concept challenge level about arguments. # Grab the gems and go to …" at bounding box center [545, 152] width 186 height 267
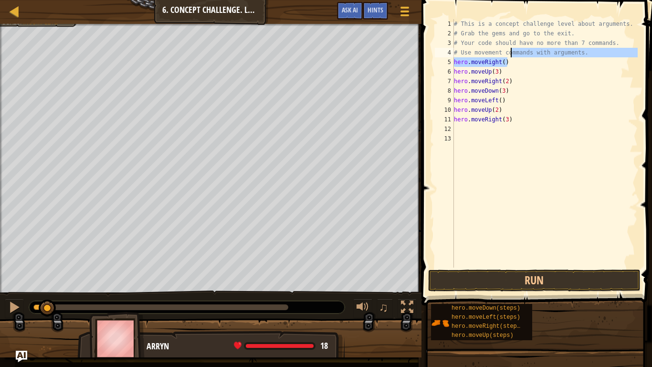
drag, startPoint x: 516, startPoint y: 58, endPoint x: 510, endPoint y: 56, distance: 6.0
click at [510, 56] on div "# This is a concept challenge level about arguments. # Grab the gems and go to …" at bounding box center [545, 152] width 186 height 267
click at [458, 53] on div "# This is a concept challenge level about arguments. # Grab the gems and go to …" at bounding box center [545, 152] width 186 height 267
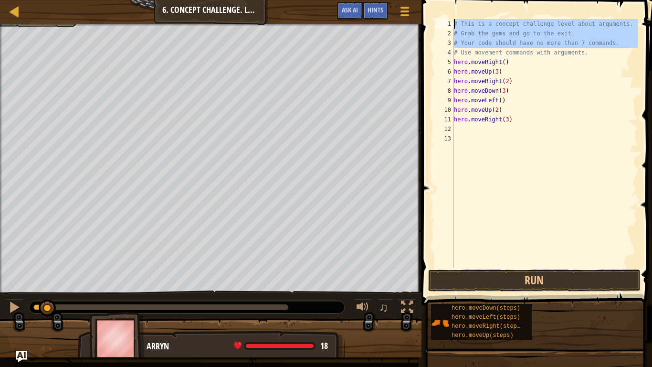
drag, startPoint x: 455, startPoint y: 53, endPoint x: 455, endPoint y: 13, distance: 39.1
click at [455, 13] on div "# Use movement commands with arguments. 1 2 3 4 5 6 7 8 9 10 11 12 13 # This is…" at bounding box center [535, 171] width 233 height 333
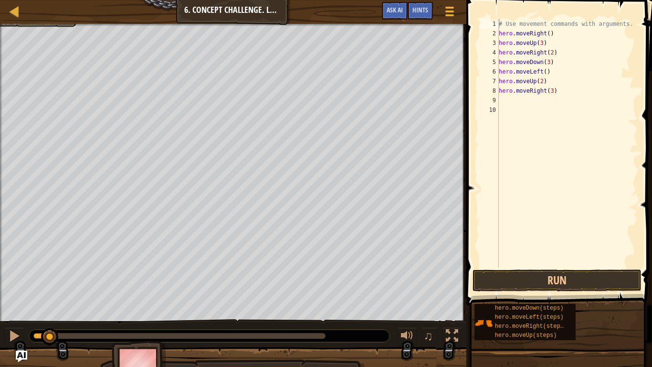
drag, startPoint x: 455, startPoint y: 13, endPoint x: 522, endPoint y: 31, distance: 69.5
click at [522, 31] on div "# Use movement commands with arguments. 1 2 3 4 5 6 7 8 9 10 # Use movement com…" at bounding box center [558, 171] width 189 height 333
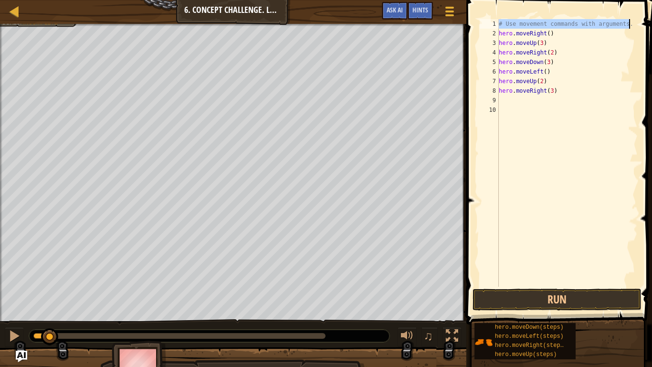
drag, startPoint x: 499, startPoint y: 23, endPoint x: 648, endPoint y: 29, distance: 149.0
click at [642, 29] on div "# Use movement commands with arguments. 1 2 3 4 5 6 7 8 9 10 # Use movement com…" at bounding box center [558, 181] width 189 height 352
type textarea "# Use movement commands with arguments. hero.moveRight()"
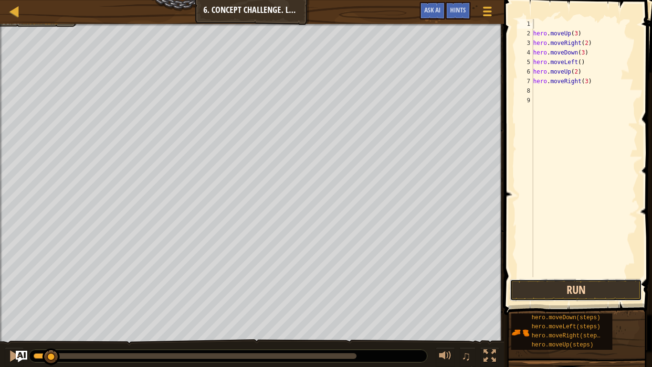
click at [532, 284] on button "Run" at bounding box center [576, 290] width 132 height 22
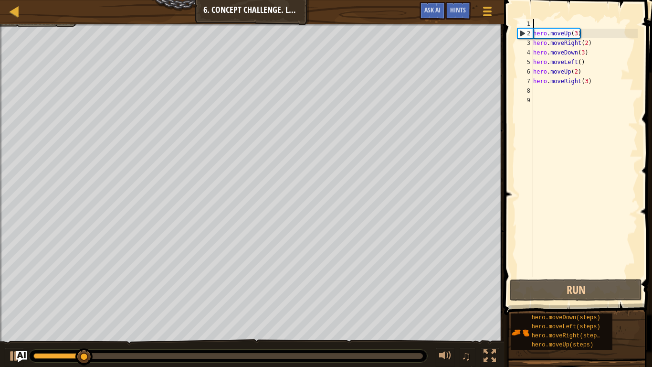
click at [539, 21] on div "hero . moveUp ( 3 ) hero . moveRight ( 2 ) hero . moveDown ( 3 ) hero . moveLef…" at bounding box center [584, 157] width 106 height 277
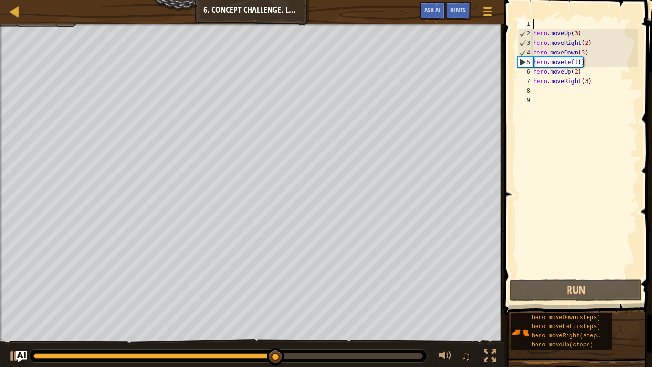
click at [543, 25] on div "hero . moveUp ( 3 ) hero . moveRight ( 2 ) hero . moveDown ( 3 ) hero . moveLef…" at bounding box center [584, 157] width 106 height 277
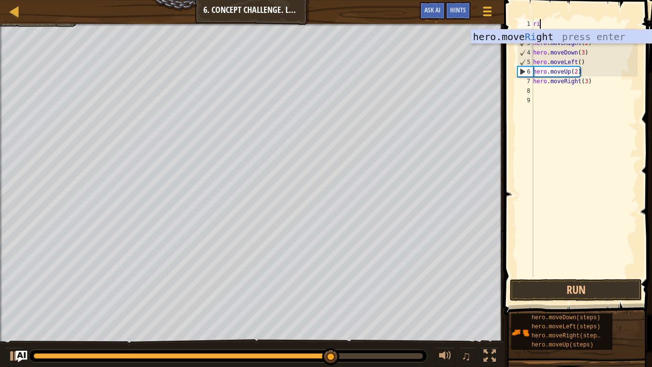
type textarea "right"
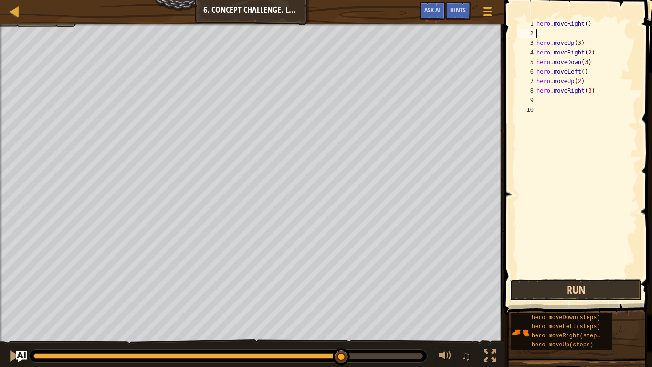
click at [599, 296] on button "Run" at bounding box center [576, 290] width 132 height 22
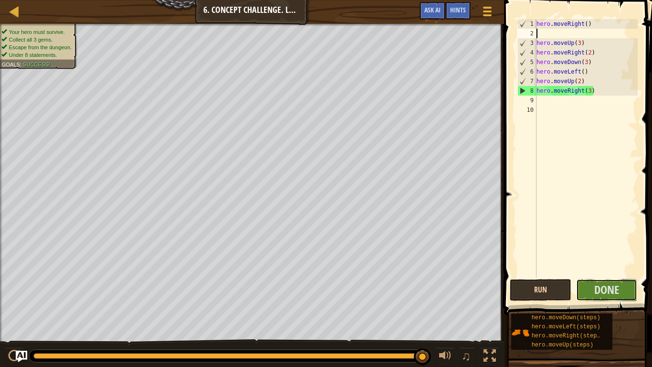
click at [599, 296] on span "Done" at bounding box center [606, 289] width 25 height 15
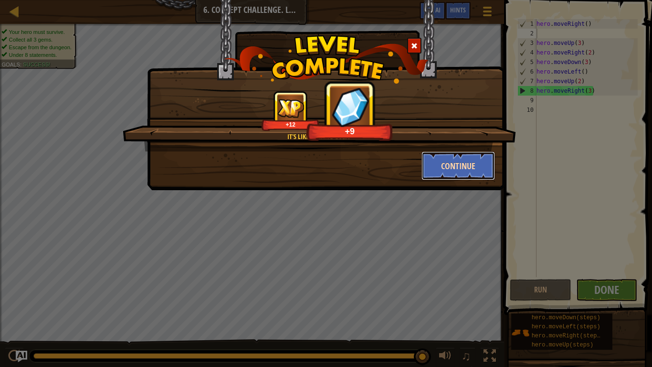
click at [459, 169] on button "Continue" at bounding box center [459, 165] width 74 height 29
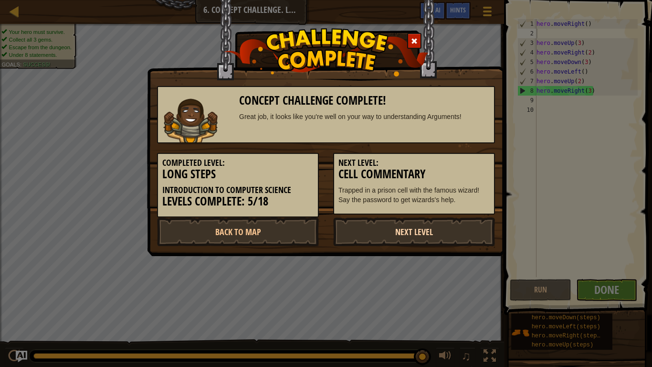
click at [405, 236] on link "Next Level" at bounding box center [414, 231] width 162 height 29
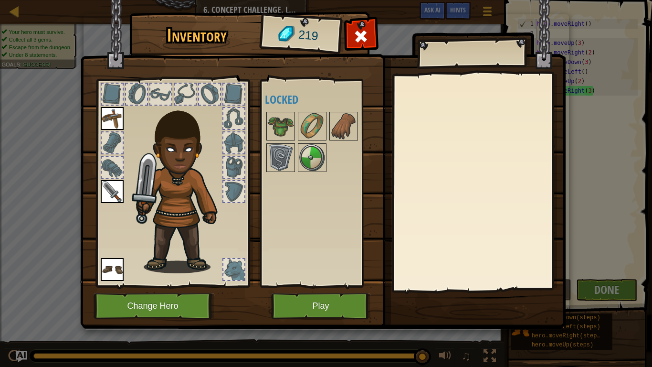
click at [235, 167] on div at bounding box center [233, 167] width 21 height 21
click at [238, 185] on div at bounding box center [233, 191] width 21 height 21
click at [233, 141] on div at bounding box center [233, 142] width 21 height 21
click at [108, 126] on img at bounding box center [112, 118] width 23 height 23
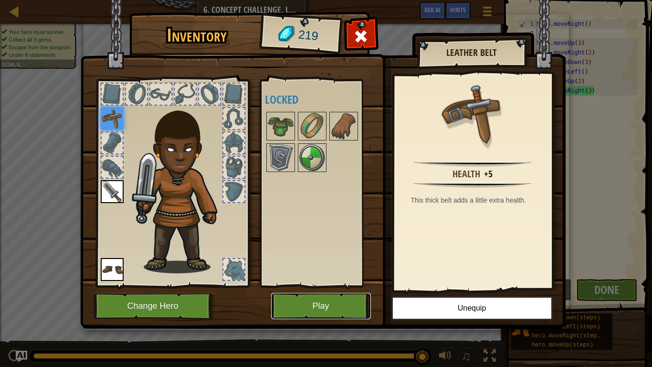
click at [308, 302] on button "Play" at bounding box center [321, 306] width 100 height 26
